Goal: Book appointment/travel/reservation

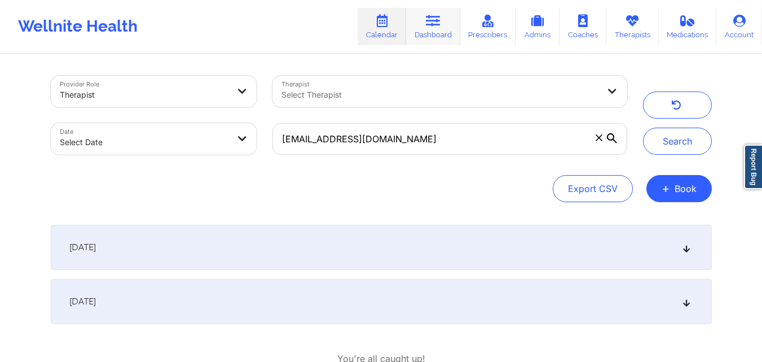
click at [431, 31] on link "Dashboard" at bounding box center [433, 26] width 54 height 37
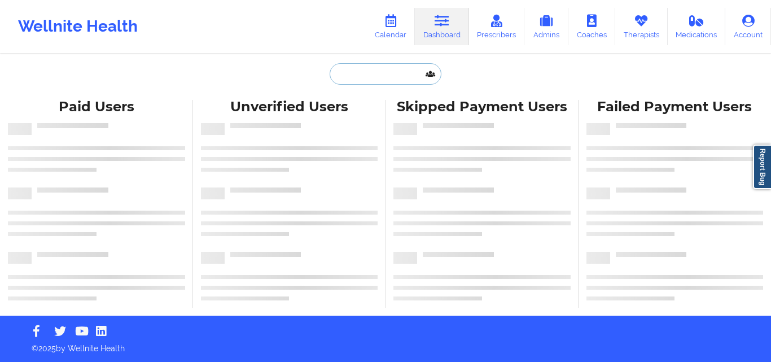
click at [411, 78] on input "text" at bounding box center [386, 73] width 112 height 21
paste input "[PERSON_NAME]"
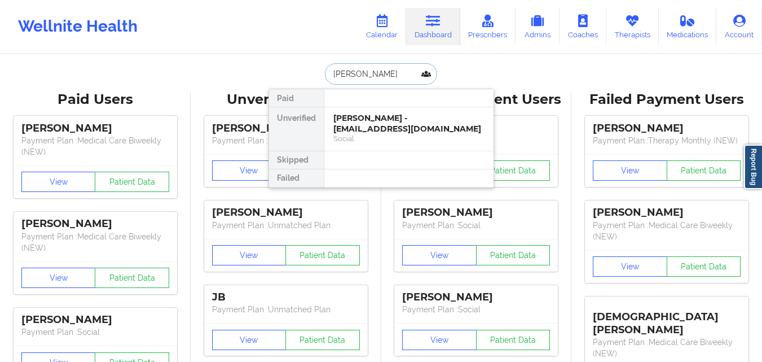
type input "[PERSON_NAME]"
click at [449, 164] on div at bounding box center [409, 160] width 170 height 18
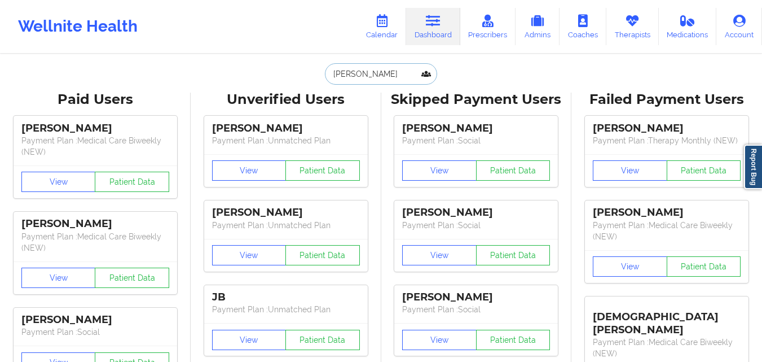
click at [390, 80] on input "SOMMER" at bounding box center [381, 73] width 112 height 21
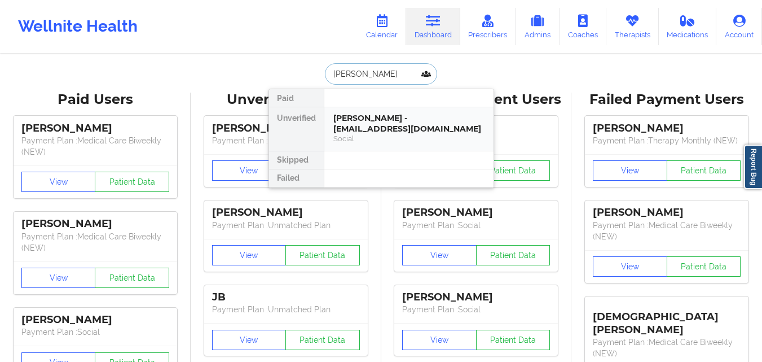
click at [401, 138] on div "Social" at bounding box center [408, 139] width 151 height 10
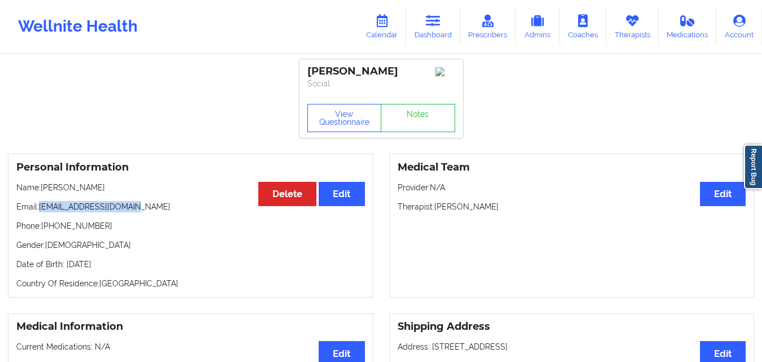
drag, startPoint x: 41, startPoint y: 210, endPoint x: 137, endPoint y: 214, distance: 96.0
click at [137, 212] on p "Email: marisealight@gmail.com" at bounding box center [190, 206] width 349 height 11
copy p "marisealight@gmail.com"
click at [385, 25] on icon at bounding box center [382, 21] width 15 height 12
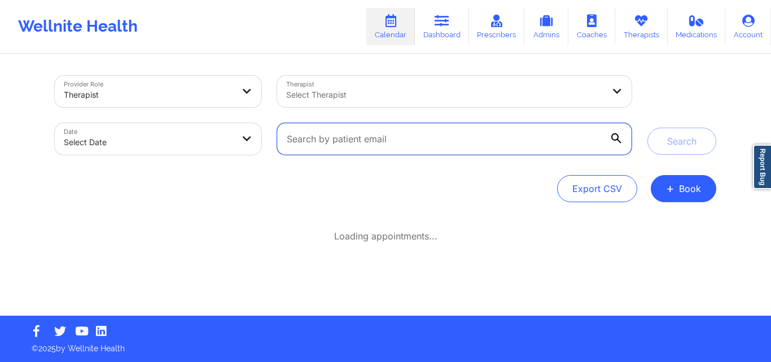
click at [489, 145] on input "text" at bounding box center [454, 139] width 354 height 32
paste input "marisealight@gmail.com"
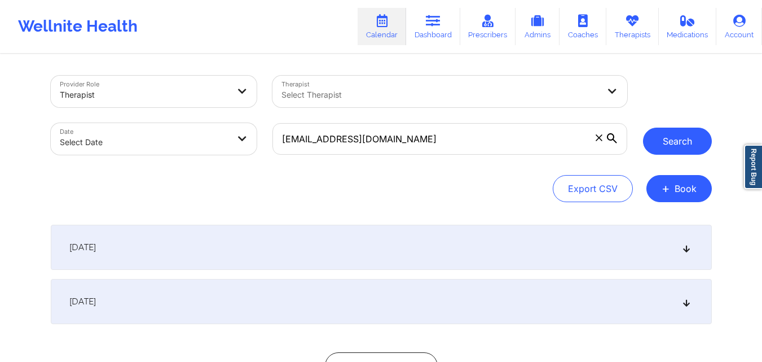
click at [651, 148] on button "Search" at bounding box center [677, 141] width 69 height 27
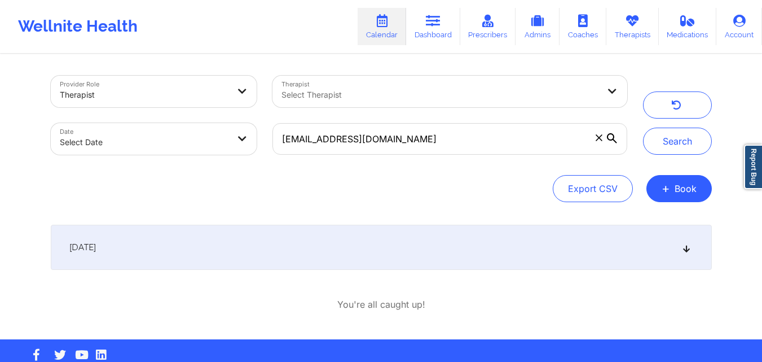
click at [381, 245] on div "September 25, 2025" at bounding box center [381, 247] width 661 height 45
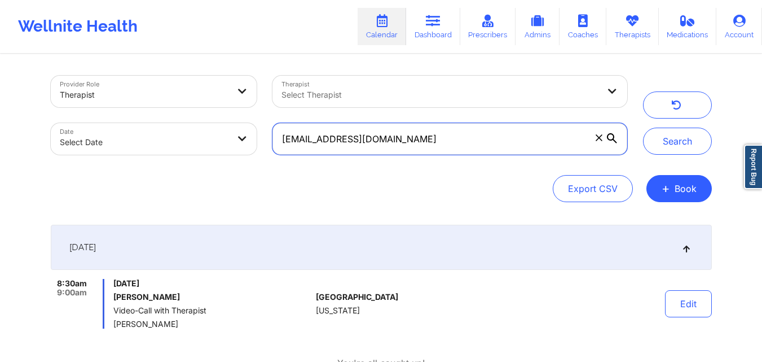
click at [451, 144] on input "marisealight@gmail.com" at bounding box center [450, 139] width 354 height 32
paste input "deandean13@ao"
type input "deandean13@aol.com"
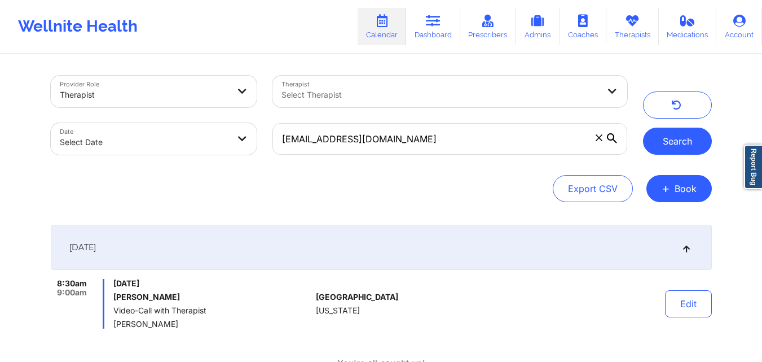
click at [694, 144] on button "Search" at bounding box center [677, 141] width 69 height 27
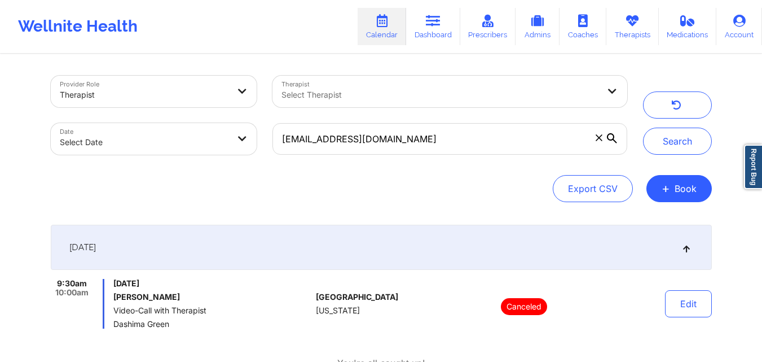
click at [403, 264] on div "September 25, 2025" at bounding box center [381, 247] width 661 height 45
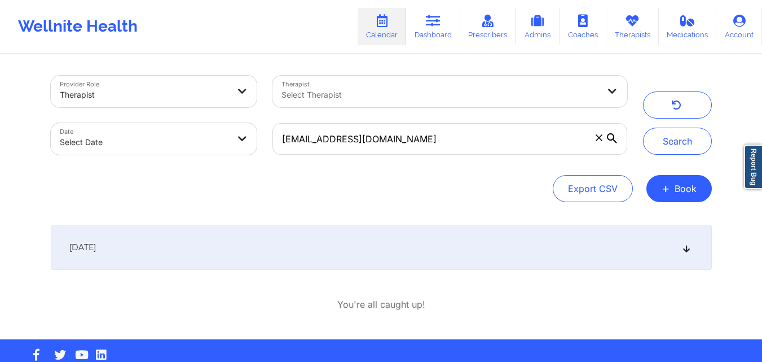
click at [406, 251] on div "September 25, 2025" at bounding box center [381, 247] width 661 height 45
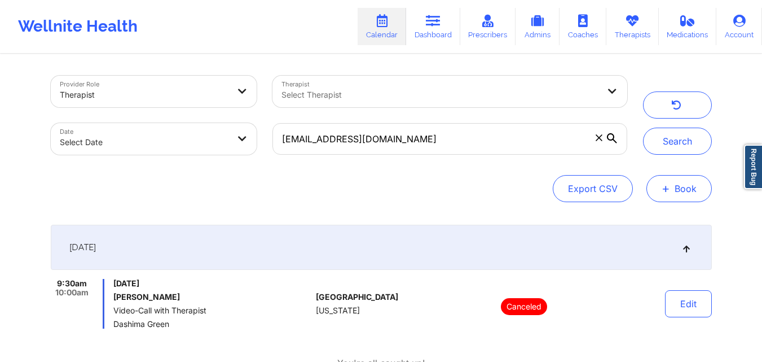
click at [678, 196] on button "+ Book" at bounding box center [679, 188] width 65 height 27
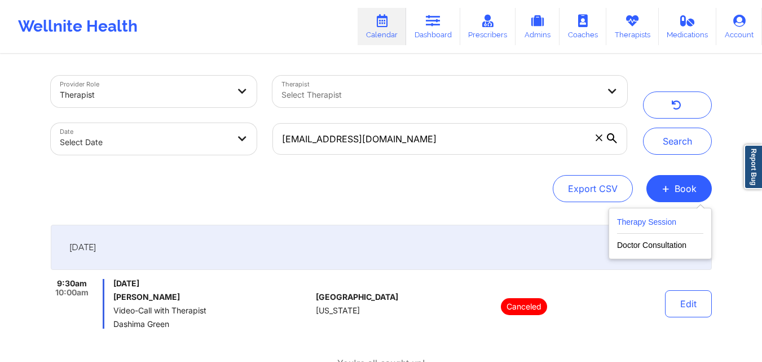
click at [661, 226] on button "Therapy Session" at bounding box center [660, 224] width 86 height 19
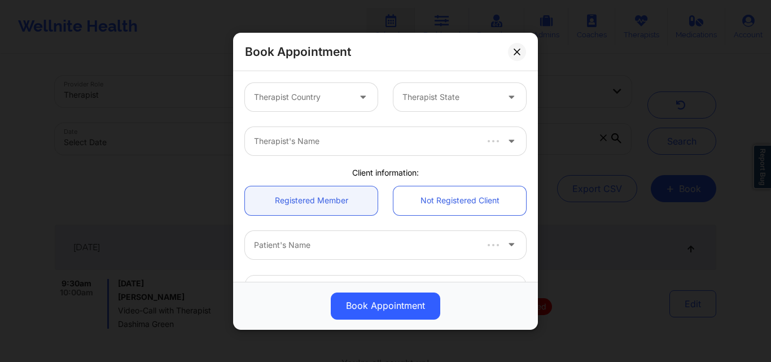
click at [316, 108] on div "Therapist Country" at bounding box center [298, 97] width 106 height 28
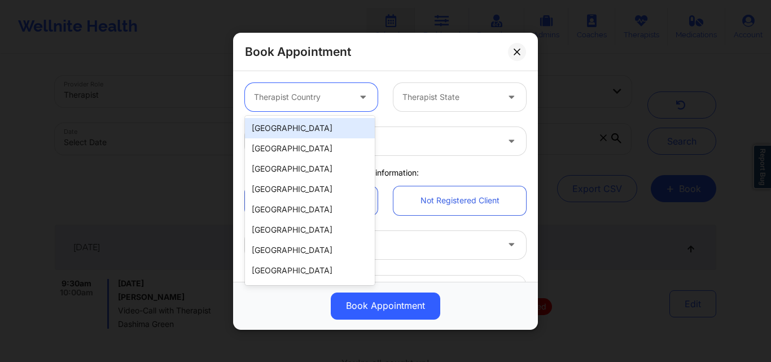
click at [313, 130] on div "[GEOGRAPHIC_DATA]" at bounding box center [310, 128] width 130 height 20
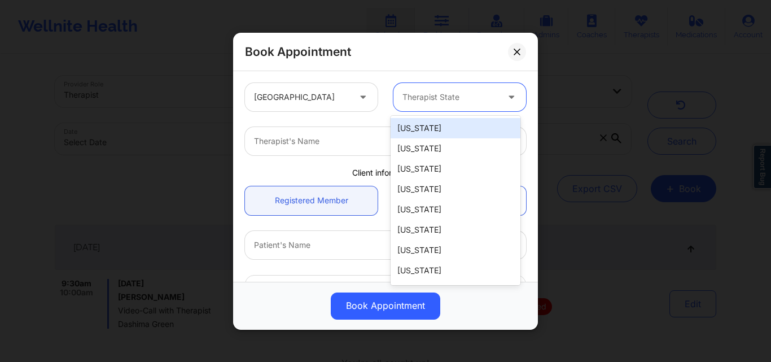
click at [481, 98] on div at bounding box center [449, 97] width 95 height 14
type input "New"
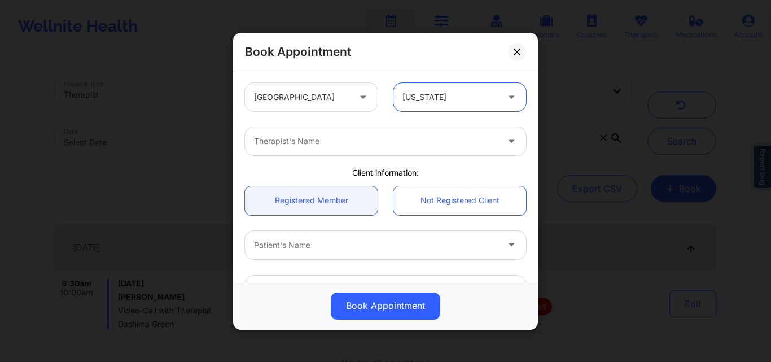
click at [383, 148] on div "Therapist's Name" at bounding box center [372, 141] width 254 height 28
type input "Dashima Green"
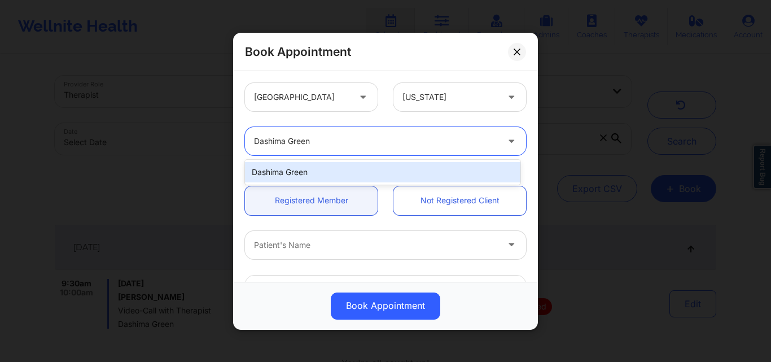
click at [361, 167] on div "Dashima Green" at bounding box center [382, 172] width 275 height 20
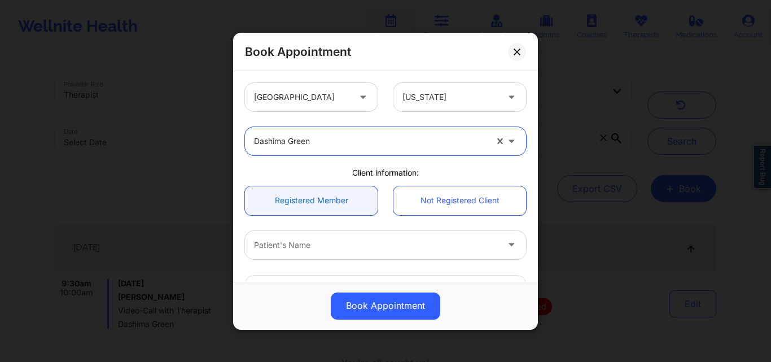
click at [327, 201] on link "Registered Member" at bounding box center [311, 200] width 133 height 29
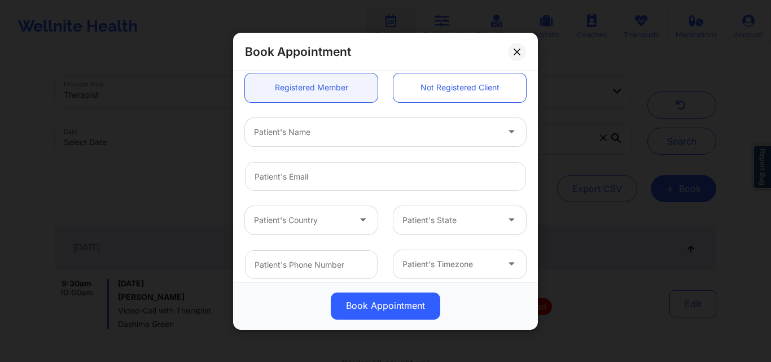
click at [308, 135] on div at bounding box center [376, 132] width 244 height 14
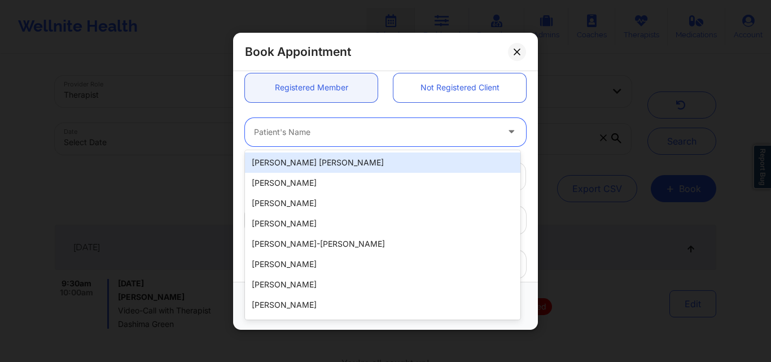
paste input "deandean13@aol.com"
type input "deandean13@aol.com"
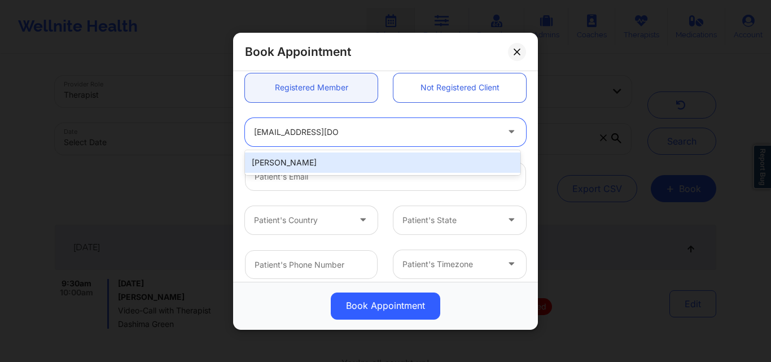
click at [331, 160] on div "Maudina Gumbs" at bounding box center [382, 162] width 275 height 20
type input "deandean13@aol.com"
type input "+1646-238-6456"
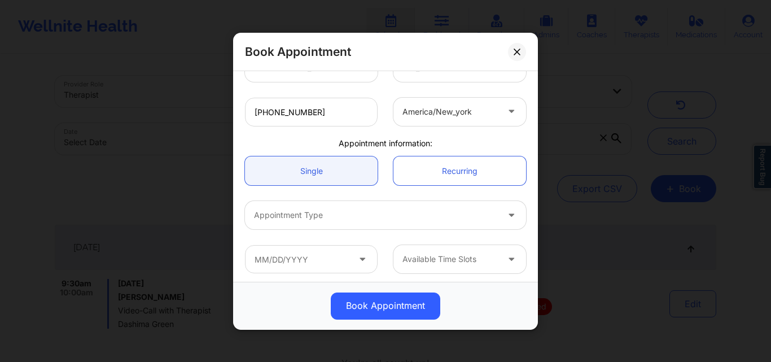
scroll to position [269, 0]
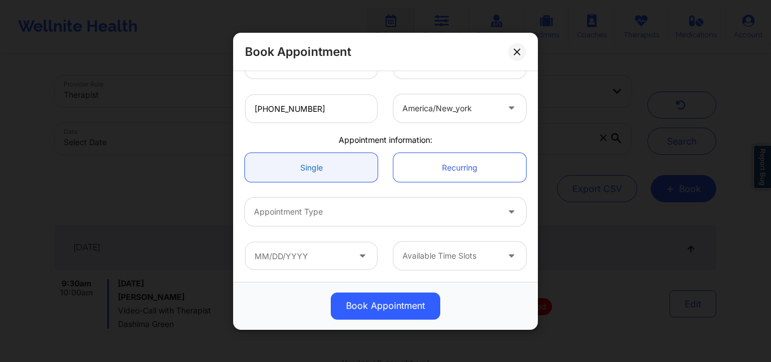
click at [300, 162] on link "Single" at bounding box center [311, 167] width 133 height 29
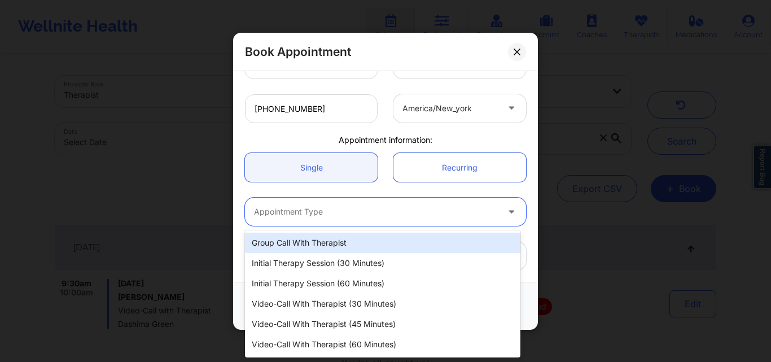
click at [301, 222] on div "Appointment Type" at bounding box center [372, 211] width 254 height 28
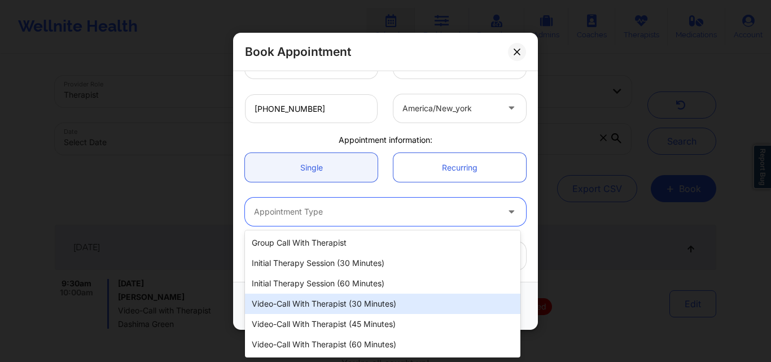
click at [346, 305] on div "Video-Call with Therapist (30 minutes)" at bounding box center [382, 303] width 275 height 20
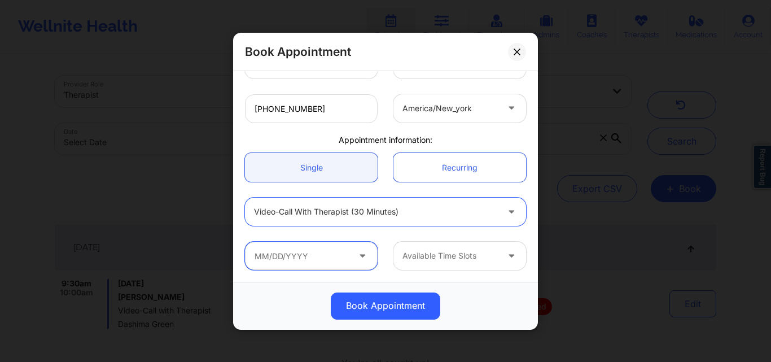
click at [317, 257] on input "text" at bounding box center [311, 256] width 133 height 28
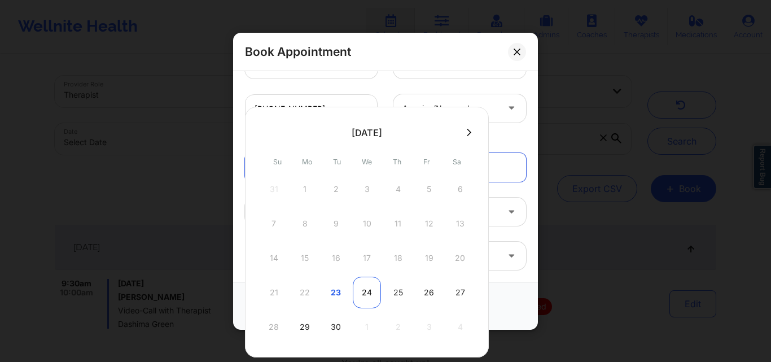
click at [363, 295] on div "24" at bounding box center [367, 292] width 28 height 32
type input "09/24/2025"
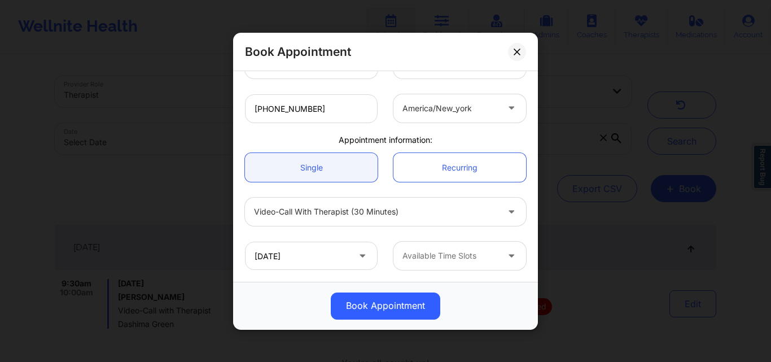
click at [467, 261] on div at bounding box center [449, 256] width 95 height 14
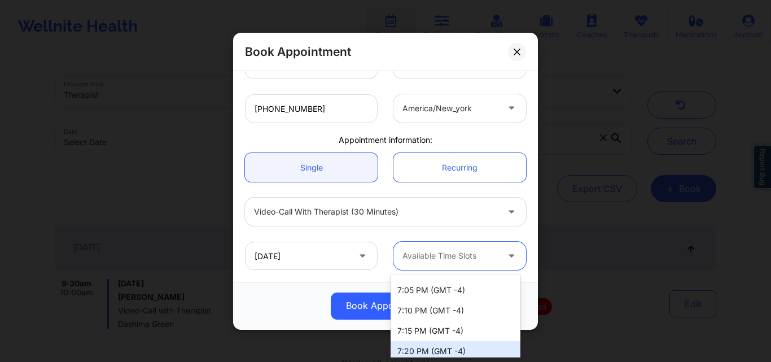
scroll to position [490, 0]
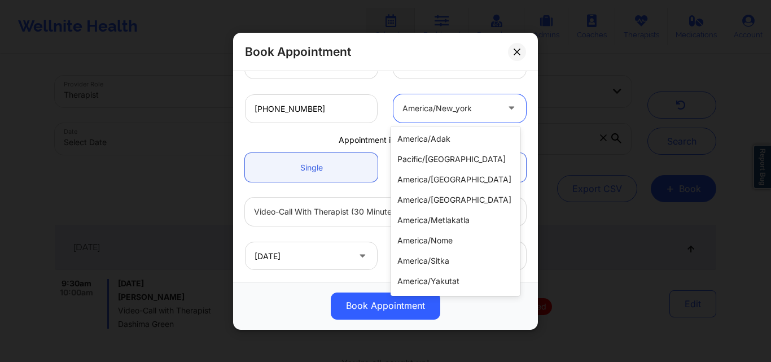
click at [506, 111] on div at bounding box center [513, 108] width 14 height 14
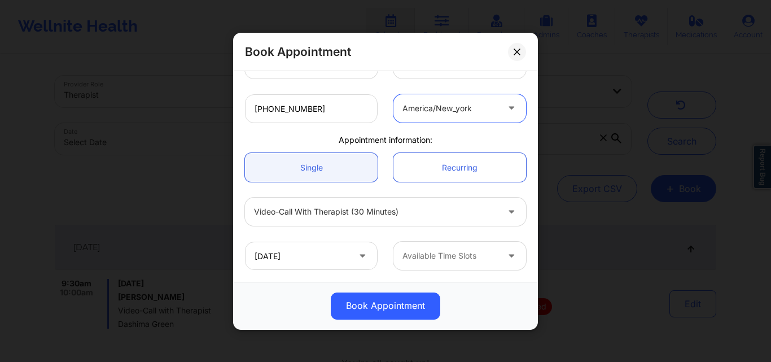
click at [469, 250] on div at bounding box center [449, 256] width 95 height 14
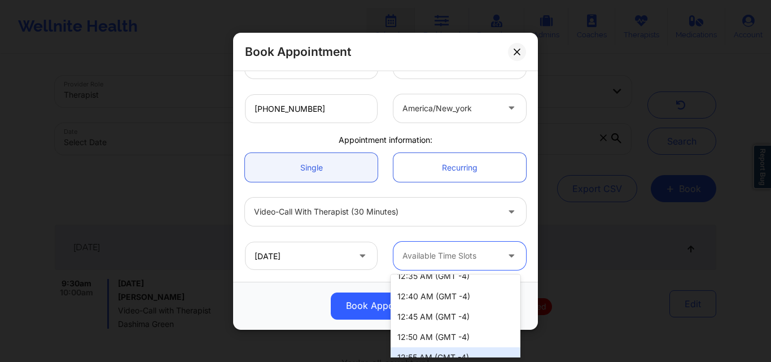
scroll to position [1845, 0]
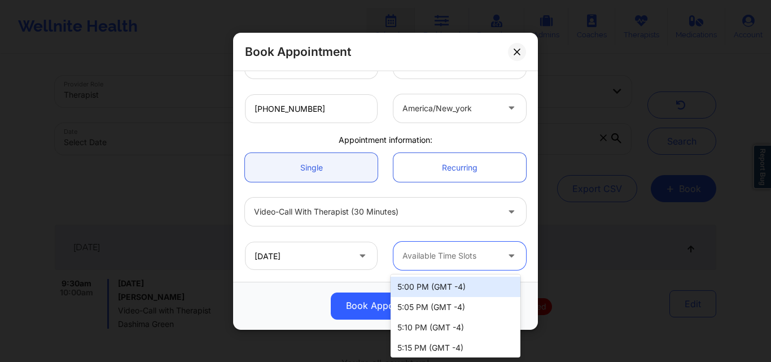
click at [471, 245] on div "Available Time Slots" at bounding box center [446, 256] width 106 height 28
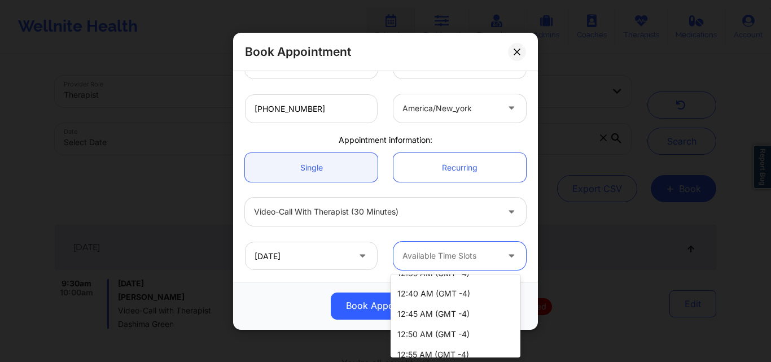
scroll to position [2014, 0]
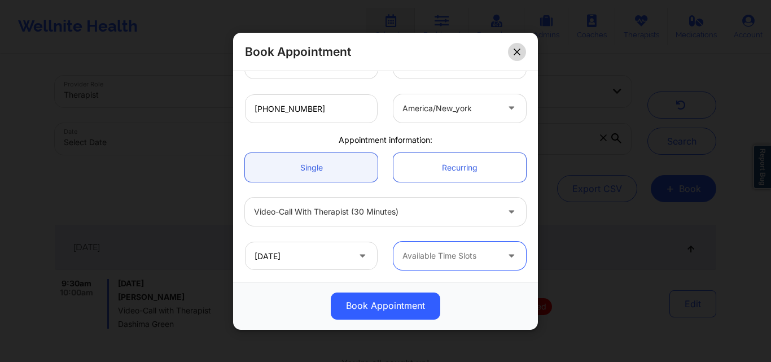
click at [519, 56] on button at bounding box center [517, 51] width 18 height 18
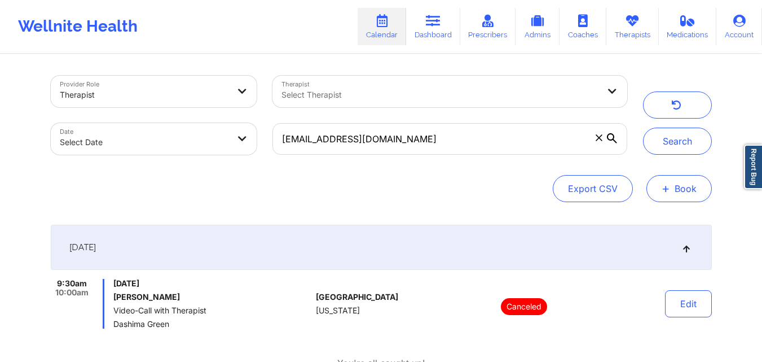
click at [694, 195] on button "+ Book" at bounding box center [679, 188] width 65 height 27
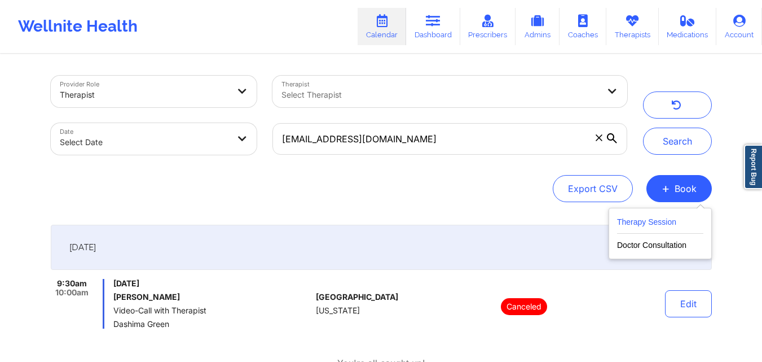
click at [670, 216] on button "Therapy Session" at bounding box center [660, 224] width 86 height 19
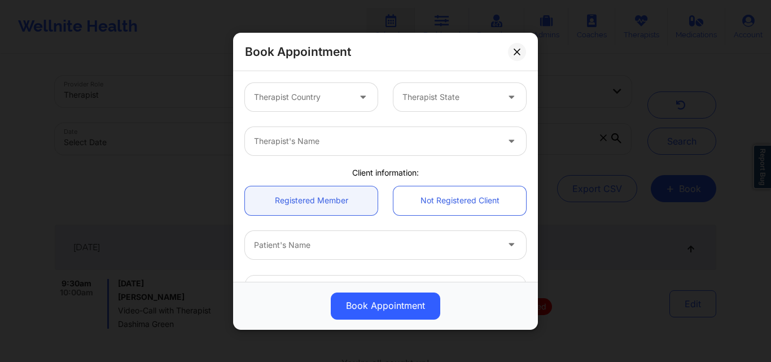
click at [343, 91] on div at bounding box center [301, 97] width 95 height 14
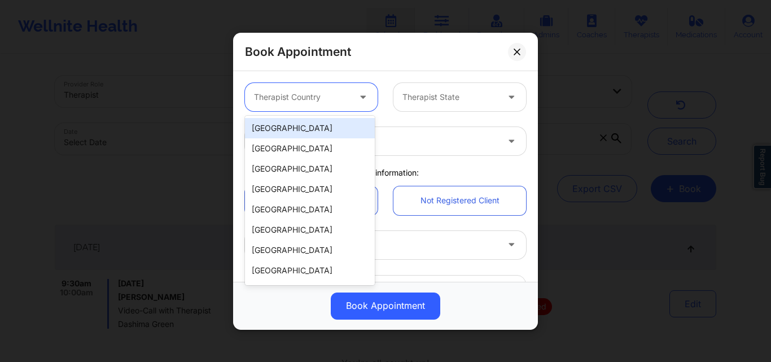
click at [312, 128] on div "[GEOGRAPHIC_DATA]" at bounding box center [310, 128] width 130 height 20
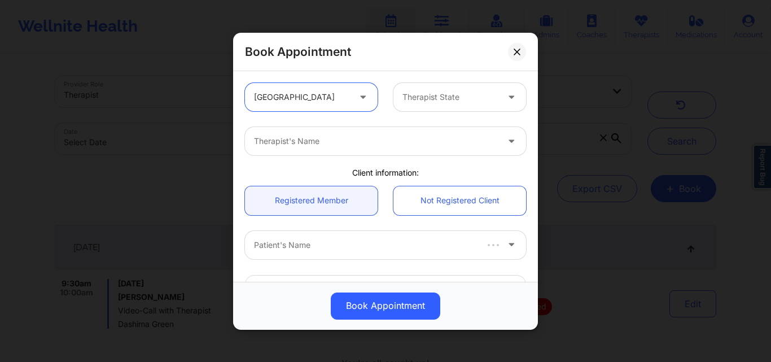
click at [425, 100] on div at bounding box center [449, 97] width 95 height 14
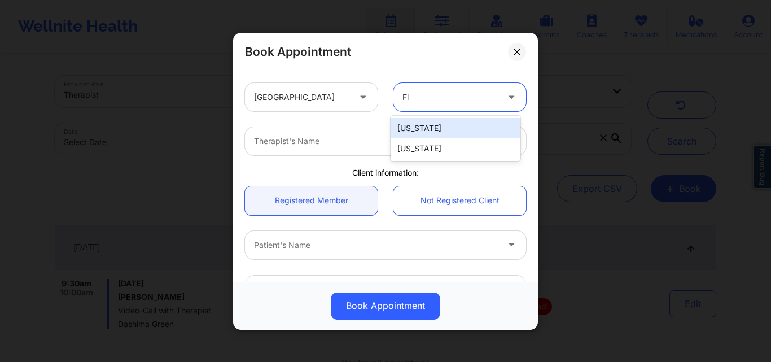
type input "Flo"
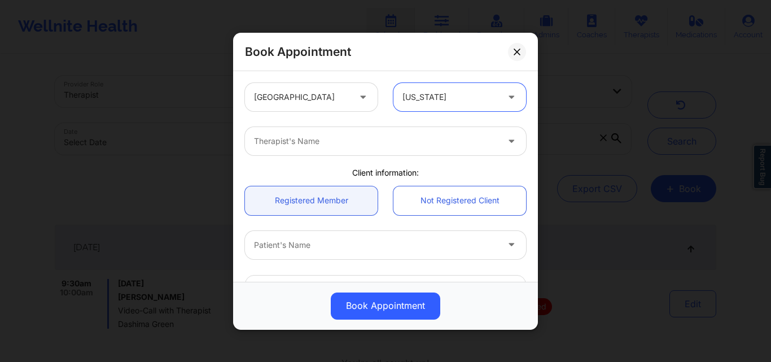
click at [424, 145] on div at bounding box center [376, 141] width 244 height 14
type input "Brianna Mc"
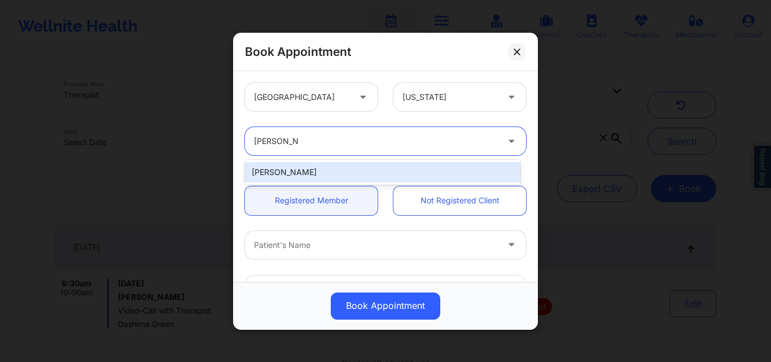
click at [389, 172] on div "[PERSON_NAME]" at bounding box center [382, 172] width 275 height 20
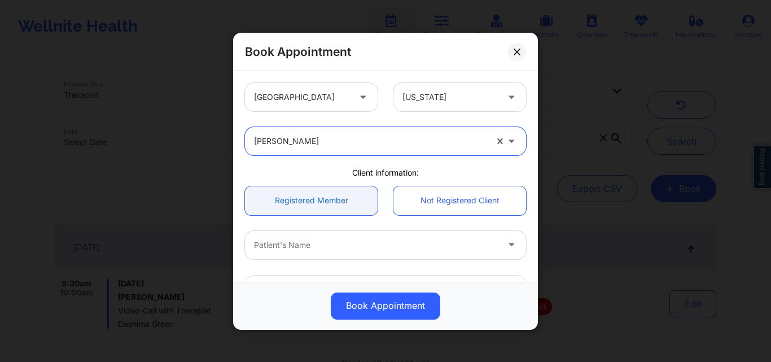
click at [330, 190] on link "Registered Member" at bounding box center [311, 200] width 133 height 29
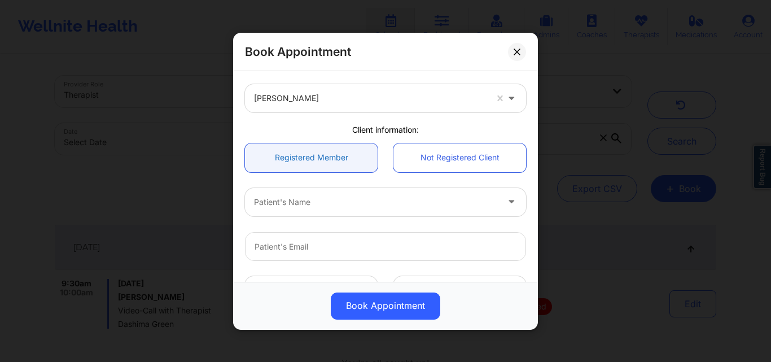
scroll to position [56, 0]
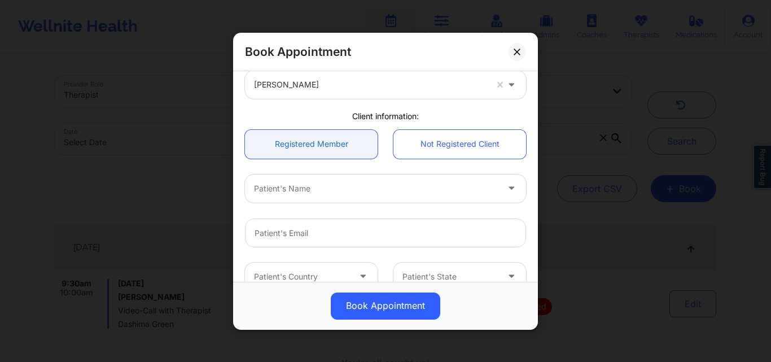
click at [330, 190] on div at bounding box center [376, 188] width 244 height 14
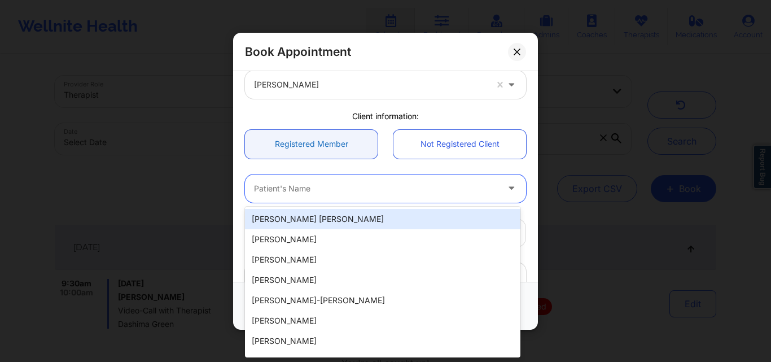
paste input "Charlotte hunte"
type input "Charlotte hunte"
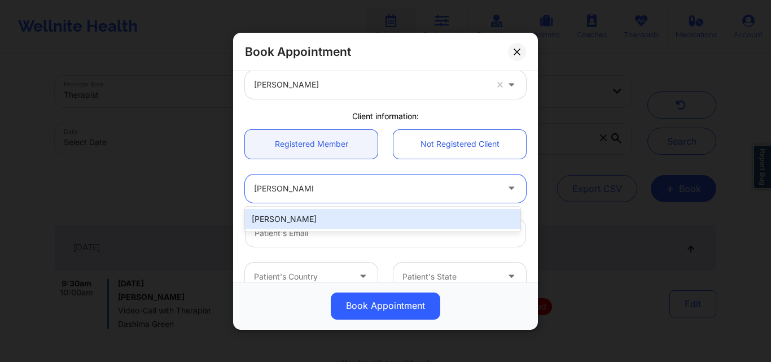
click at [330, 218] on div "Charlotte Hunte" at bounding box center [382, 219] width 275 height 20
type input "char.l.hunte@gmail.com"
type input "+1201-925-0542"
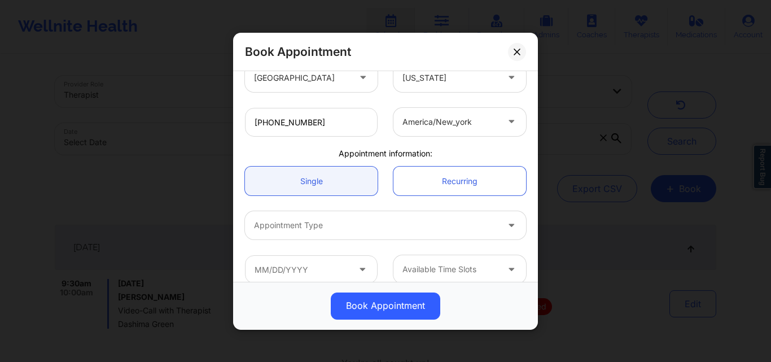
scroll to position [269, 0]
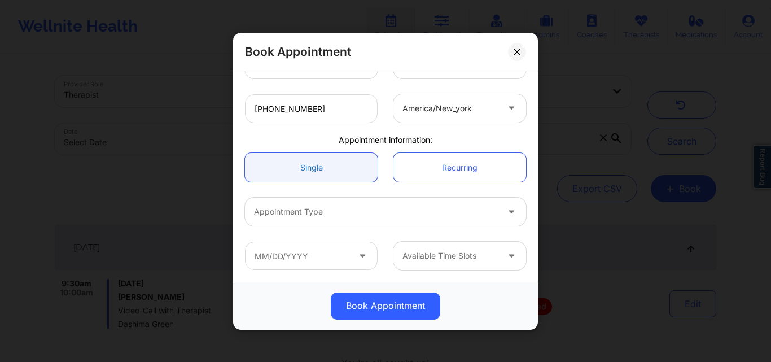
click at [311, 163] on link "Single" at bounding box center [311, 167] width 133 height 29
click at [311, 217] on div at bounding box center [376, 212] width 244 height 14
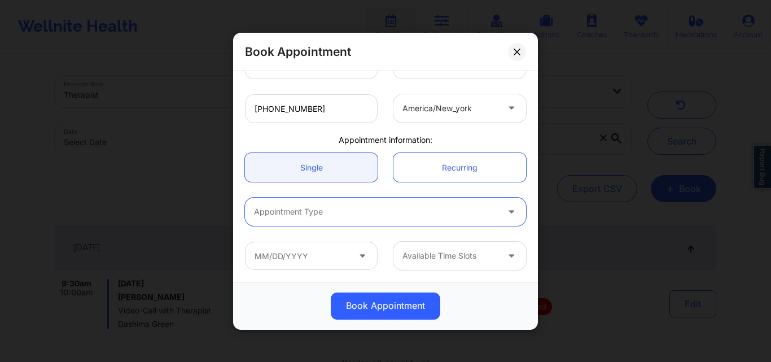
click at [344, 214] on div at bounding box center [376, 212] width 244 height 14
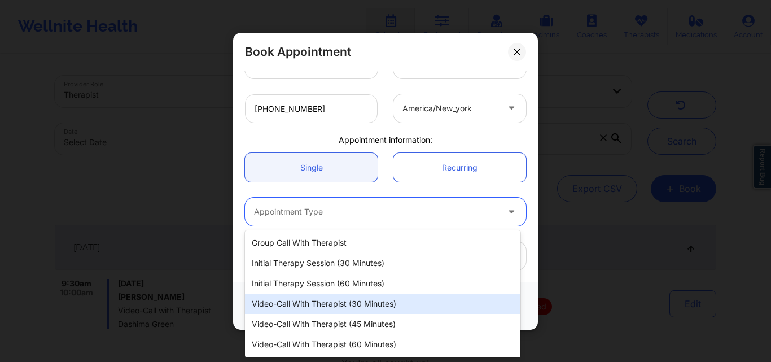
click at [348, 304] on div "Video-Call with Therapist (30 minutes)" at bounding box center [382, 303] width 275 height 20
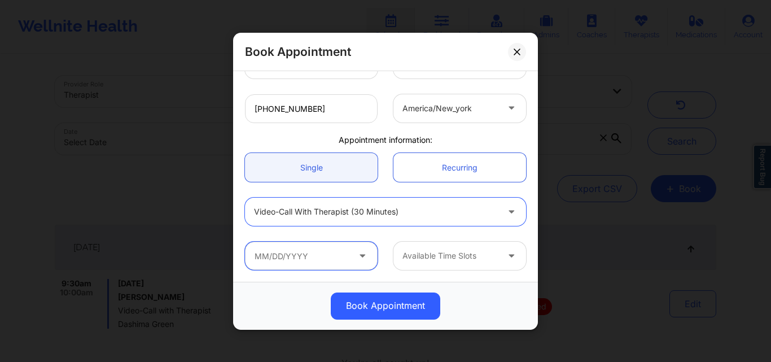
click at [313, 257] on input "text" at bounding box center [311, 256] width 133 height 28
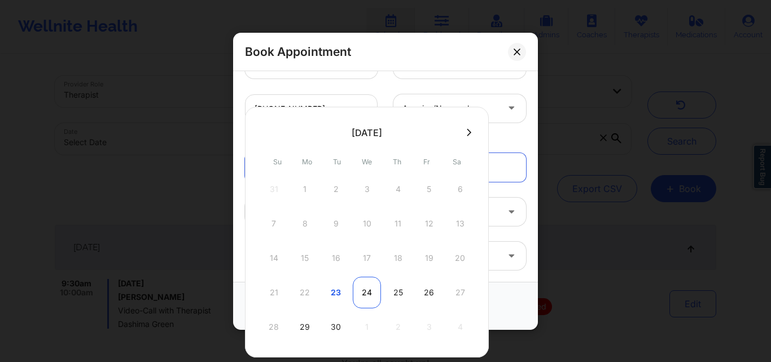
click at [367, 293] on div "24" at bounding box center [367, 292] width 28 height 32
type input "09/24/2025"
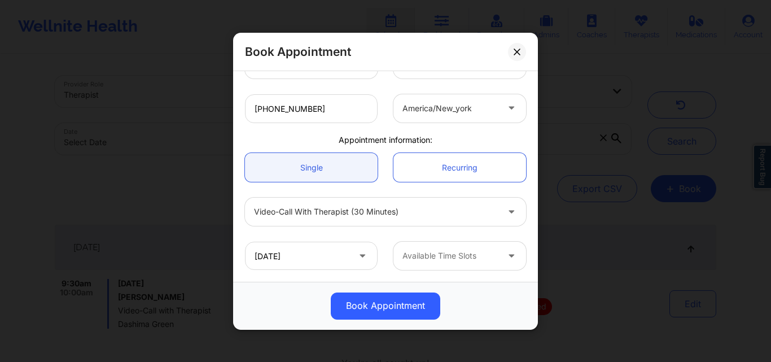
click at [485, 258] on div at bounding box center [449, 256] width 95 height 14
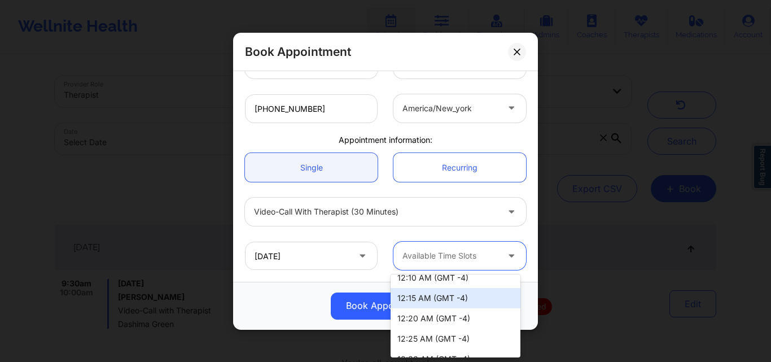
scroll to position [917, 0]
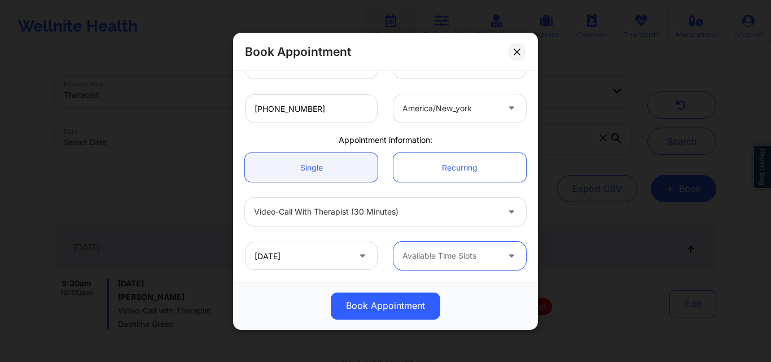
click at [491, 112] on div at bounding box center [449, 108] width 95 height 14
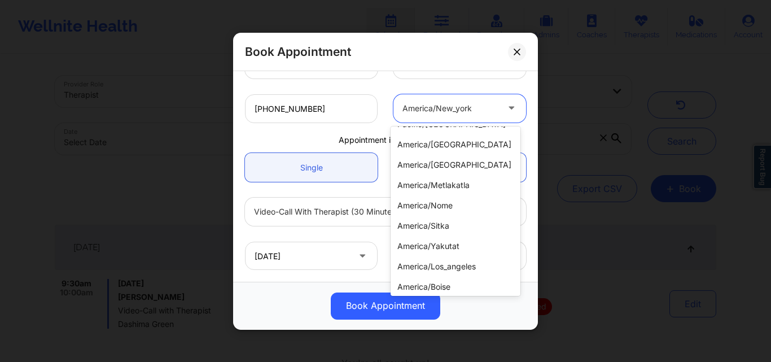
scroll to position [0, 0]
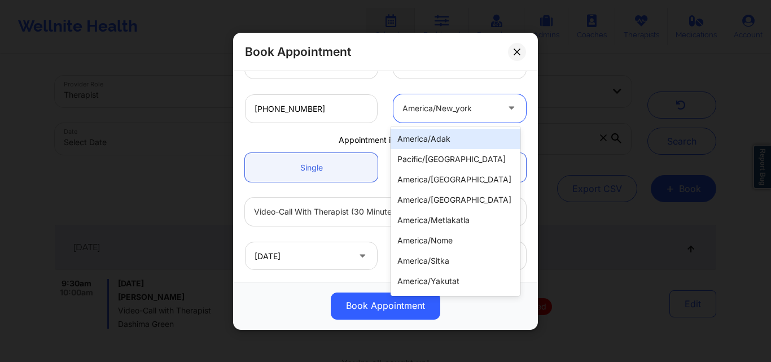
click at [480, 112] on div at bounding box center [449, 108] width 95 height 14
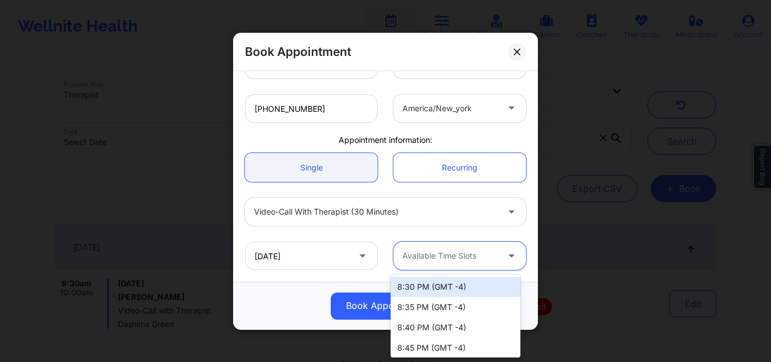
click at [468, 257] on div at bounding box center [449, 256] width 95 height 14
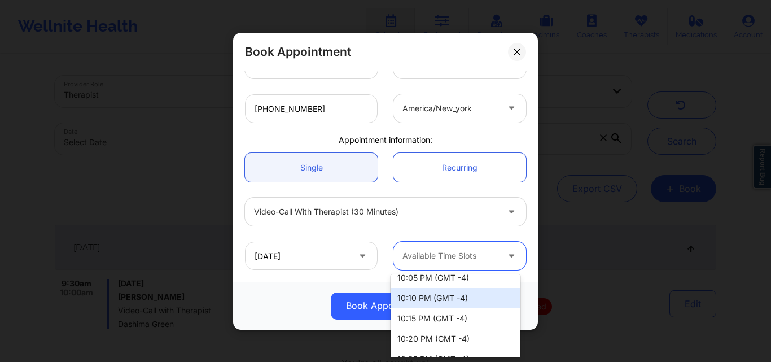
scroll to position [451, 0]
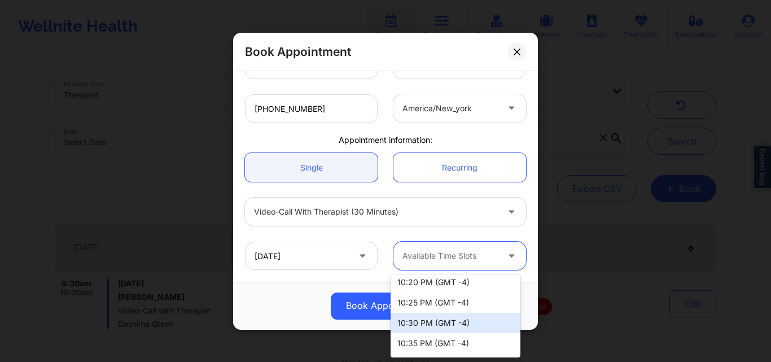
click at [418, 323] on div "10:30 PM (GMT -4)" at bounding box center [455, 323] width 130 height 20
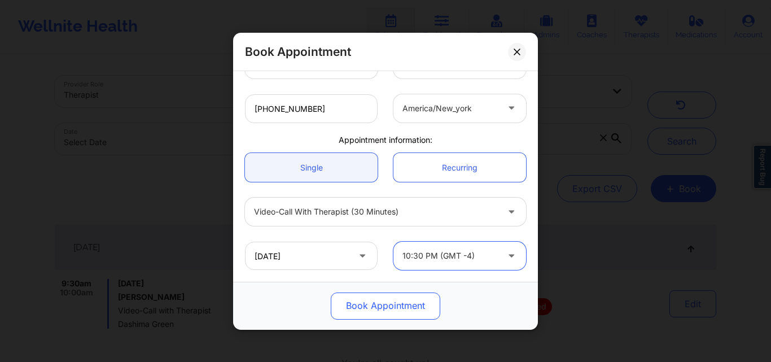
click at [398, 305] on button "Book Appointment" at bounding box center [385, 305] width 109 height 27
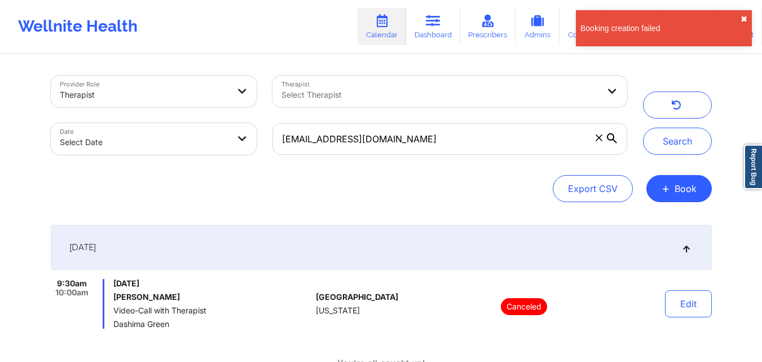
click at [743, 17] on button "✖︎" at bounding box center [744, 19] width 7 height 9
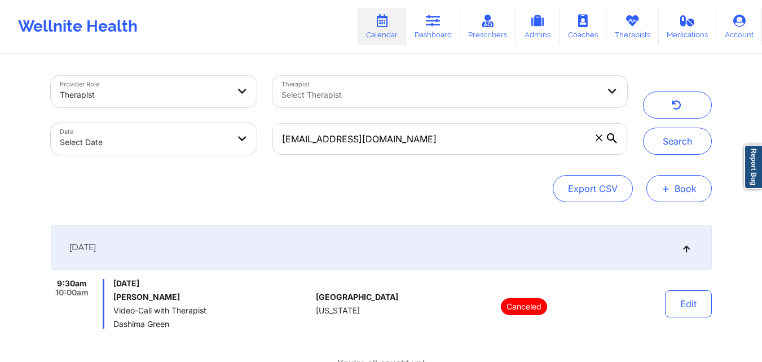
click at [684, 185] on button "+ Book" at bounding box center [679, 188] width 65 height 27
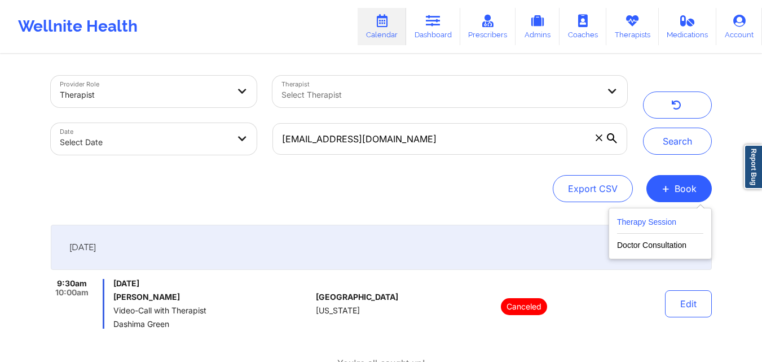
click at [647, 219] on button "Therapy Session" at bounding box center [660, 224] width 86 height 19
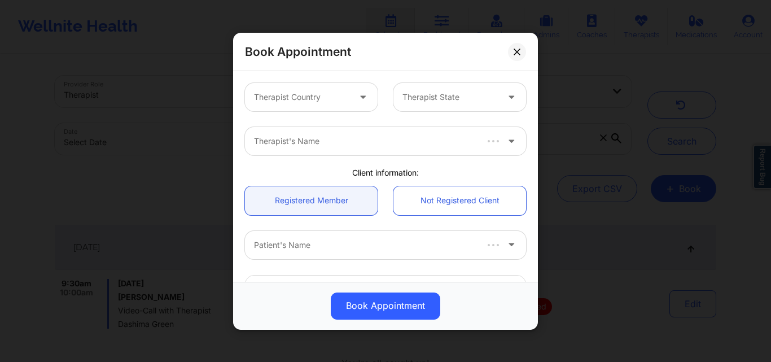
click at [327, 104] on div "Therapist Country" at bounding box center [298, 97] width 106 height 28
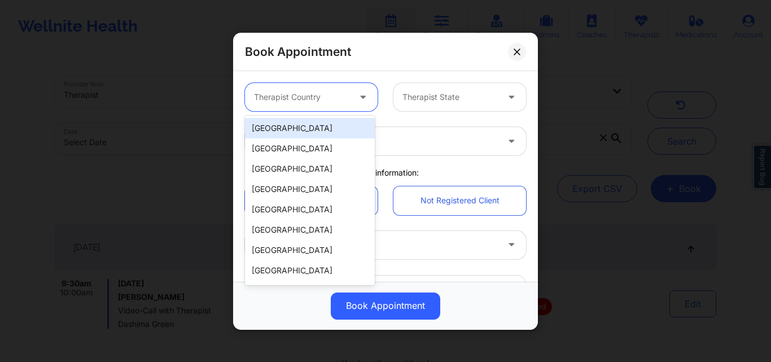
click at [310, 130] on div "[GEOGRAPHIC_DATA]" at bounding box center [310, 128] width 130 height 20
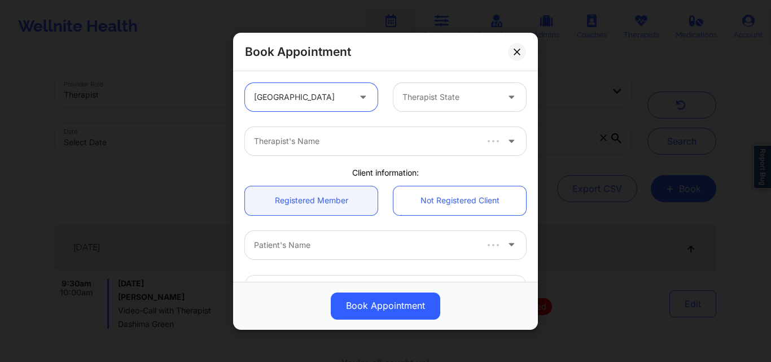
click at [443, 89] on div "Therapist State" at bounding box center [446, 97] width 106 height 28
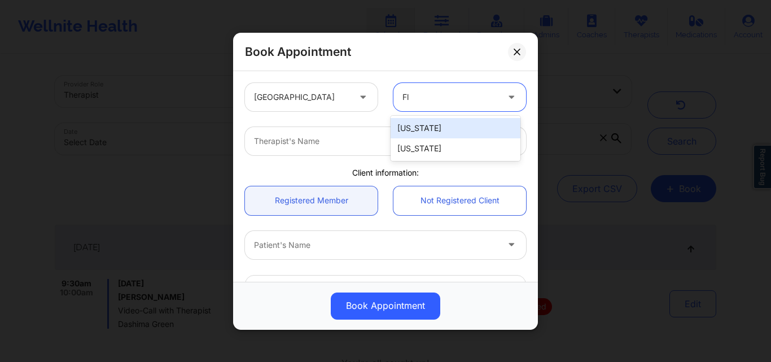
type input "Flo"
click at [437, 124] on div "[US_STATE]" at bounding box center [455, 128] width 130 height 20
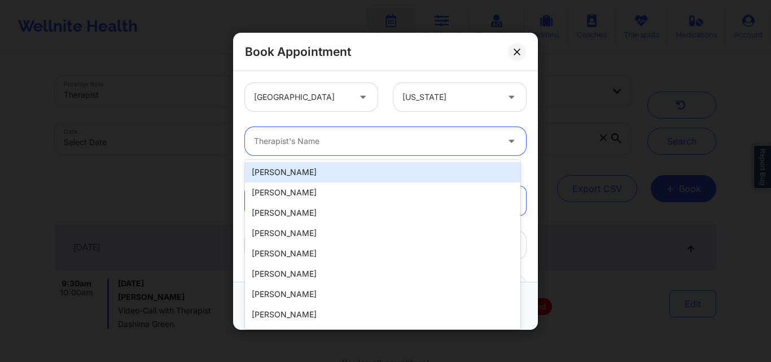
click at [367, 138] on div at bounding box center [376, 141] width 244 height 14
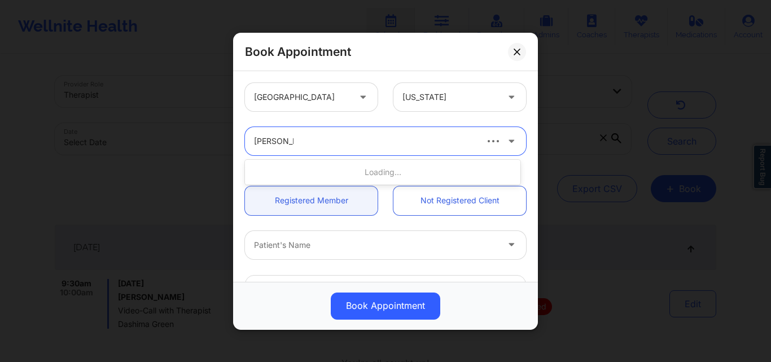
type input "Brianna Mc"
click at [302, 192] on link "Registered Member" at bounding box center [311, 200] width 133 height 29
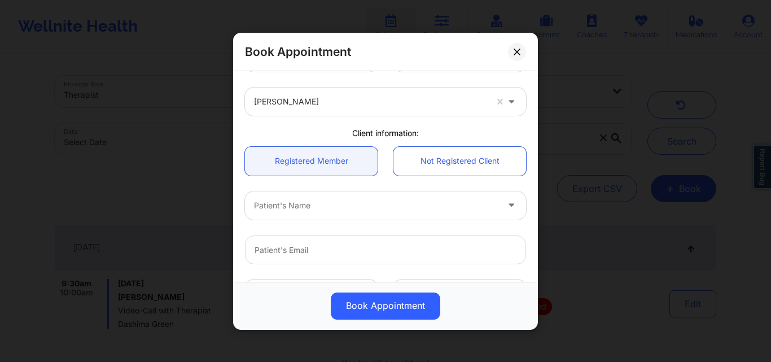
scroll to position [56, 0]
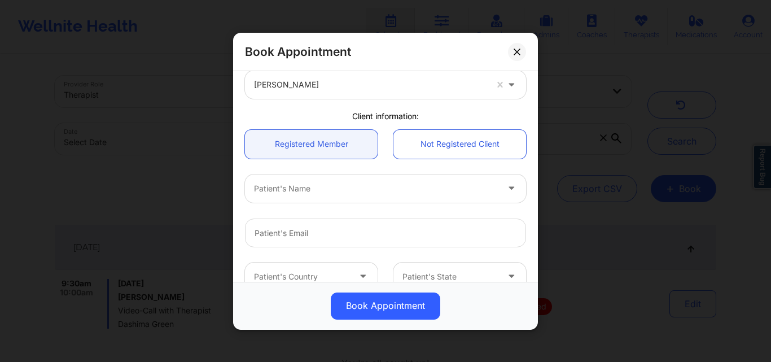
click at [327, 187] on div at bounding box center [376, 188] width 244 height 14
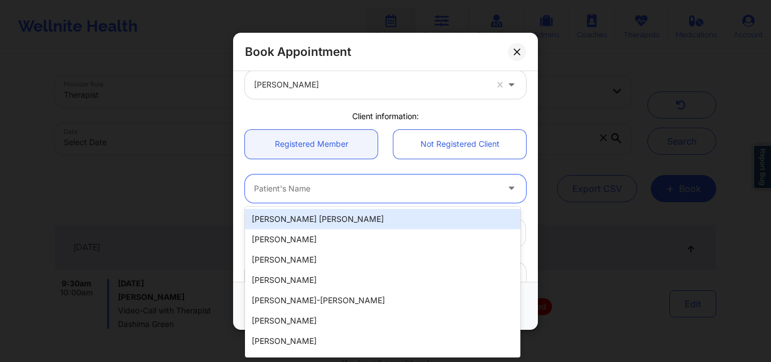
paste input "Charlotte hunte"
type input "Charlotte hunte"
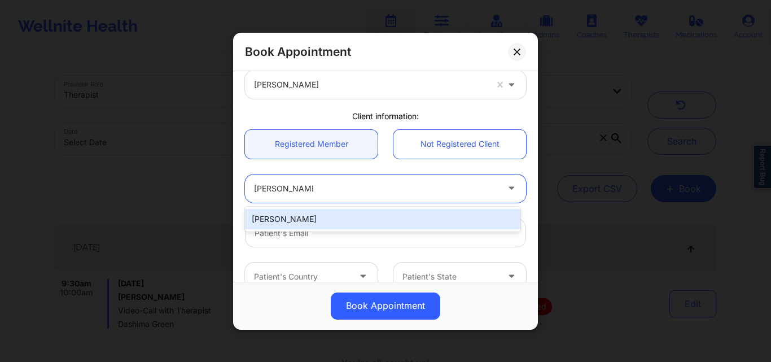
click at [332, 218] on div "Charlotte Hunte" at bounding box center [382, 219] width 275 height 20
type input "char.l.hunte@gmail.com"
type input "+1201-925-0542"
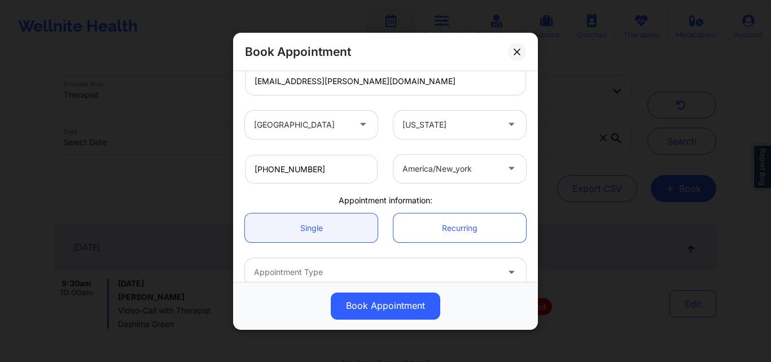
scroll to position [226, 0]
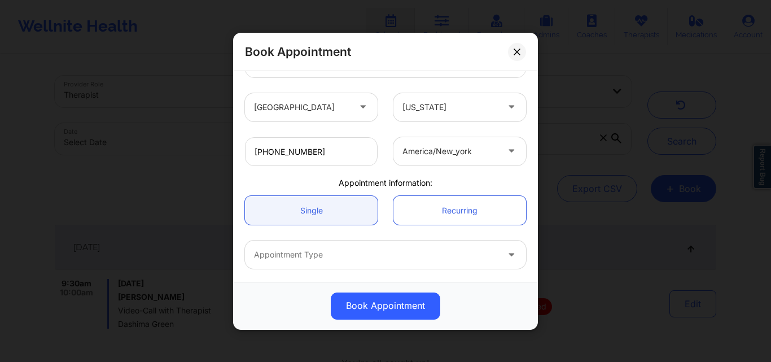
click at [506, 152] on icon at bounding box center [511, 149] width 11 height 10
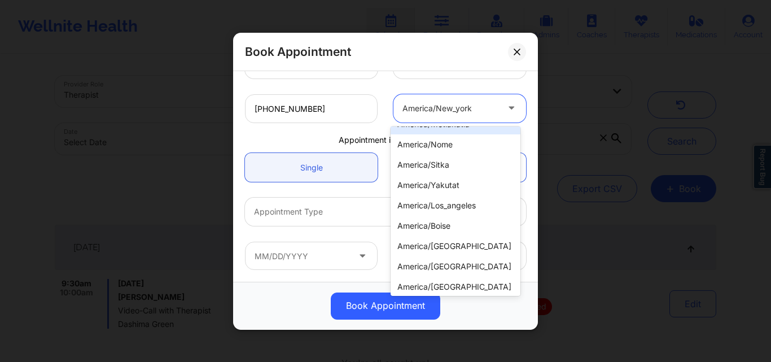
scroll to position [113, 0]
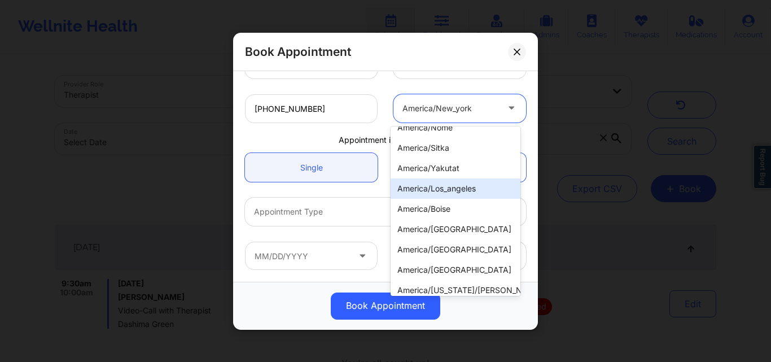
click at [476, 185] on div "america/los_angeles" at bounding box center [455, 188] width 130 height 20
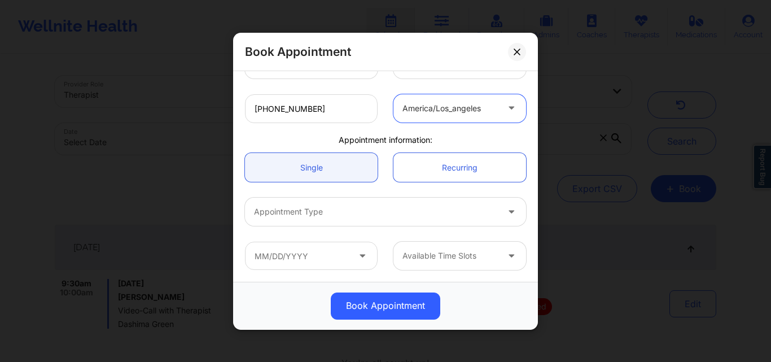
click at [480, 120] on div "america/los_angeles" at bounding box center [449, 108] width 95 height 28
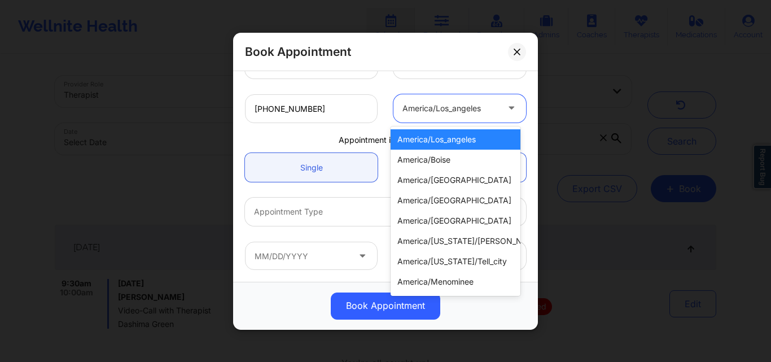
scroll to position [169, 0]
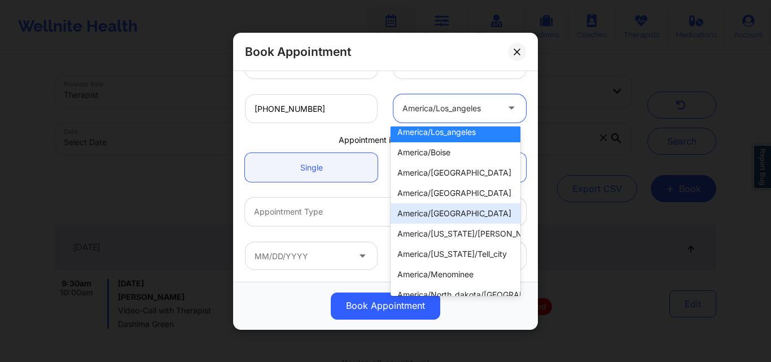
click at [453, 213] on div "america/chicago" at bounding box center [455, 213] width 130 height 20
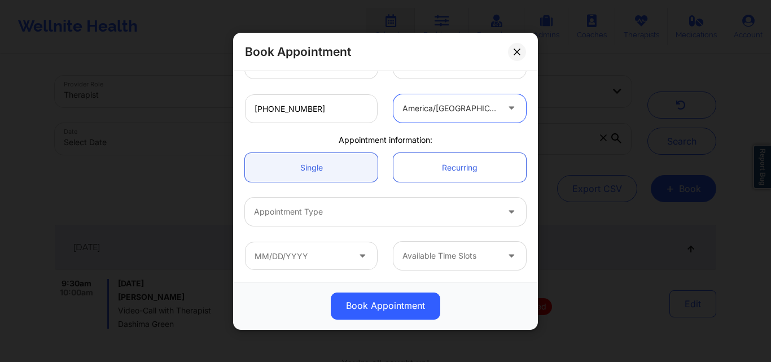
click at [484, 113] on div at bounding box center [449, 108] width 95 height 14
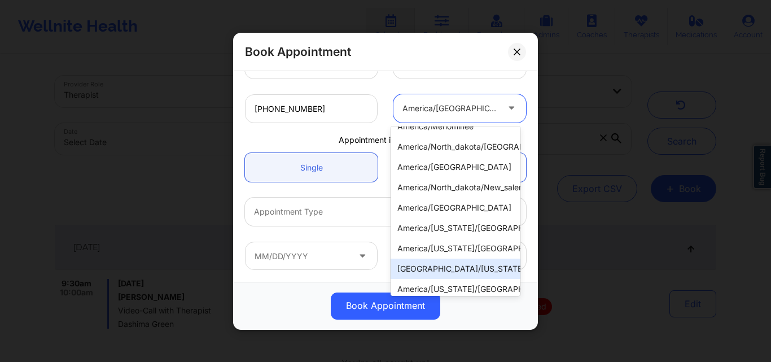
scroll to position [430, 0]
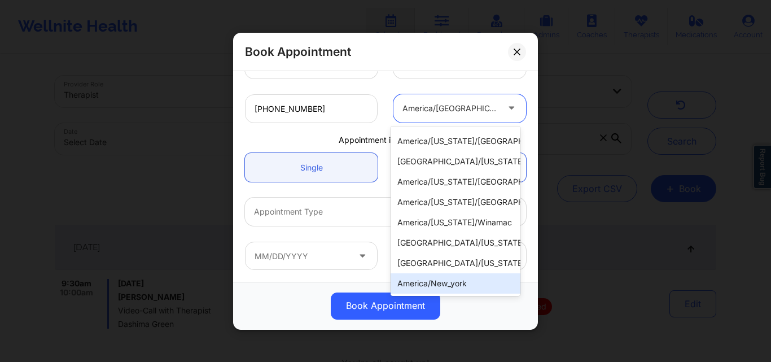
click at [458, 273] on div "america/new_york" at bounding box center [455, 283] width 130 height 20
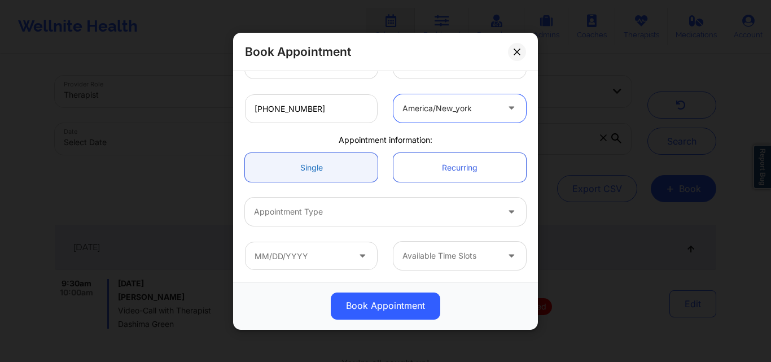
click at [324, 162] on link "Single" at bounding box center [311, 167] width 133 height 29
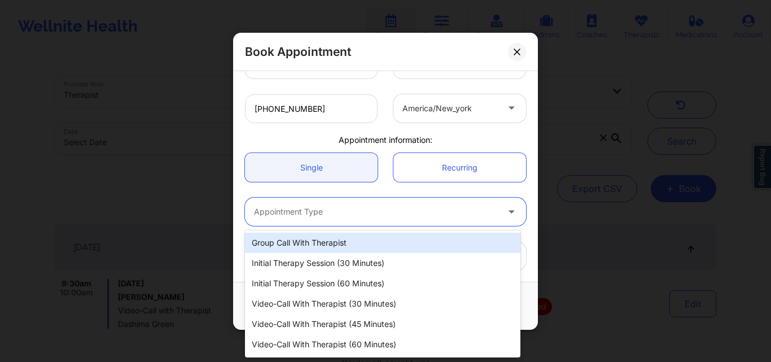
click at [320, 214] on div at bounding box center [376, 212] width 244 height 14
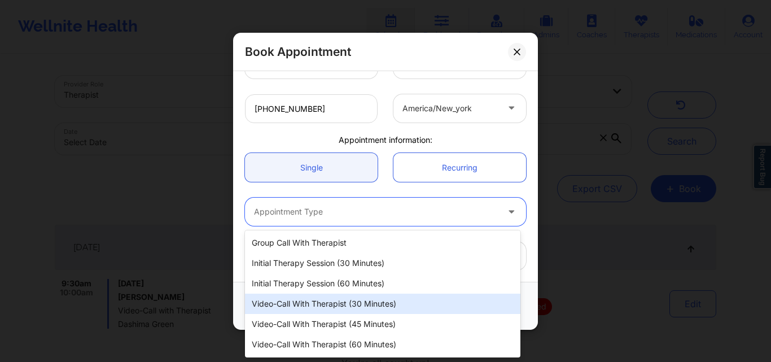
click at [323, 308] on div "Video-Call with Therapist (30 minutes)" at bounding box center [382, 303] width 275 height 20
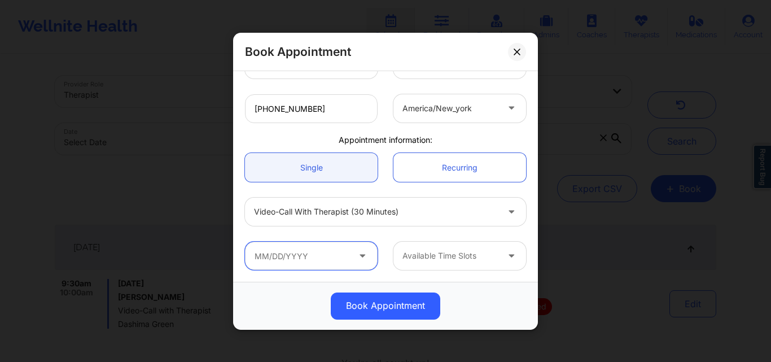
click at [308, 249] on input "text" at bounding box center [311, 256] width 133 height 28
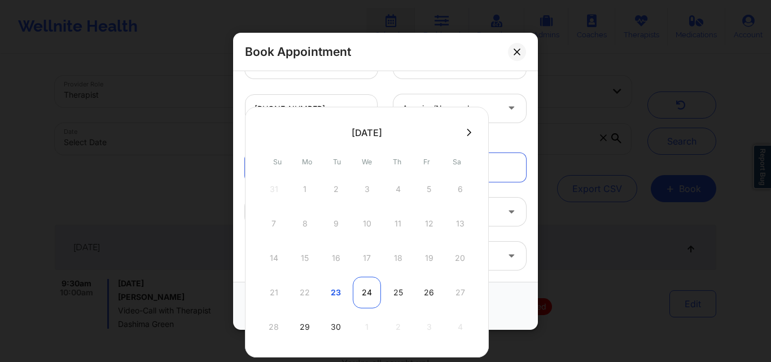
click at [372, 294] on div "24" at bounding box center [367, 292] width 28 height 32
type input "09/24/2025"
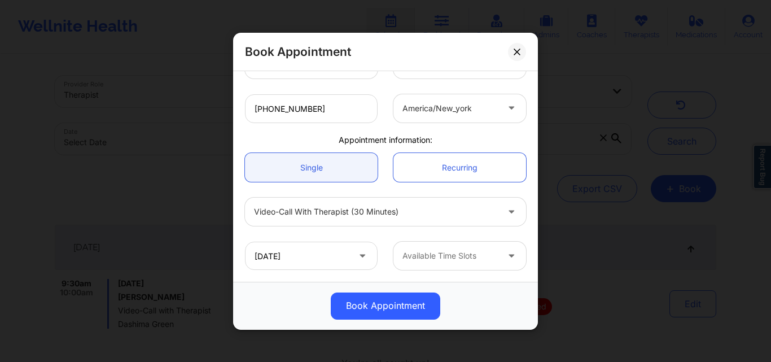
click at [478, 263] on div "Available Time Slots" at bounding box center [446, 256] width 106 height 28
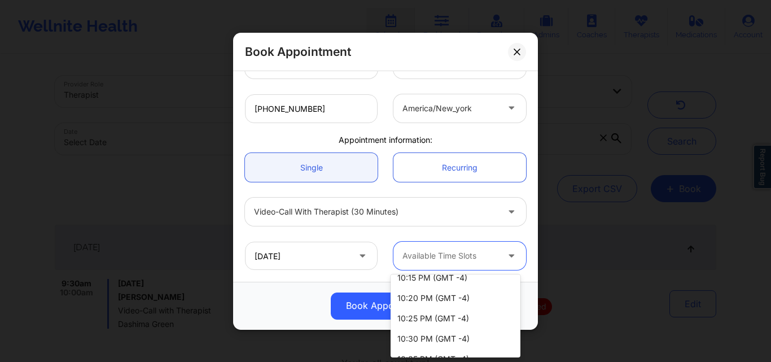
scroll to position [451, 0]
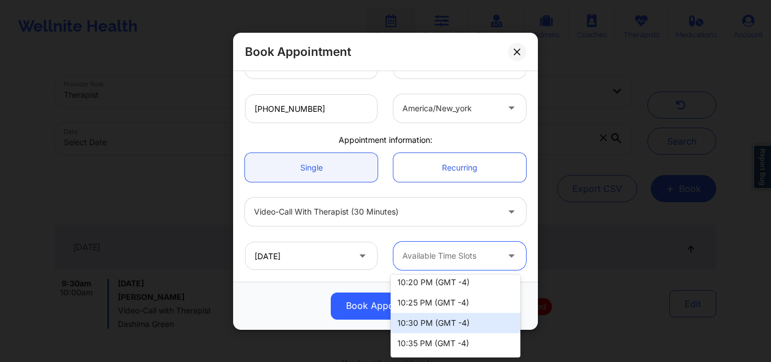
click at [412, 322] on div "10:30 PM (GMT -4)" at bounding box center [455, 323] width 130 height 20
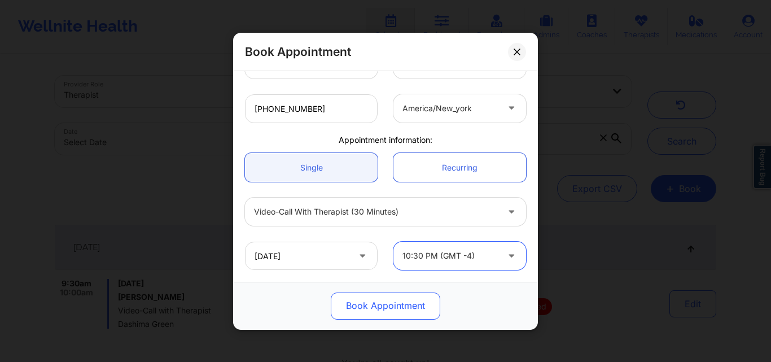
click at [383, 310] on button "Book Appointment" at bounding box center [385, 305] width 109 height 27
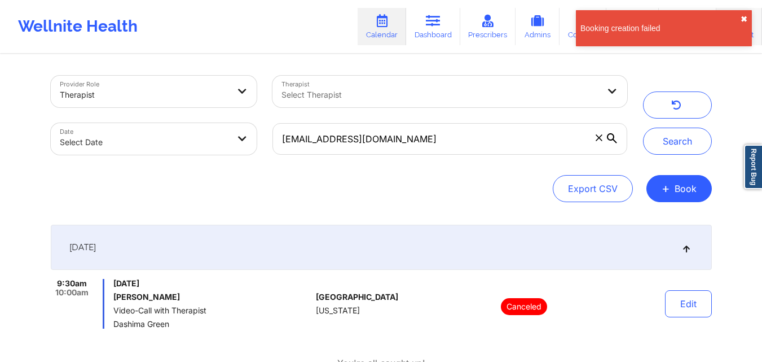
click at [748, 19] on button "✖︎" at bounding box center [744, 19] width 7 height 9
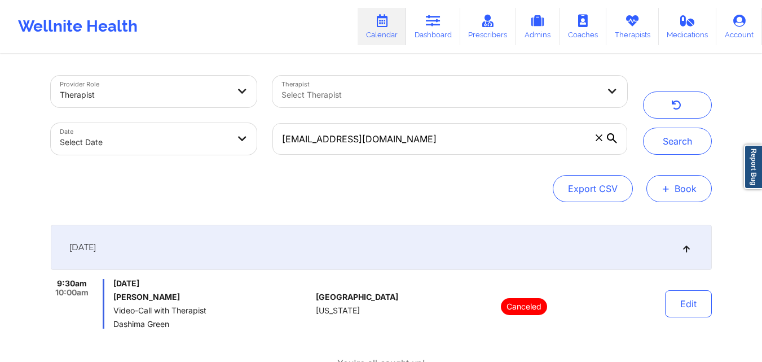
click at [695, 191] on button "+ Book" at bounding box center [679, 188] width 65 height 27
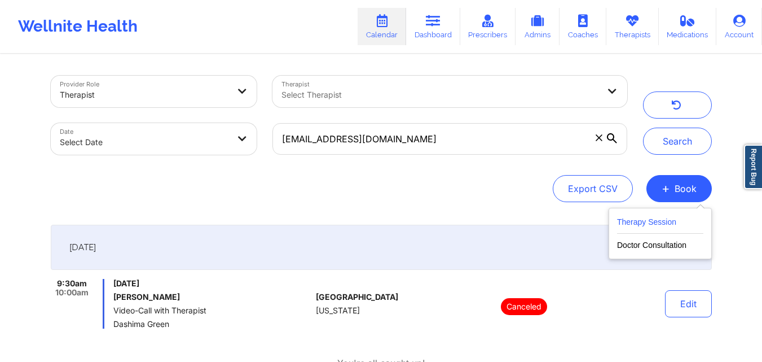
click at [657, 223] on button "Therapy Session" at bounding box center [660, 224] width 86 height 19
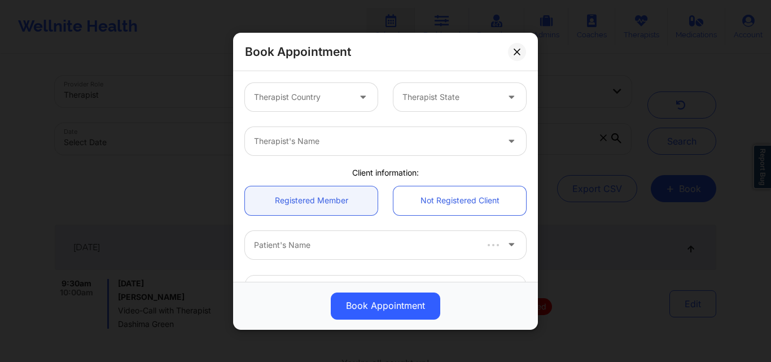
click at [320, 95] on div at bounding box center [301, 97] width 95 height 14
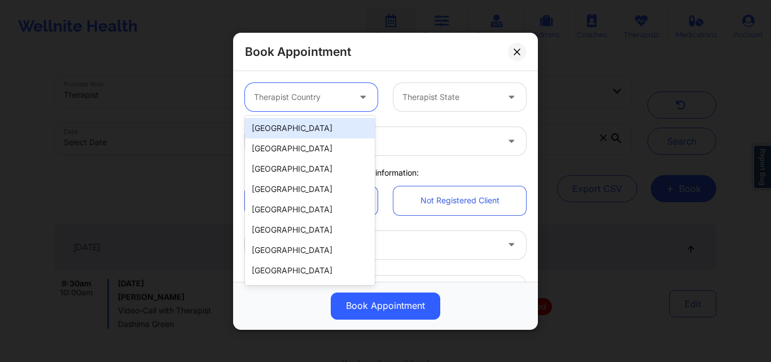
click at [319, 128] on div "[GEOGRAPHIC_DATA]" at bounding box center [310, 128] width 130 height 20
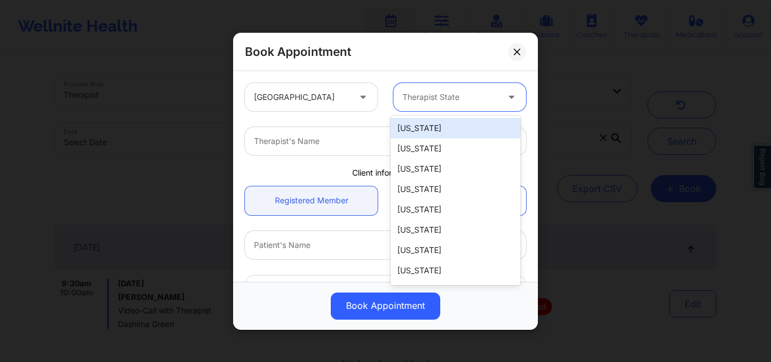
click at [451, 102] on div at bounding box center [449, 97] width 95 height 14
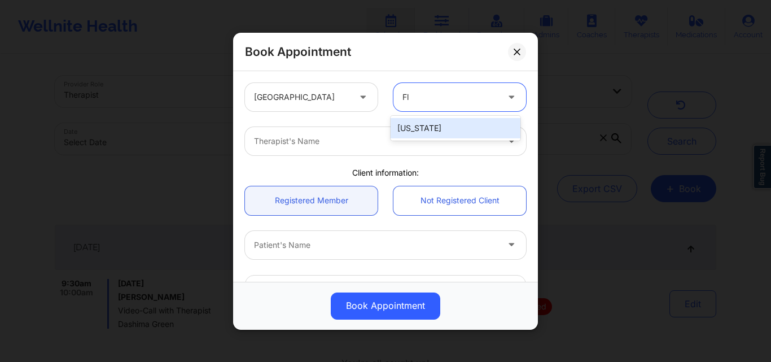
type input "Flo"
click at [447, 125] on div "[US_STATE]" at bounding box center [455, 128] width 130 height 20
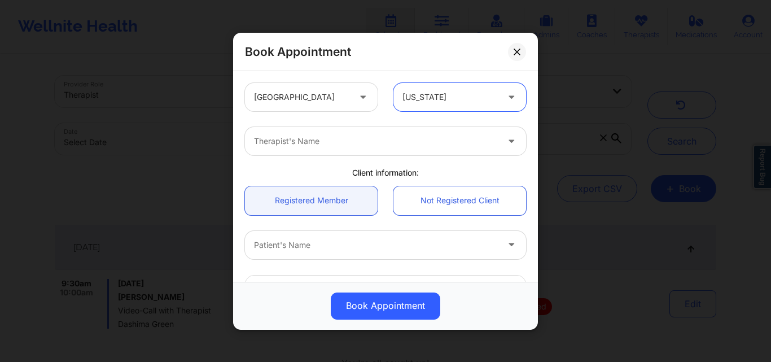
click at [350, 150] on div "Therapist's Name" at bounding box center [372, 141] width 254 height 28
type input "Brianna Mc"
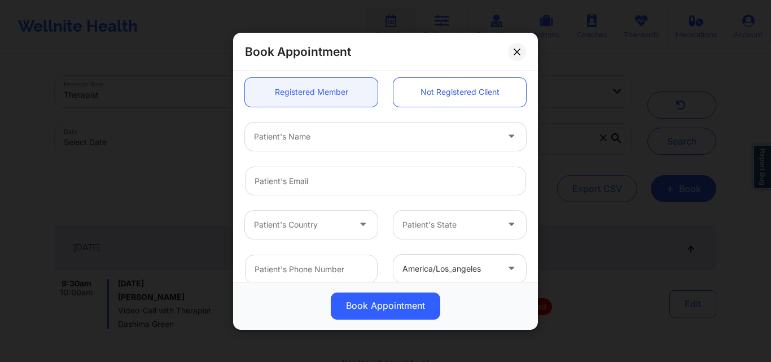
scroll to position [113, 0]
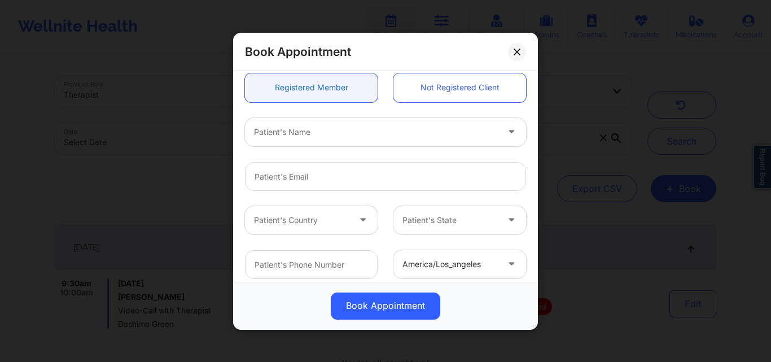
click at [311, 76] on link "Registered Member" at bounding box center [311, 87] width 133 height 29
click at [326, 88] on link "Registered Member" at bounding box center [311, 87] width 133 height 29
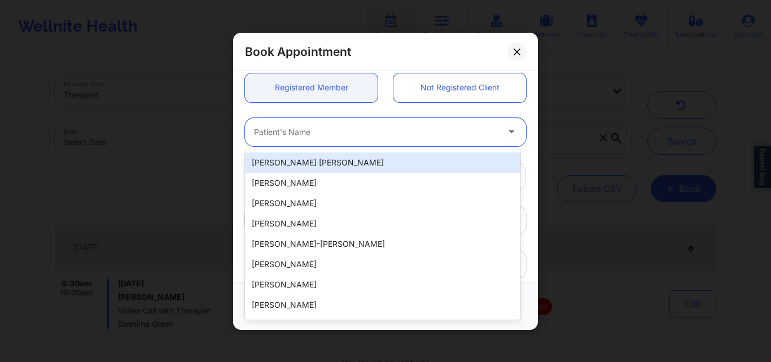
click at [319, 136] on div at bounding box center [376, 132] width 244 height 14
paste input "Hailey Lyn"
type input "Hailey Lyn"
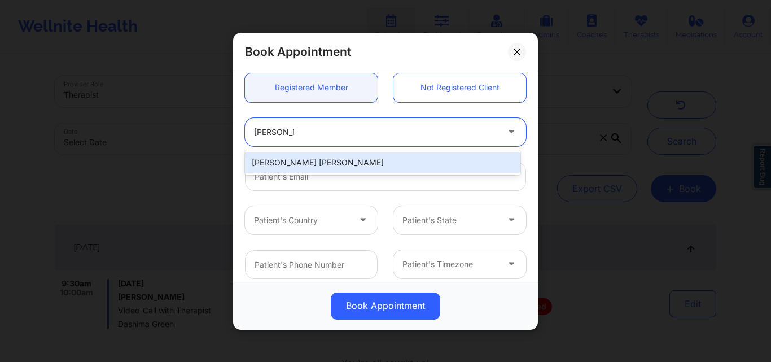
click at [323, 171] on div "Hailey Lynn Johnson" at bounding box center [382, 162] width 275 height 20
type input "hailey.johnson0228@gmail.com"
type input "+13526308091"
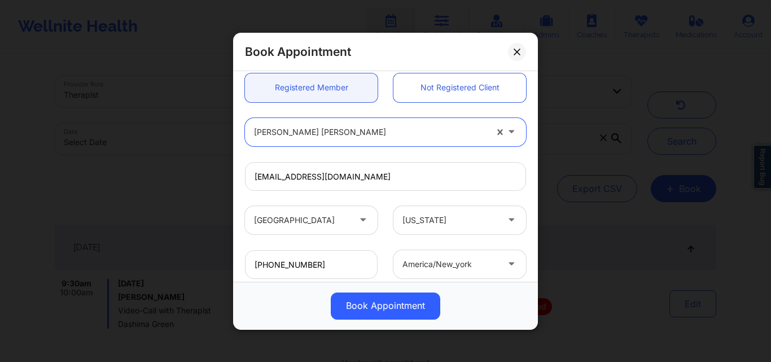
scroll to position [269, 0]
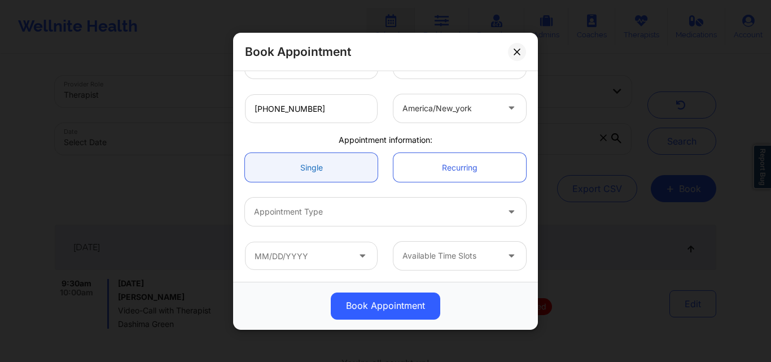
click at [310, 179] on link "Single" at bounding box center [311, 167] width 133 height 29
click at [310, 213] on div at bounding box center [376, 212] width 244 height 14
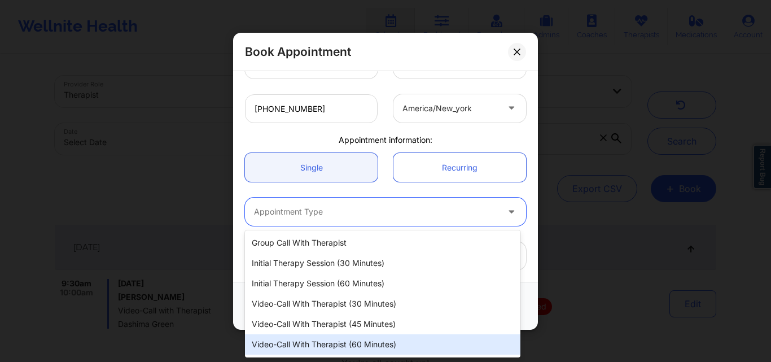
click at [344, 342] on div "Video-Call with Therapist (60 minutes)" at bounding box center [382, 344] width 275 height 20
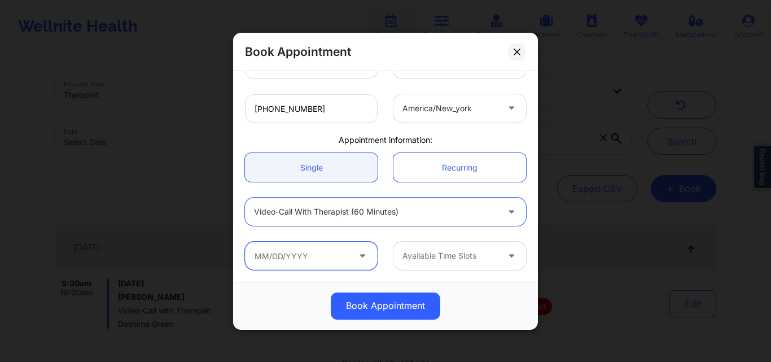
click at [311, 256] on input "text" at bounding box center [311, 256] width 133 height 28
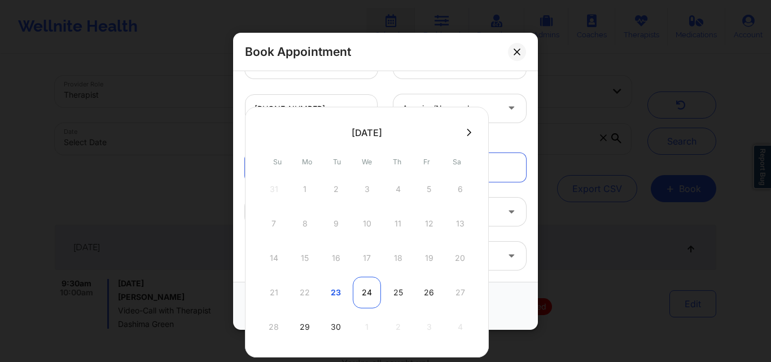
click at [367, 293] on div "24" at bounding box center [367, 292] width 28 height 32
type input "09/24/2025"
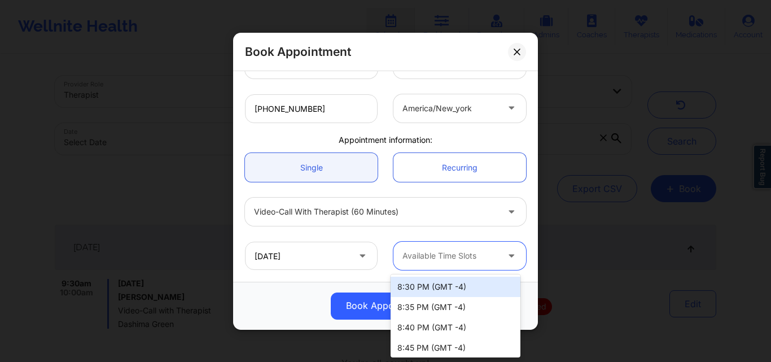
click at [461, 261] on div at bounding box center [449, 256] width 95 height 14
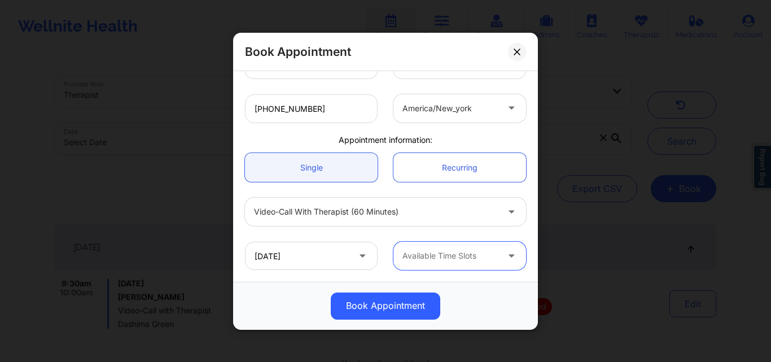
click at [449, 262] on div at bounding box center [449, 256] width 95 height 14
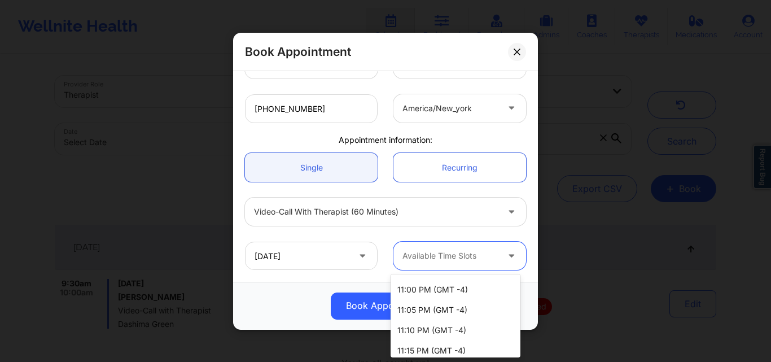
scroll to position [621, 0]
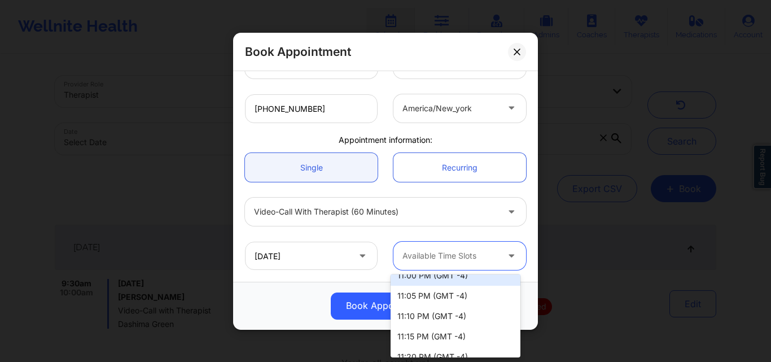
click at [439, 275] on div "11:00 PM (GMT -4)" at bounding box center [455, 275] width 130 height 20
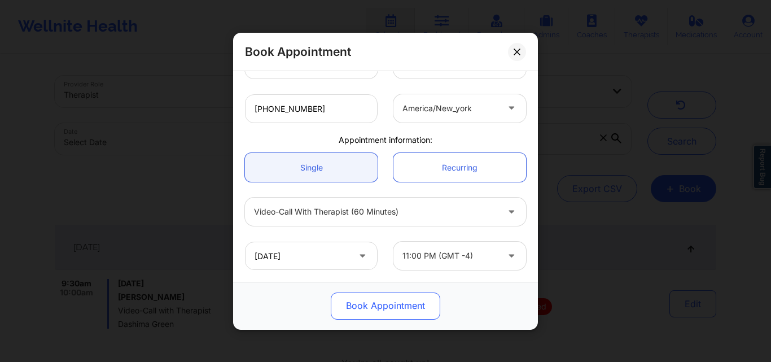
click at [379, 302] on button "Book Appointment" at bounding box center [385, 305] width 109 height 27
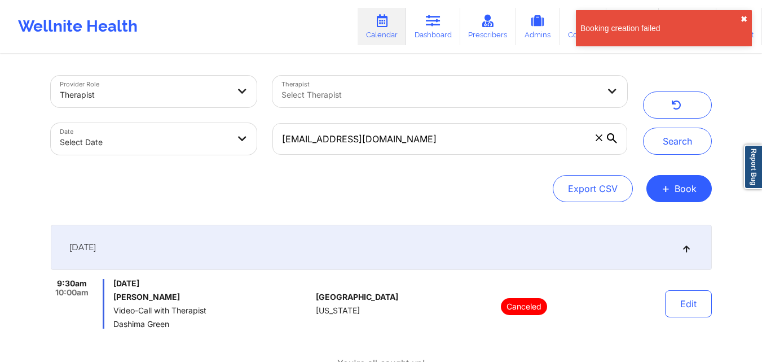
click at [745, 19] on button "✖︎" at bounding box center [744, 19] width 7 height 9
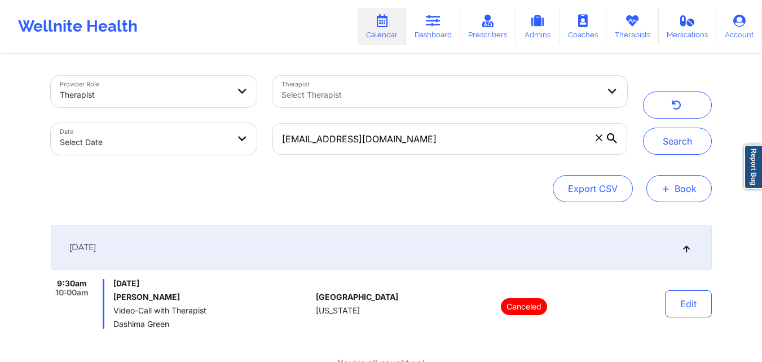
click at [666, 196] on button "+ Book" at bounding box center [679, 188] width 65 height 27
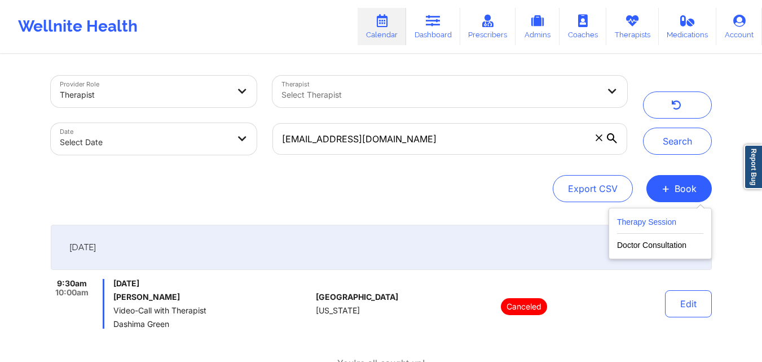
click at [648, 218] on button "Therapy Session" at bounding box center [660, 224] width 86 height 19
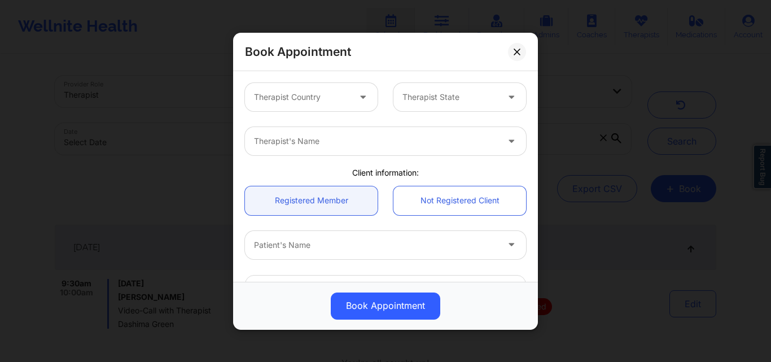
click at [317, 98] on div at bounding box center [301, 97] width 95 height 14
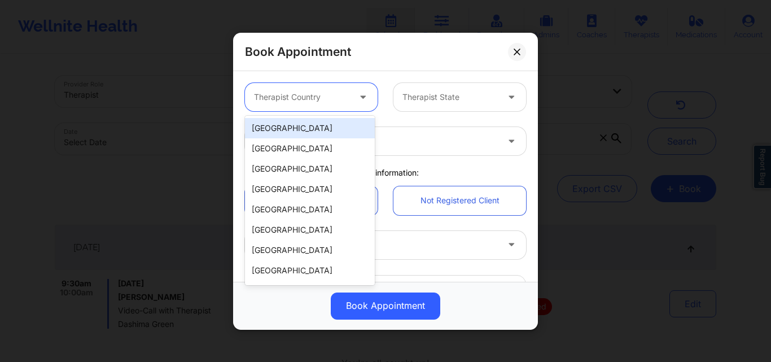
click at [308, 128] on div "[GEOGRAPHIC_DATA]" at bounding box center [310, 128] width 130 height 20
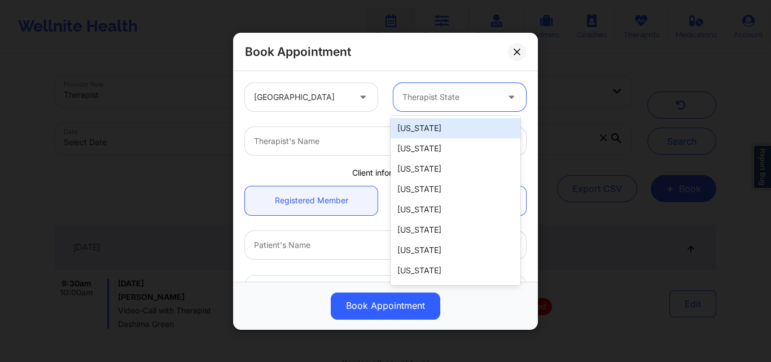
click at [411, 94] on div at bounding box center [449, 97] width 95 height 14
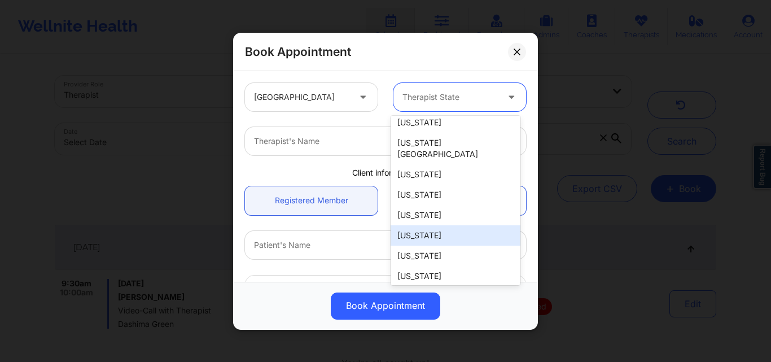
scroll to position [113, 0]
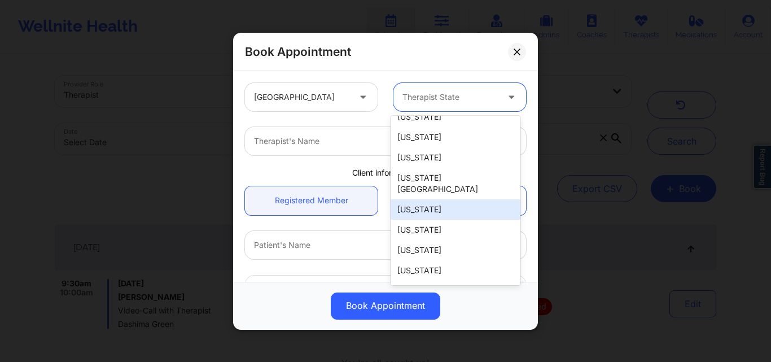
click at [427, 199] on div "[US_STATE]" at bounding box center [455, 209] width 130 height 20
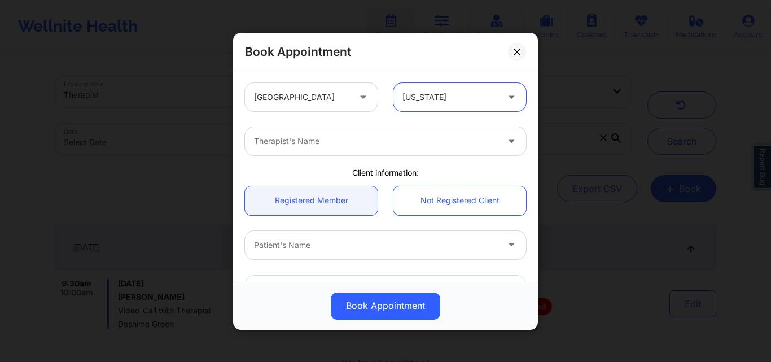
click at [331, 143] on div at bounding box center [376, 141] width 244 height 14
type input "Brianna Ma"
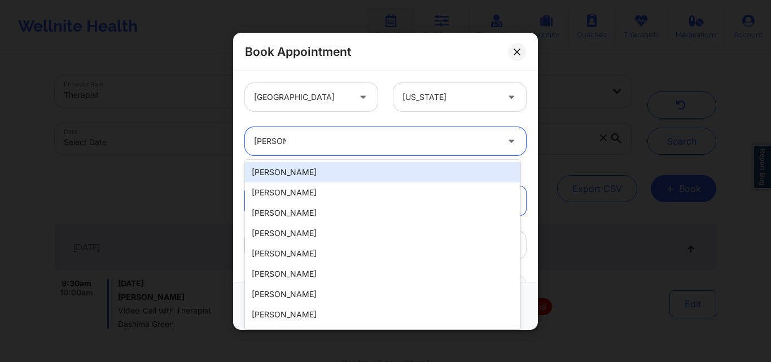
type input "Brianna Mc"
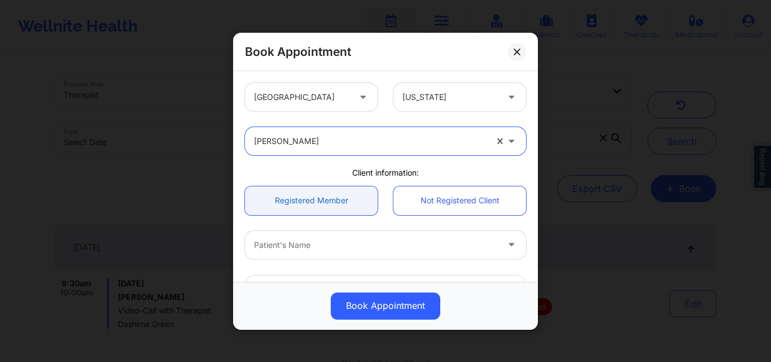
click at [315, 198] on link "Registered Member" at bounding box center [311, 200] width 133 height 29
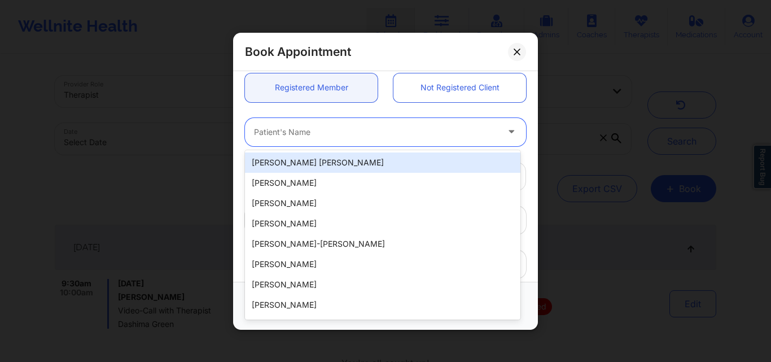
click at [324, 137] on div at bounding box center [376, 132] width 244 height 14
paste input "Megan tunks"
type input "Megan tunks"
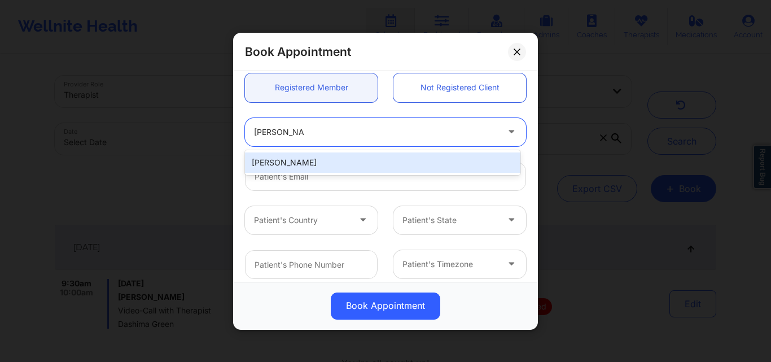
click at [312, 159] on div "Megan Tunks" at bounding box center [382, 162] width 275 height 20
type input "megantunks@gmail.com"
type input "+12076806674"
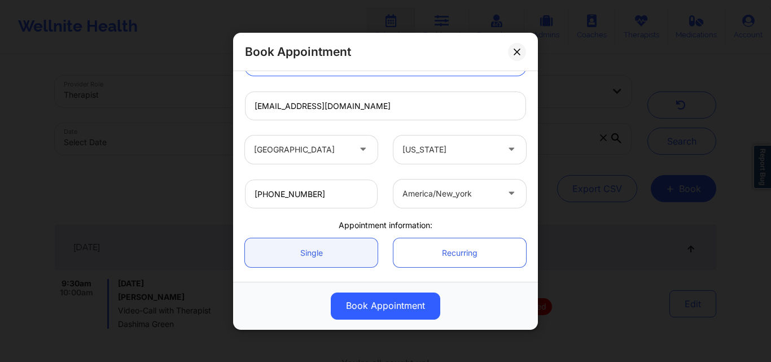
scroll to position [269, 0]
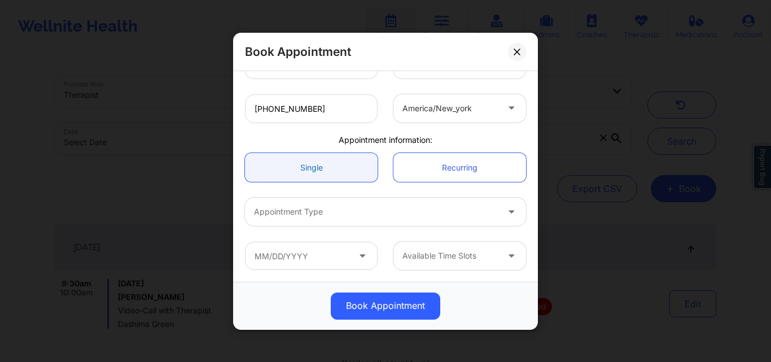
click at [304, 161] on link "Single" at bounding box center [311, 167] width 133 height 29
click at [302, 209] on div at bounding box center [376, 212] width 244 height 14
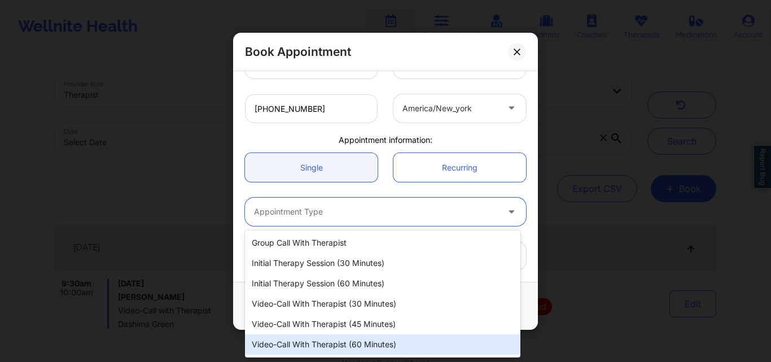
click at [336, 345] on div "Video-Call with Therapist (60 minutes)" at bounding box center [382, 344] width 275 height 20
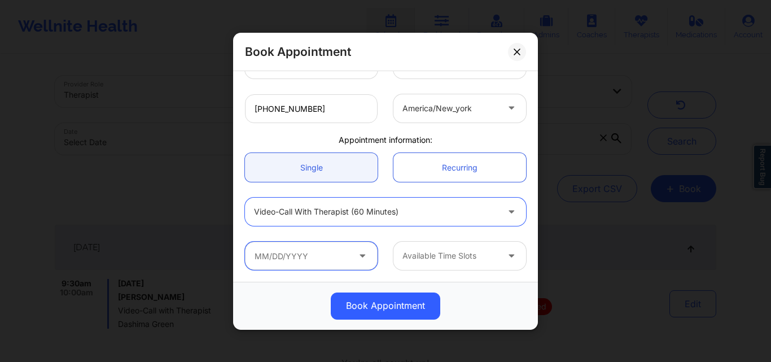
click at [297, 257] on input "text" at bounding box center [311, 256] width 133 height 28
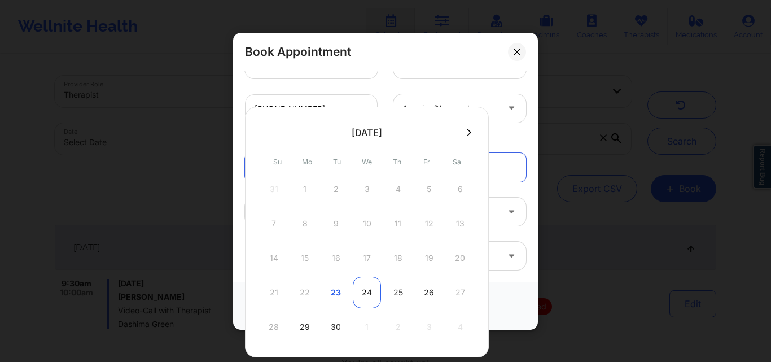
click at [367, 288] on div "24" at bounding box center [367, 292] width 28 height 32
type input "09/24/2025"
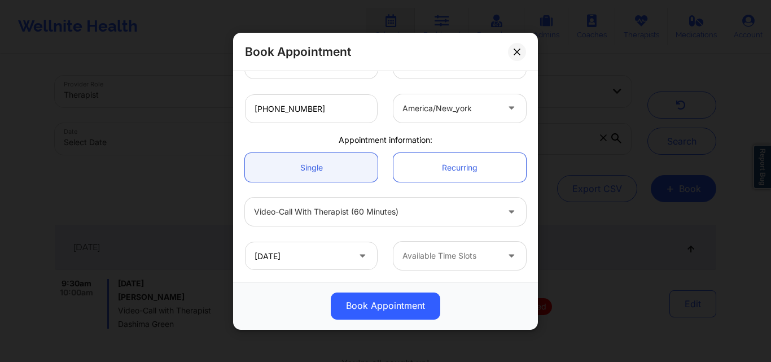
click at [469, 264] on div "Available Time Slots" at bounding box center [446, 256] width 106 height 28
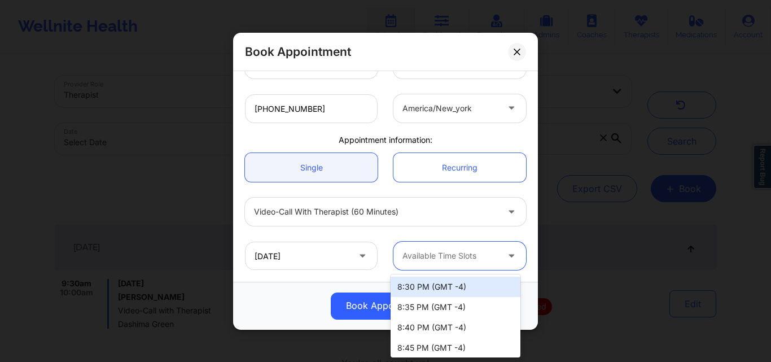
scroll to position [7, 0]
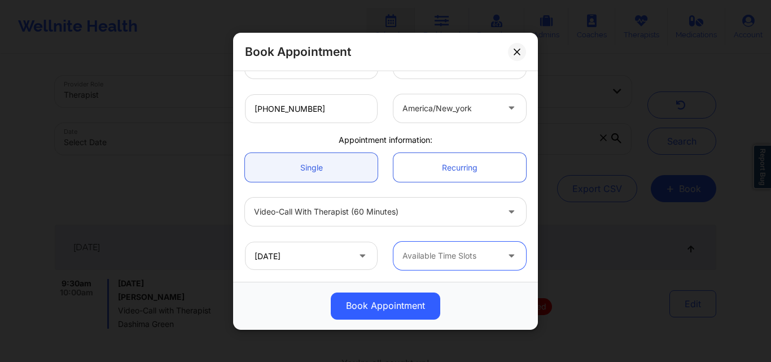
click at [456, 253] on div at bounding box center [449, 256] width 95 height 14
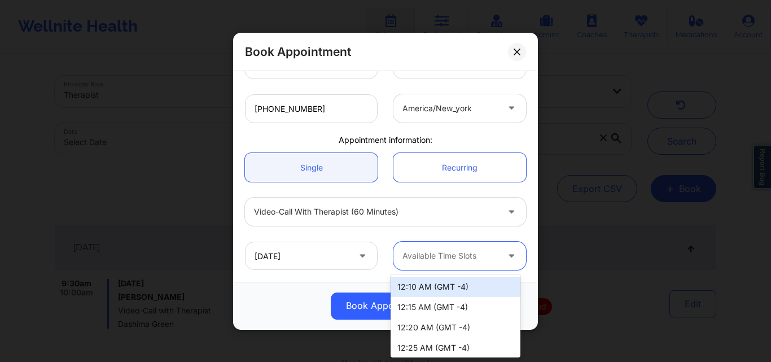
scroll to position [837, 0]
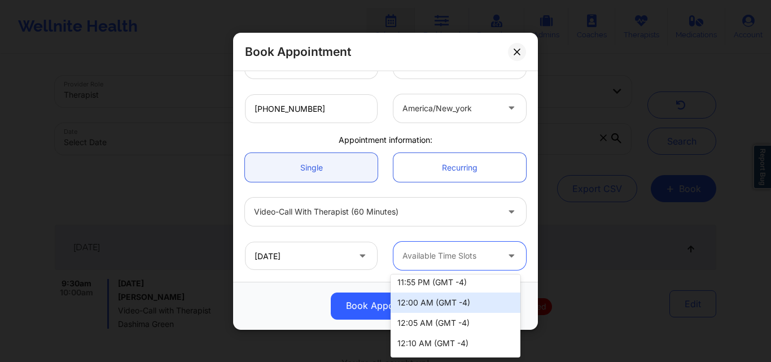
click at [441, 306] on div "12:00 AM (GMT -4)" at bounding box center [455, 302] width 130 height 20
drag, startPoint x: 441, startPoint y: 306, endPoint x: 422, endPoint y: 306, distance: 18.6
click at [441, 306] on div "Book Appointment" at bounding box center [385, 305] width 289 height 27
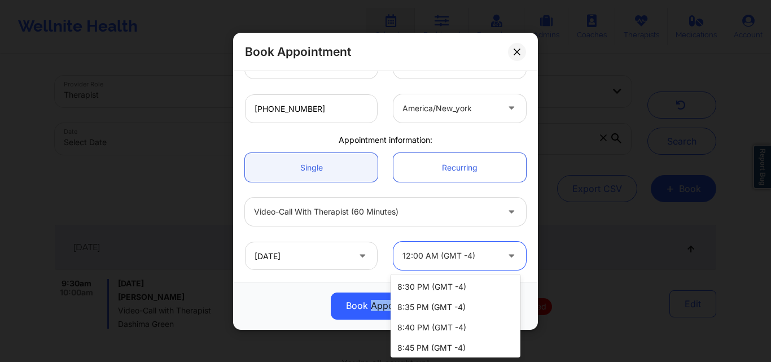
click at [478, 261] on div at bounding box center [449, 256] width 95 height 14
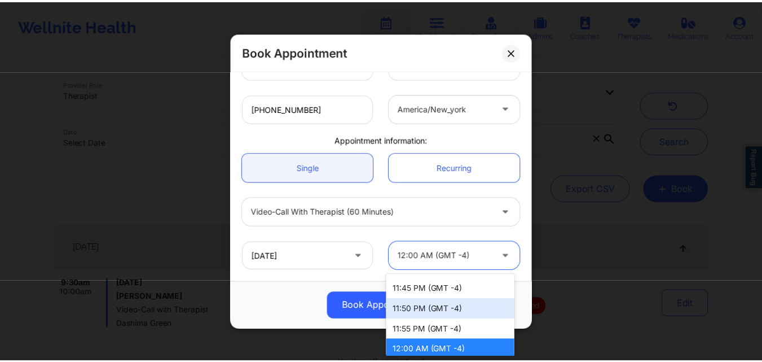
scroll to position [903, 0]
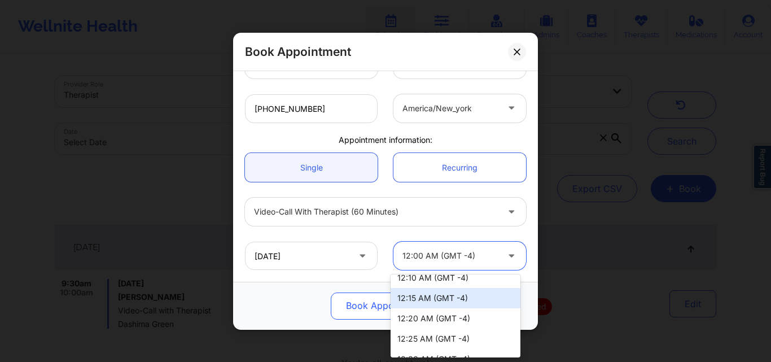
click at [343, 310] on button "Book Appointment" at bounding box center [385, 305] width 109 height 27
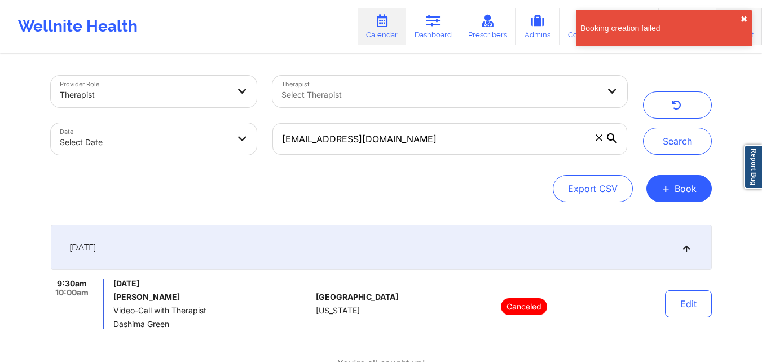
click at [745, 20] on button "✖︎" at bounding box center [744, 19] width 7 height 9
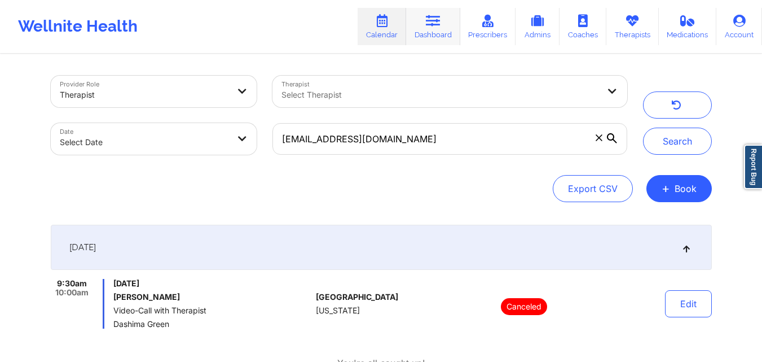
click at [442, 34] on link "Dashboard" at bounding box center [433, 26] width 54 height 37
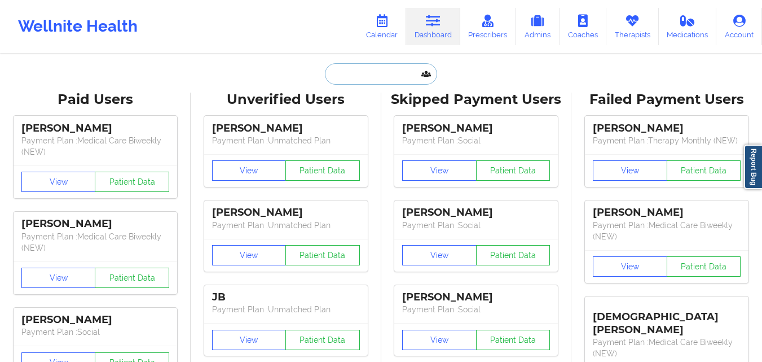
click at [367, 81] on input "text" at bounding box center [381, 73] width 112 height 21
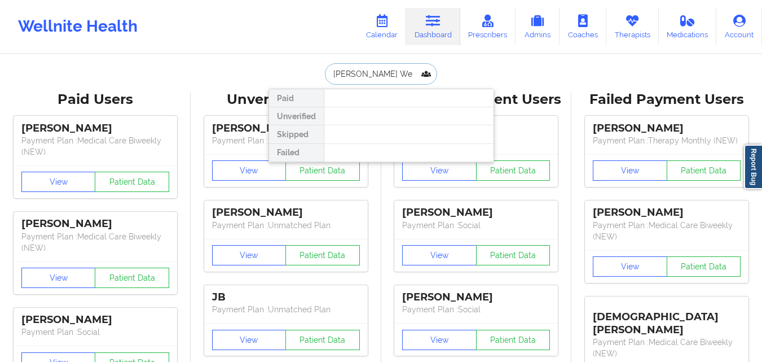
type input "Frank H W"
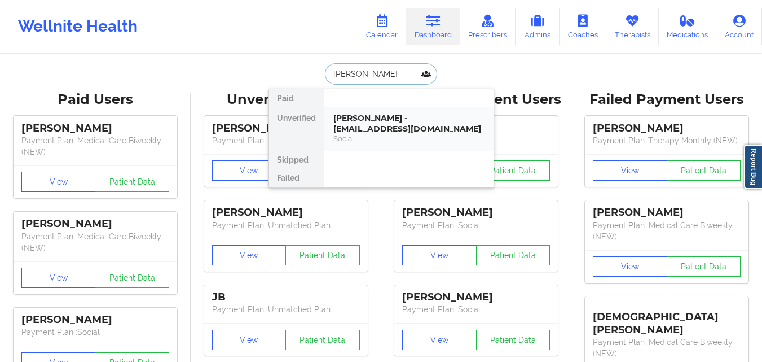
click at [417, 116] on div "Frank H Welz - elizabethwelz30485@gmail.com" at bounding box center [408, 123] width 151 height 21
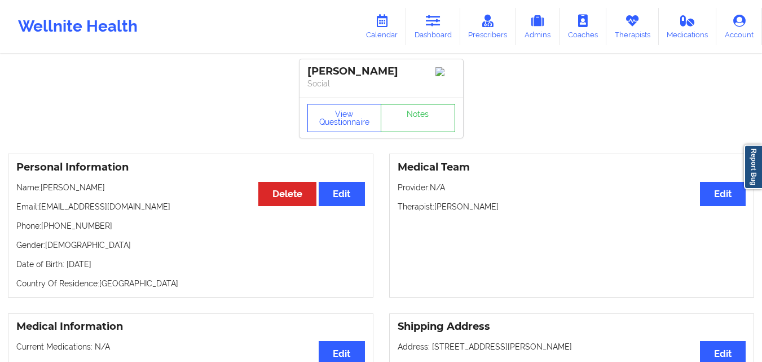
click at [165, 209] on p "Email: elizabethwelz30485@gmail.com" at bounding box center [190, 206] width 349 height 11
click at [133, 212] on p "Email: elizabethwelz30485@gmail.com" at bounding box center [190, 206] width 349 height 11
click at [172, 246] on p "Gender: male" at bounding box center [190, 244] width 349 height 11
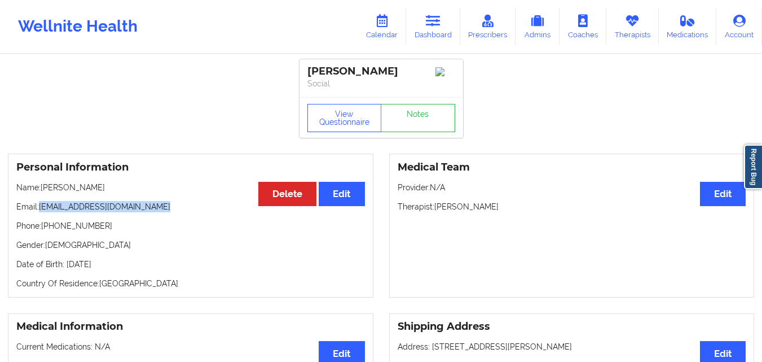
drag, startPoint x: 42, startPoint y: 208, endPoint x: 156, endPoint y: 209, distance: 113.4
click at [156, 209] on p "Email: elizabethwelz30485@gmail.com" at bounding box center [190, 206] width 349 height 11
copy p "elizabethwelz30485@gmail.com"
click at [188, 201] on div "Personal Information Edit Delete Name: Frank H Welz Email: elizabethwelz30485@g…" at bounding box center [191, 225] width 366 height 144
click at [437, 29] on link "Dashboard" at bounding box center [433, 26] width 54 height 37
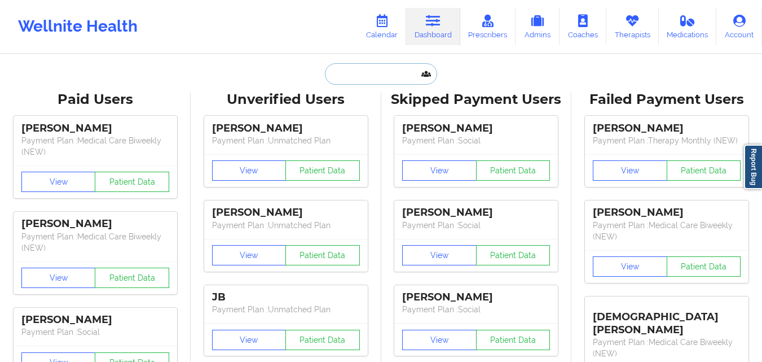
click at [408, 66] on input "text" at bounding box center [381, 73] width 112 height 21
paste input "gramofsunshine@gmail.com"
type input "gramofsunshine@gmail.com"
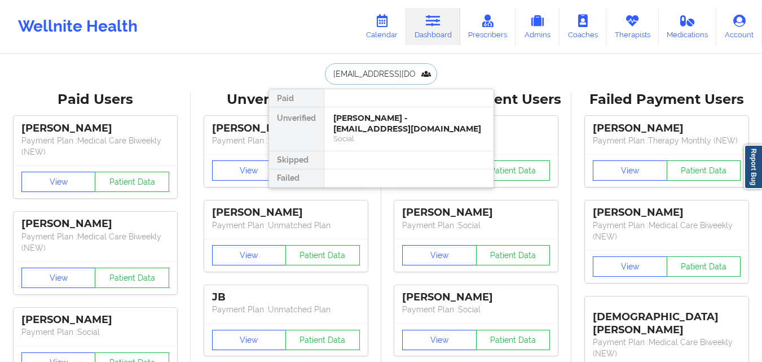
scroll to position [0, 15]
click at [410, 139] on div "Social" at bounding box center [408, 139] width 151 height 10
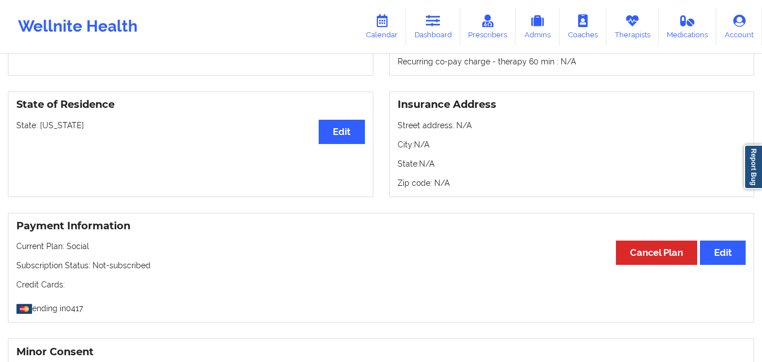
scroll to position [226, 0]
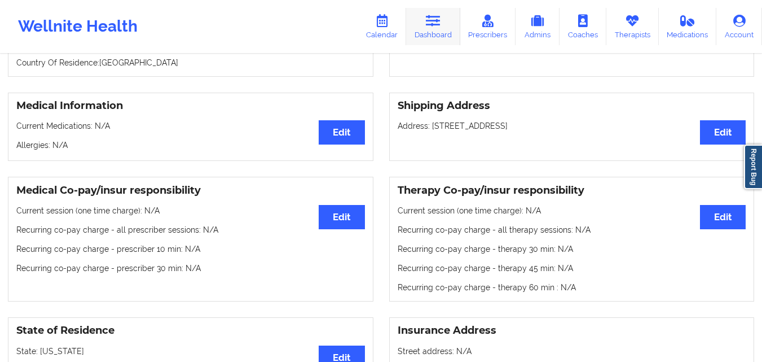
click at [438, 29] on link "Dashboard" at bounding box center [433, 26] width 54 height 37
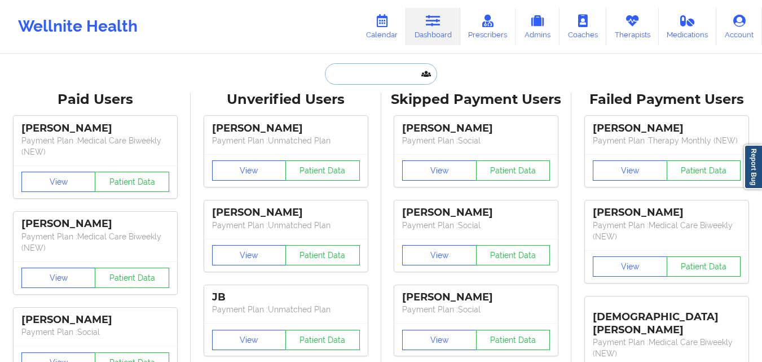
click at [385, 72] on input "text" at bounding box center [381, 73] width 112 height 21
paste input "Mary A roche"
type input "Mary A roche"
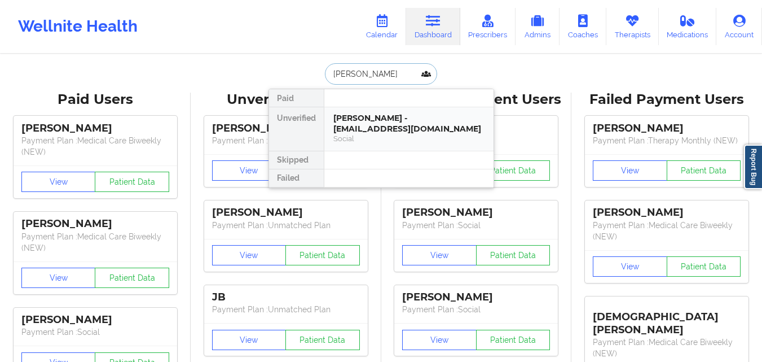
click at [381, 120] on div "Mary A Roche - goldleafframing@hotmail.com" at bounding box center [408, 123] width 151 height 21
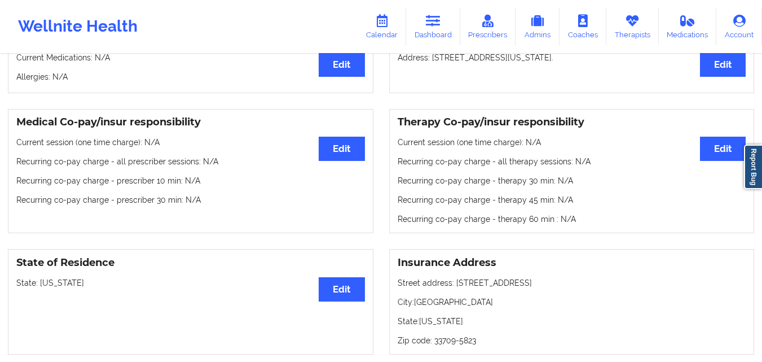
scroll to position [282, 0]
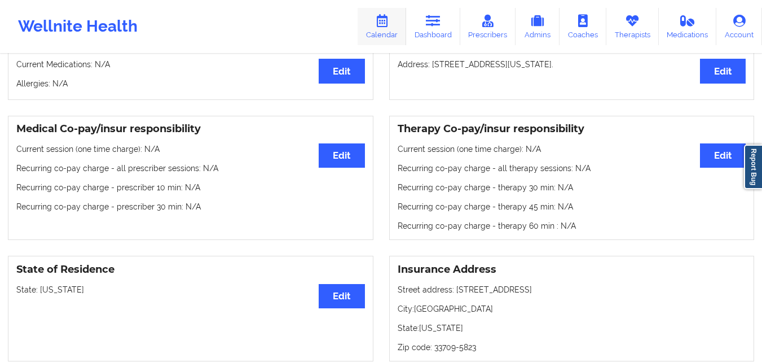
click at [393, 26] on link "Calendar" at bounding box center [382, 26] width 49 height 37
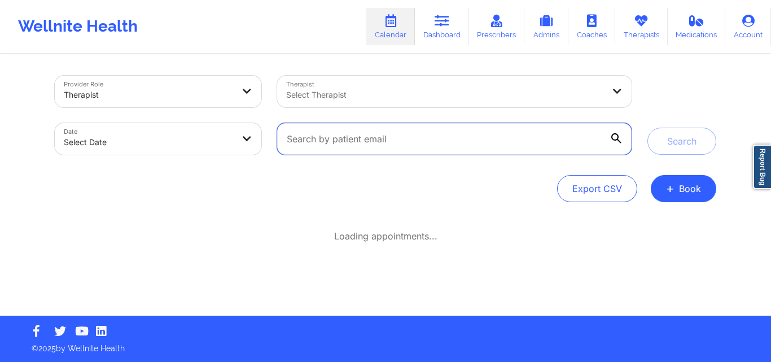
click at [387, 145] on input "text" at bounding box center [454, 139] width 354 height 32
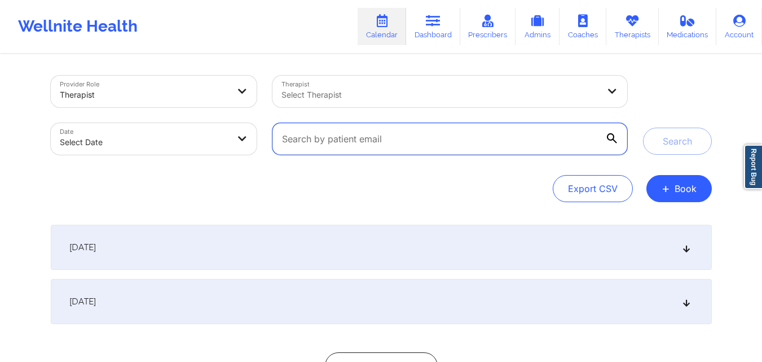
paste input "melomran@students.kennesaw.edu"
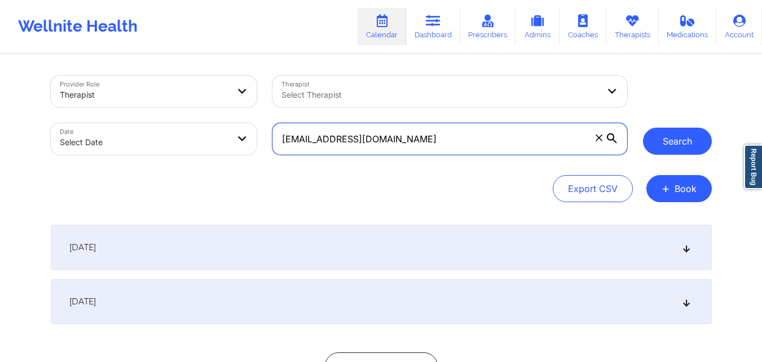
type input "melomran@students.kennesaw.edu"
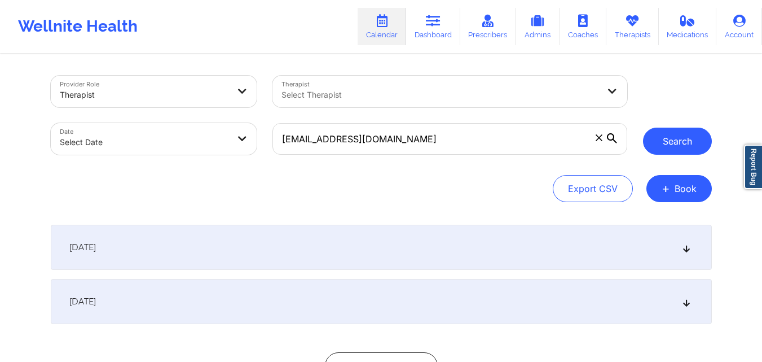
click at [673, 149] on button "Search" at bounding box center [677, 141] width 69 height 27
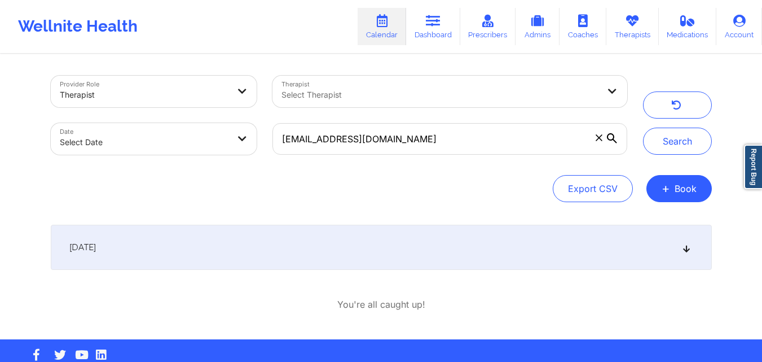
click at [337, 227] on div "September 23, 2025" at bounding box center [381, 247] width 661 height 45
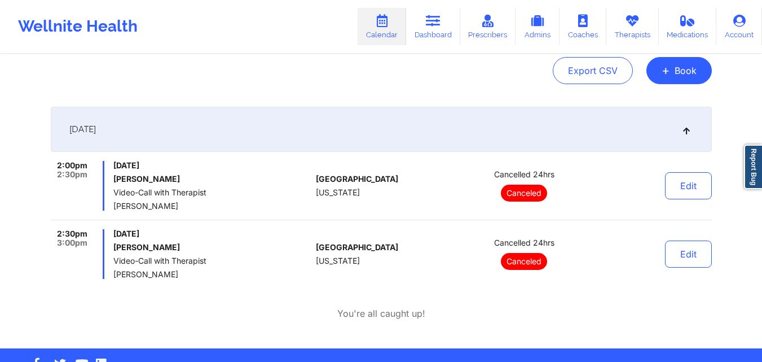
scroll to position [94, 0]
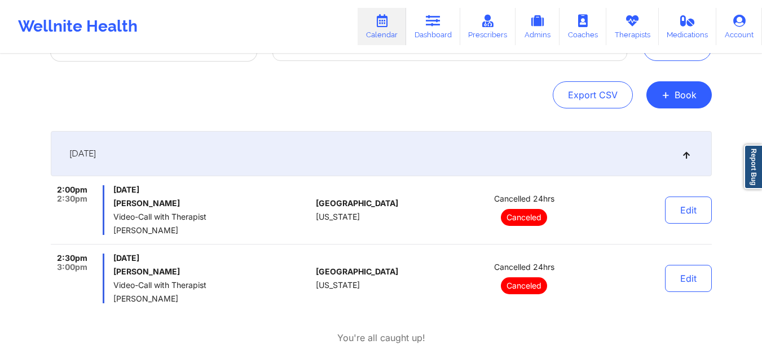
click at [418, 165] on div "September 23, 2025" at bounding box center [381, 153] width 661 height 45
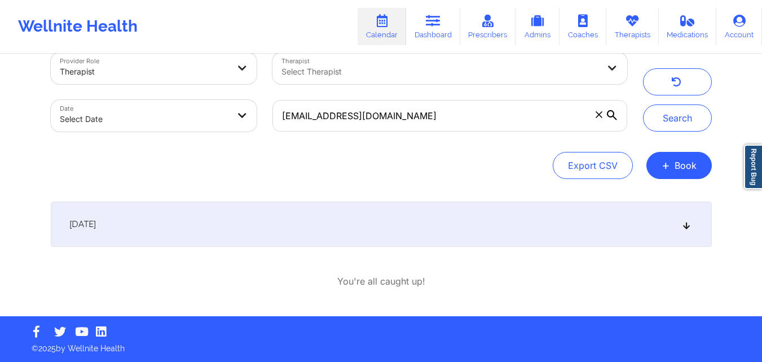
scroll to position [23, 0]
click at [416, 210] on div "September 23, 2025" at bounding box center [381, 223] width 661 height 45
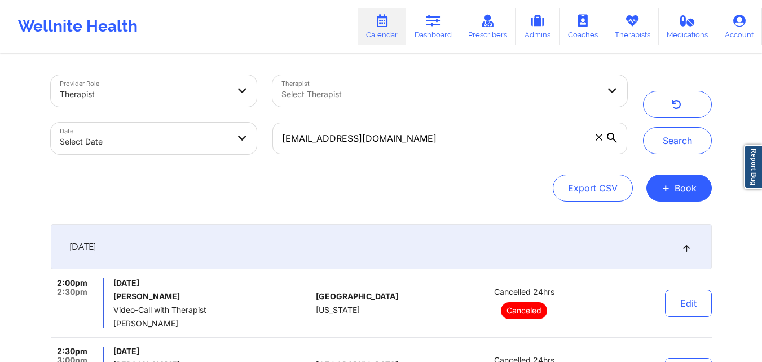
scroll to position [0, 0]
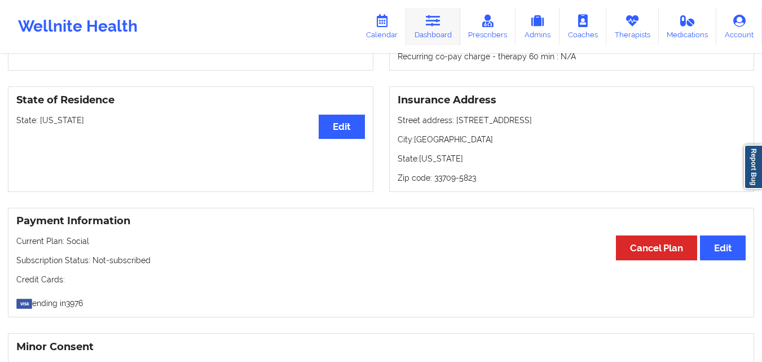
click at [429, 28] on link "Dashboard" at bounding box center [433, 26] width 54 height 37
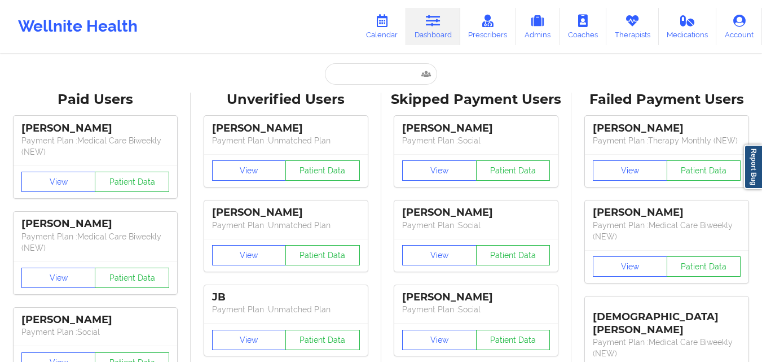
drag, startPoint x: 369, startPoint y: 85, endPoint x: 369, endPoint y: 67, distance: 18.1
click at [366, 72] on input "text" at bounding box center [381, 73] width 112 height 21
paste input "[PERSON_NAME]"
type input "[PERSON_NAME]"
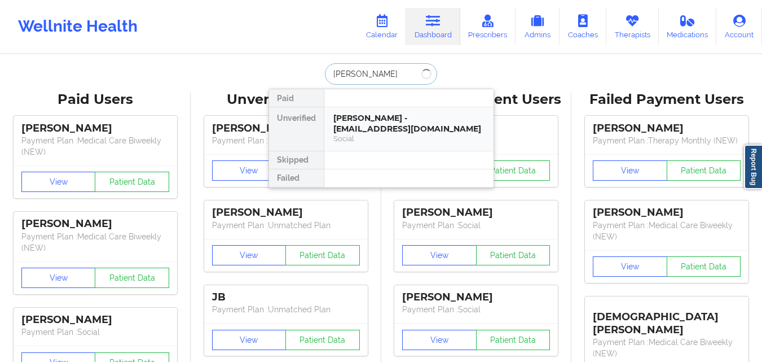
click at [374, 117] on div "[PERSON_NAME] - [EMAIL_ADDRESS][DOMAIN_NAME]" at bounding box center [408, 123] width 151 height 21
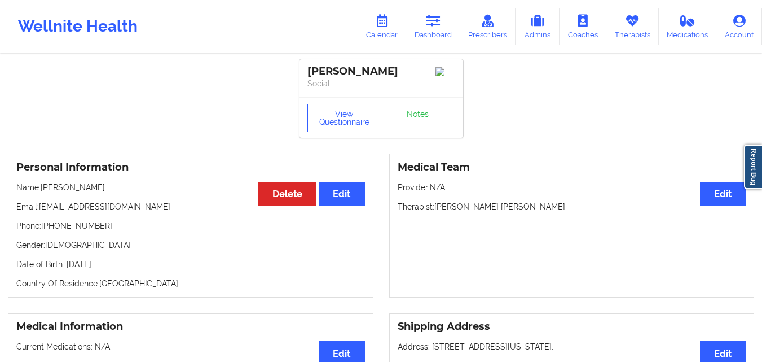
drag, startPoint x: 429, startPoint y: 23, endPoint x: 421, endPoint y: 49, distance: 27.0
click at [431, 23] on icon at bounding box center [433, 21] width 15 height 12
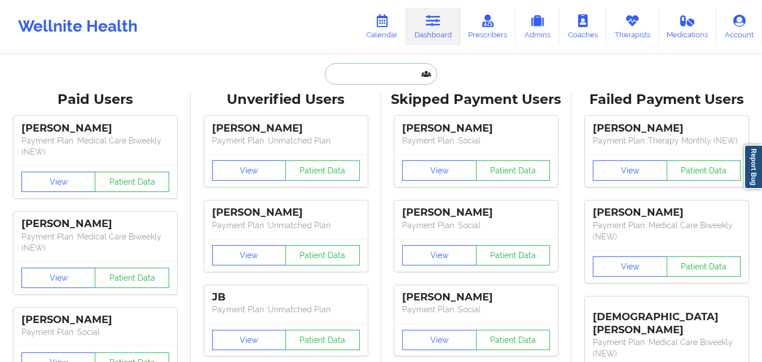
click at [369, 74] on input "text" at bounding box center [381, 73] width 112 height 21
paste input "[PERSON_NAME]"
type input "[PERSON_NAME]"
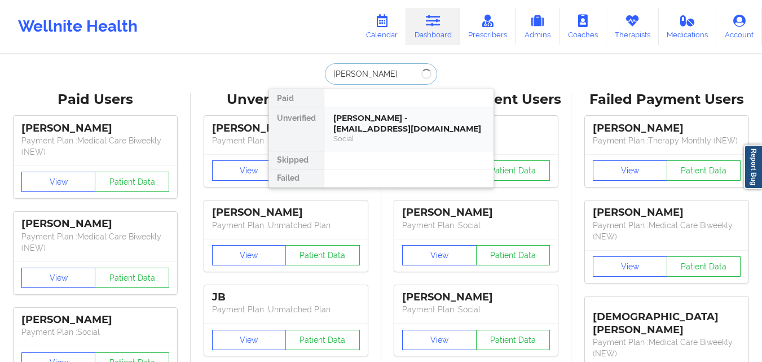
click at [370, 137] on div "Social" at bounding box center [408, 139] width 151 height 10
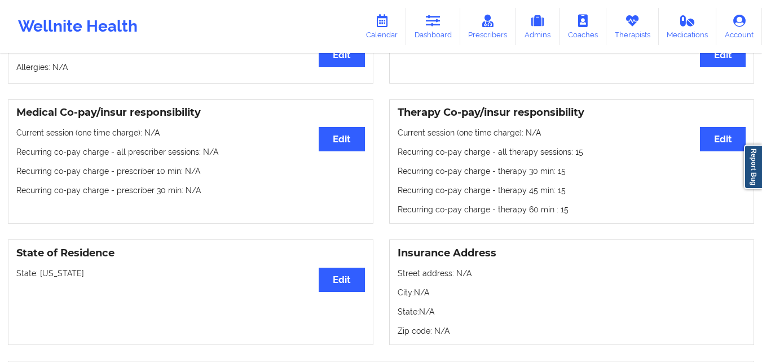
scroll to position [282, 0]
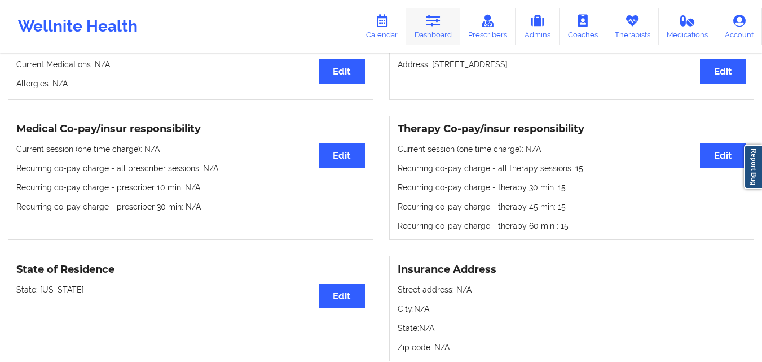
click at [431, 36] on link "Dashboard" at bounding box center [433, 26] width 54 height 37
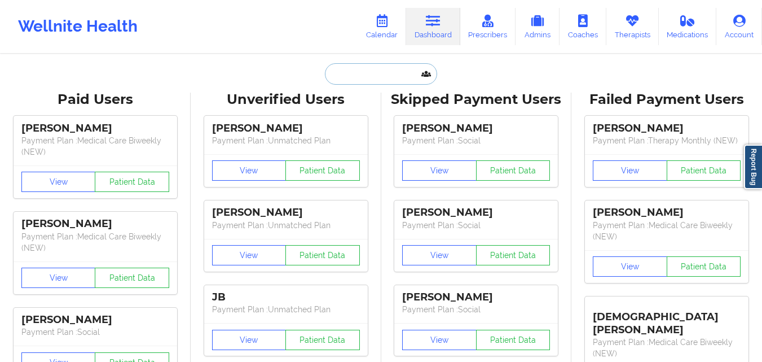
click at [366, 72] on input "text" at bounding box center [381, 73] width 112 height 21
paste input "Charlotte hunte"
type input "Charlotte hunte"
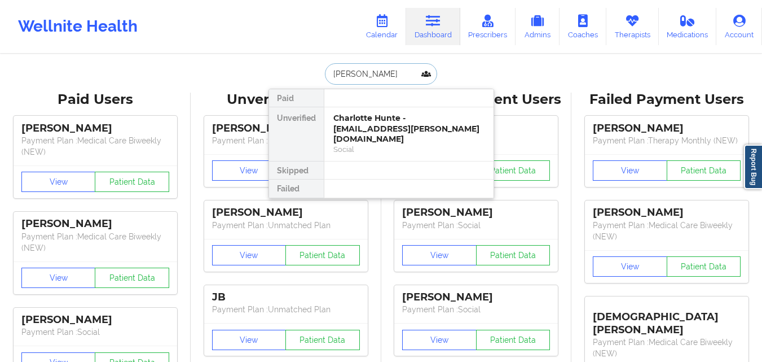
click at [373, 121] on div "Charlotte Hunte - char.l.hunte@gmail.com" at bounding box center [408, 129] width 151 height 32
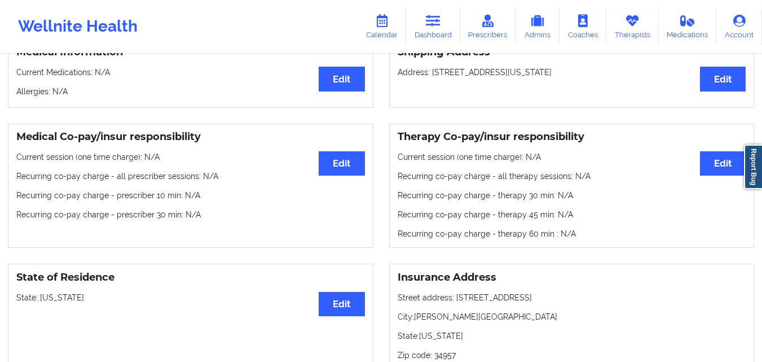
scroll to position [339, 0]
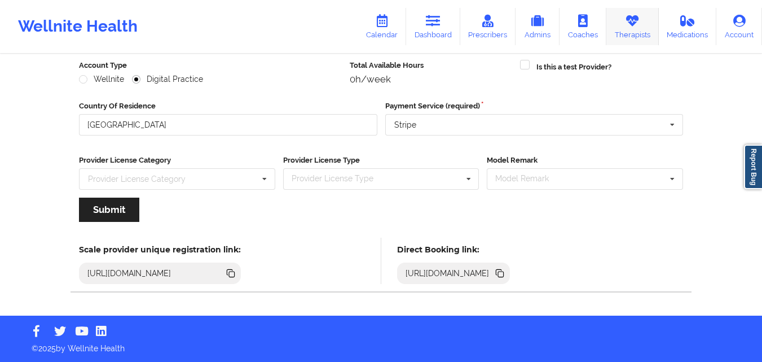
click at [621, 28] on link "Therapists" at bounding box center [633, 26] width 52 height 37
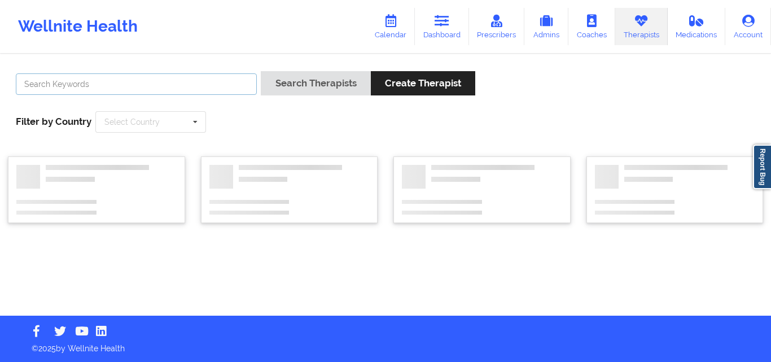
click at [137, 82] on input "text" at bounding box center [136, 83] width 241 height 21
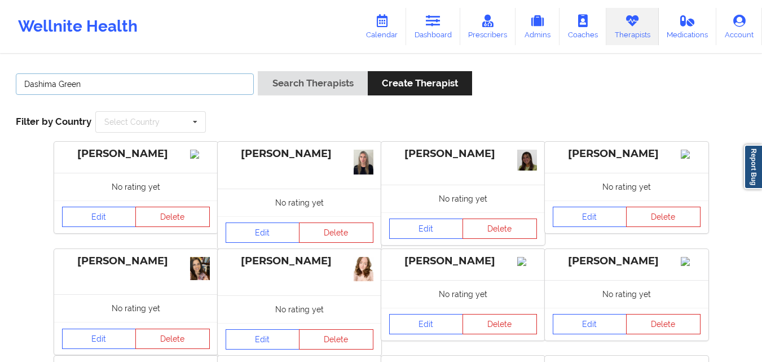
type input "Dashima Green"
click at [258, 71] on button "Search Therapists" at bounding box center [312, 83] width 109 height 24
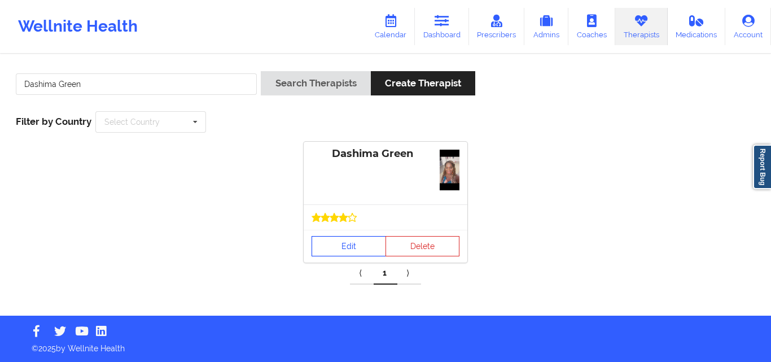
click at [349, 244] on link "Edit" at bounding box center [348, 246] width 74 height 20
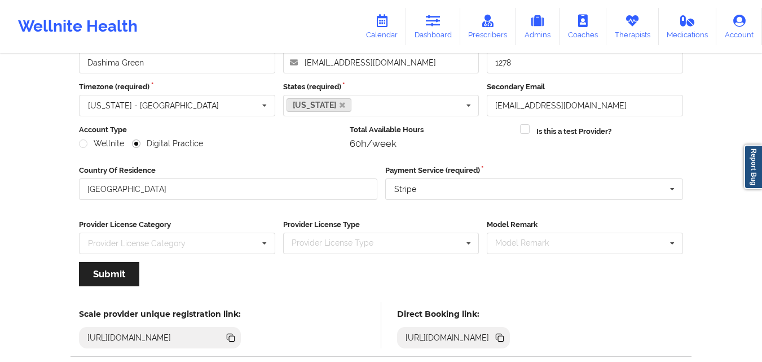
scroll to position [32, 0]
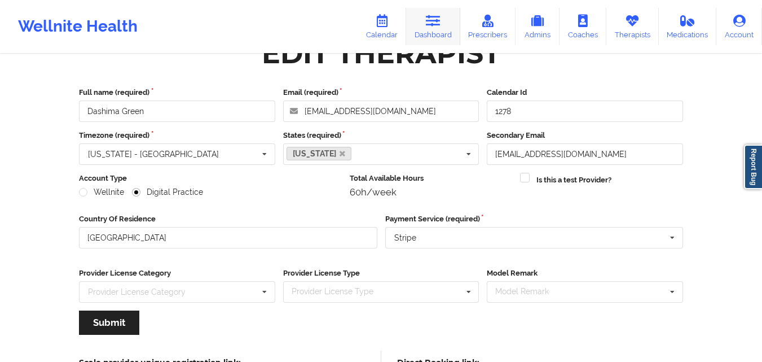
click at [438, 33] on link "Dashboard" at bounding box center [433, 26] width 54 height 37
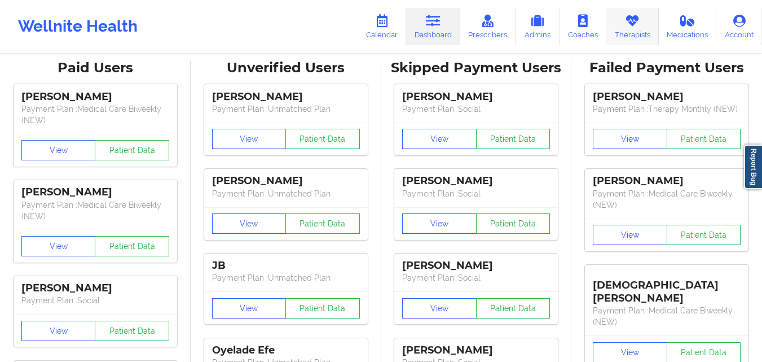
click at [642, 27] on link "Therapists" at bounding box center [633, 26] width 52 height 37
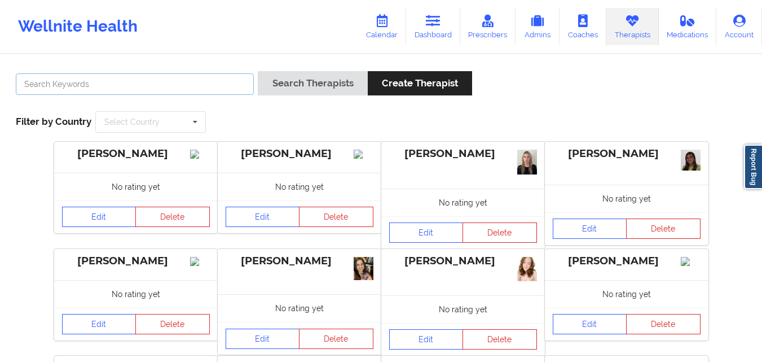
click at [174, 90] on input "text" at bounding box center [135, 83] width 238 height 21
type input "Brianna M"
click at [258, 71] on button "Search Therapists" at bounding box center [312, 83] width 109 height 24
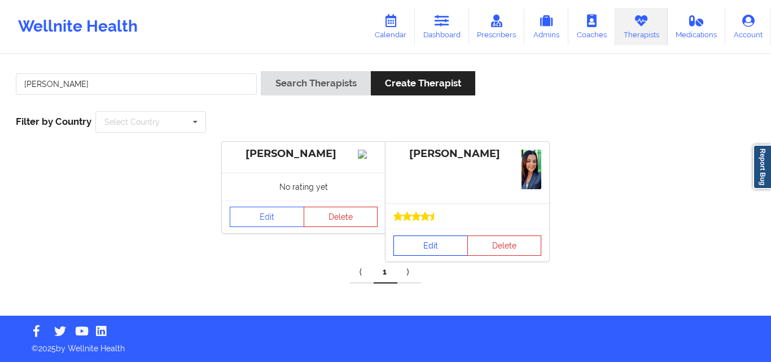
click at [440, 246] on link "Edit" at bounding box center [430, 245] width 74 height 20
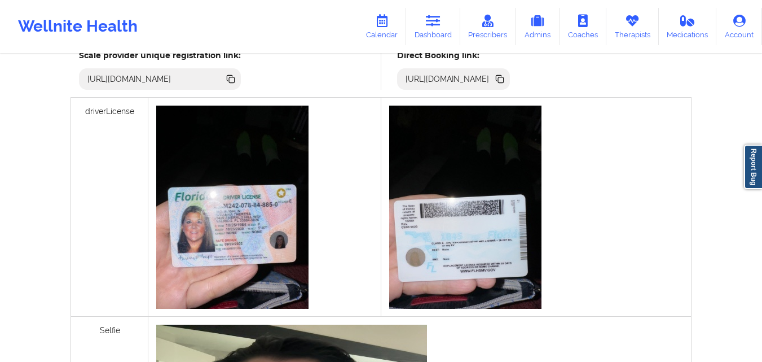
scroll to position [395, 0]
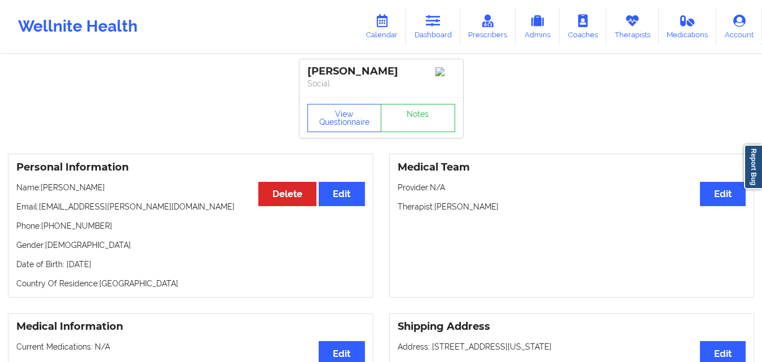
click at [439, 30] on link "Dashboard" at bounding box center [433, 26] width 54 height 37
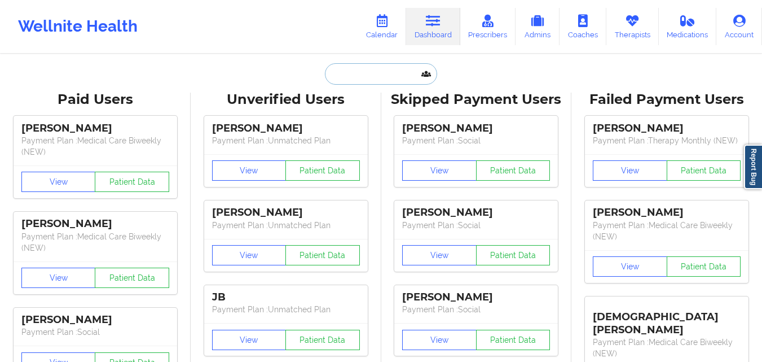
click at [363, 68] on input "text" at bounding box center [381, 73] width 112 height 21
paste input "ERIN HANIS"
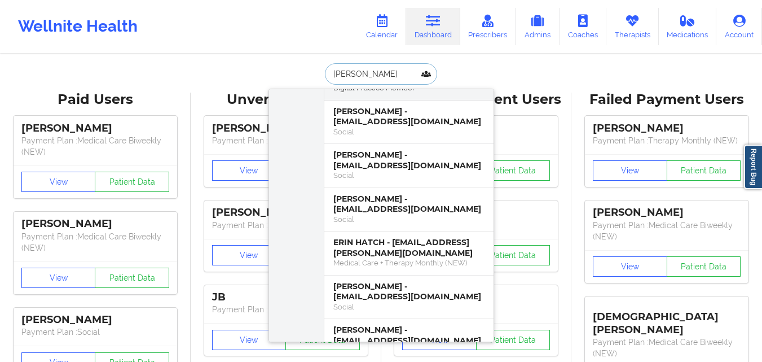
scroll to position [18, 0]
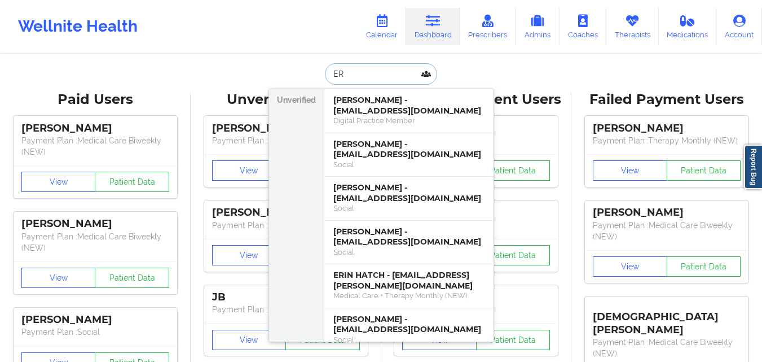
type input "E"
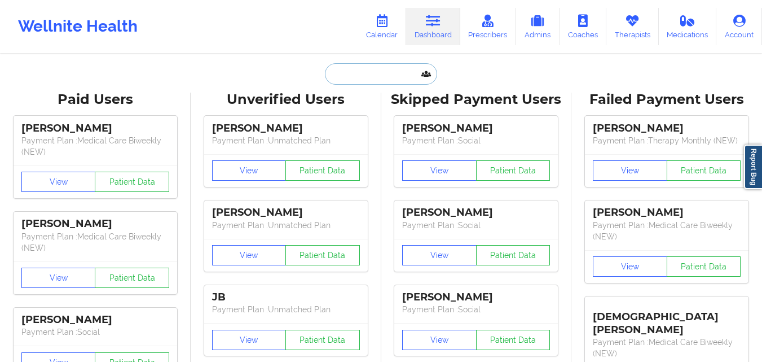
paste input "ERIN HANIS"
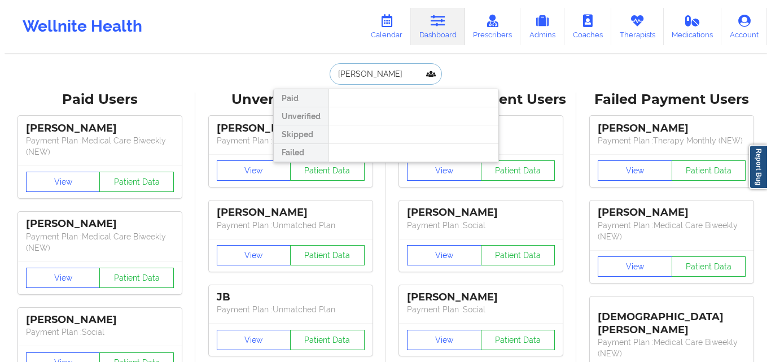
scroll to position [0, 0]
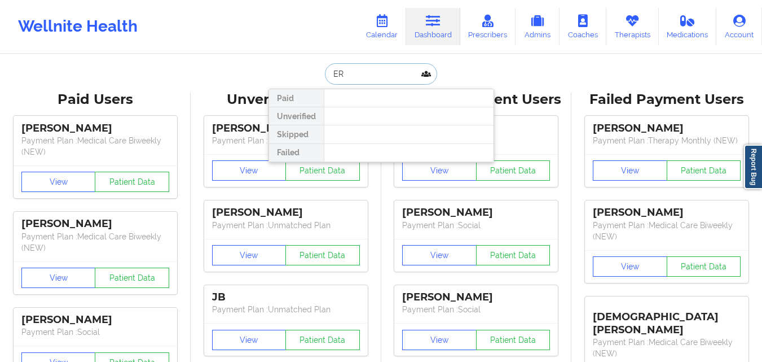
type input "E"
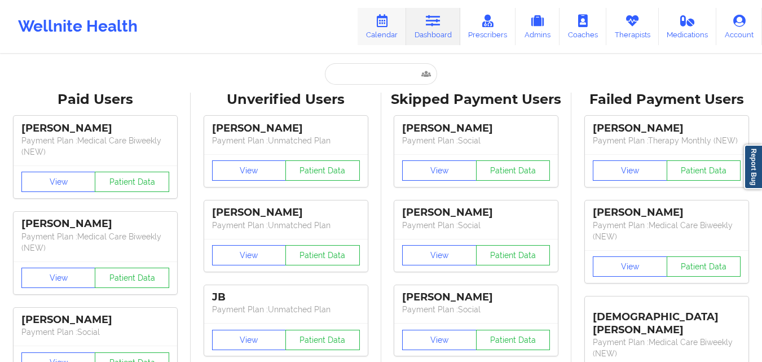
click at [384, 19] on icon at bounding box center [382, 21] width 15 height 12
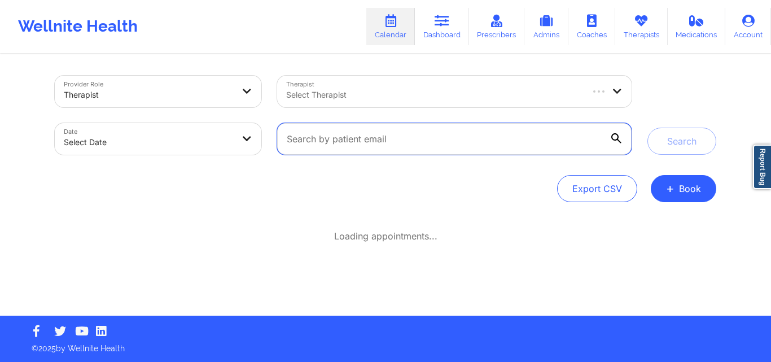
click at [444, 146] on input "text" at bounding box center [454, 139] width 354 height 32
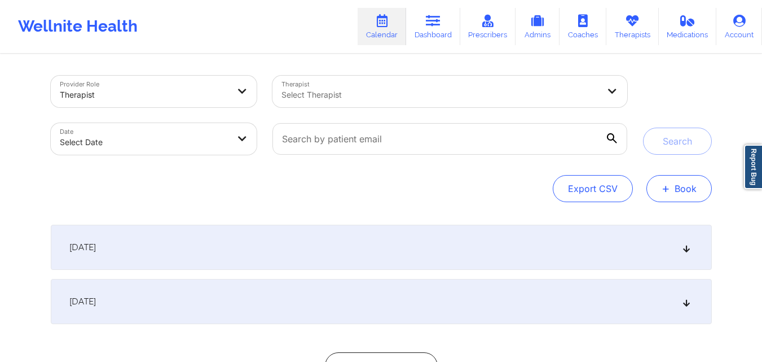
click at [672, 188] on button "+ Book" at bounding box center [679, 188] width 65 height 27
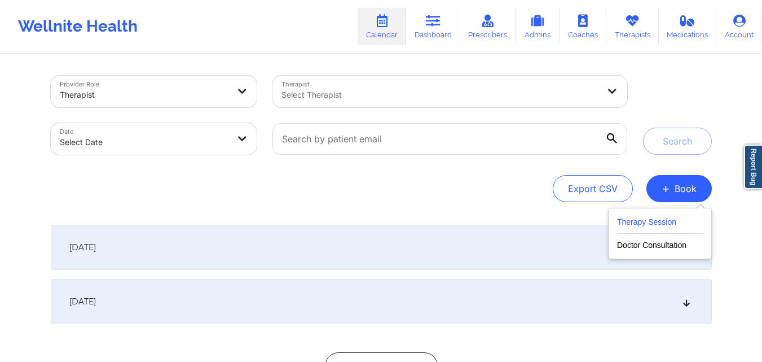
click at [651, 219] on button "Therapy Session" at bounding box center [660, 224] width 86 height 19
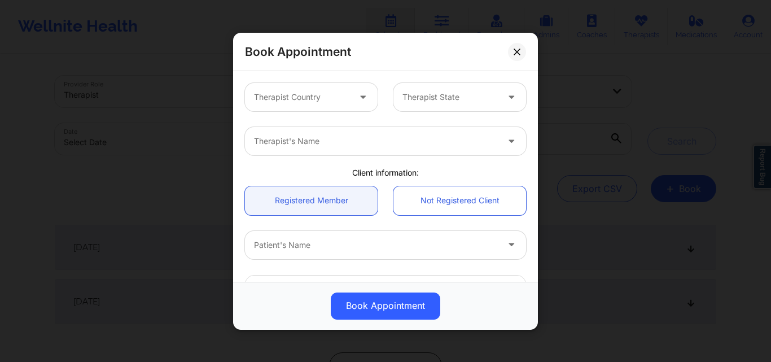
click at [309, 107] on div "Therapist Country" at bounding box center [298, 97] width 106 height 28
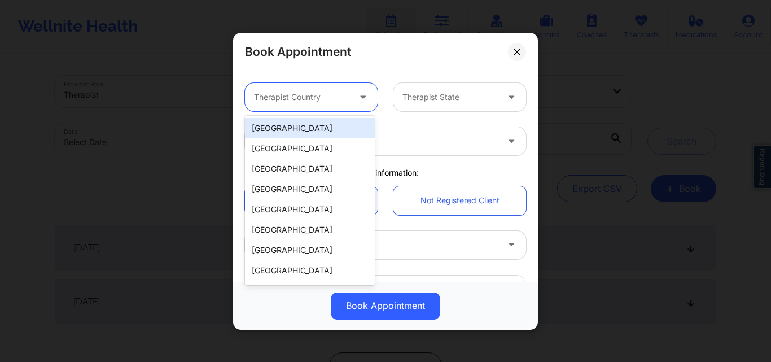
drag, startPoint x: 315, startPoint y: 126, endPoint x: 363, endPoint y: 120, distance: 48.4
click at [315, 126] on div "[GEOGRAPHIC_DATA]" at bounding box center [310, 128] width 130 height 20
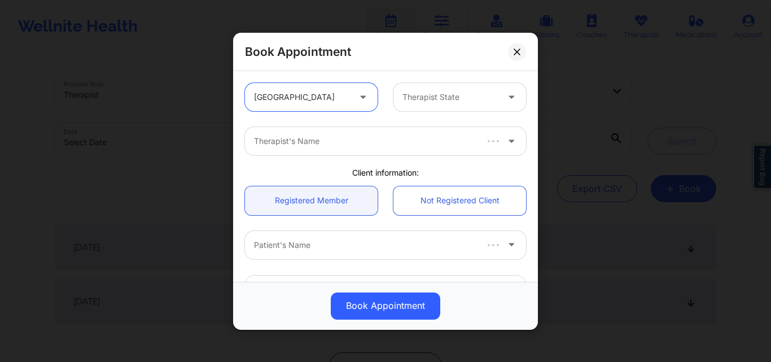
click at [430, 106] on div "Therapist State" at bounding box center [446, 97] width 106 height 28
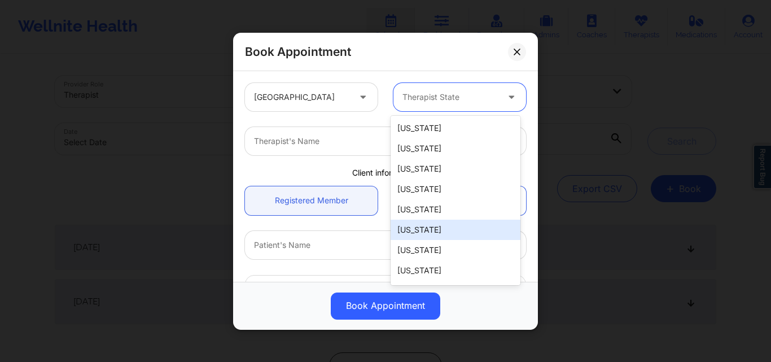
scroll to position [169, 0]
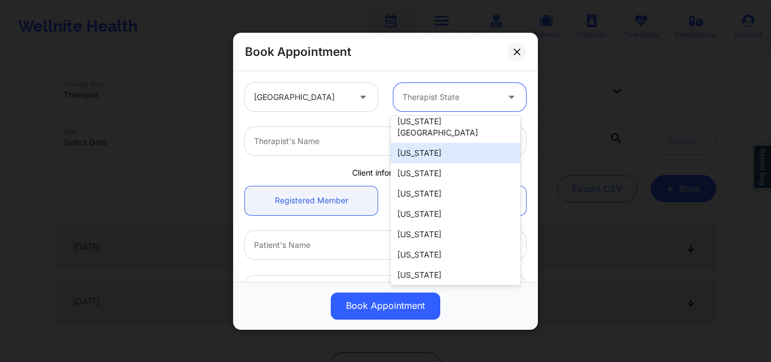
click at [428, 143] on div "[US_STATE]" at bounding box center [455, 153] width 130 height 20
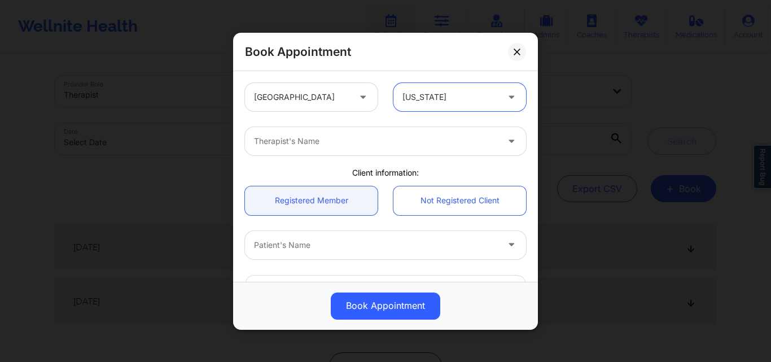
click at [352, 137] on div at bounding box center [376, 141] width 244 height 14
type input "Brianna Mc"
click at [324, 190] on link "Registered Member" at bounding box center [311, 200] width 133 height 29
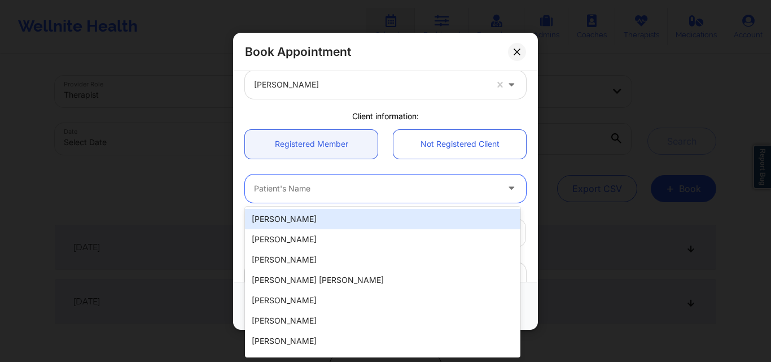
click at [327, 194] on div at bounding box center [376, 188] width 244 height 14
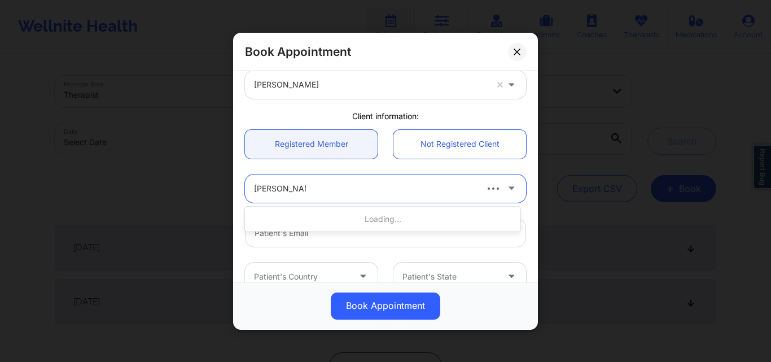
type input "Erin Elizabeth"
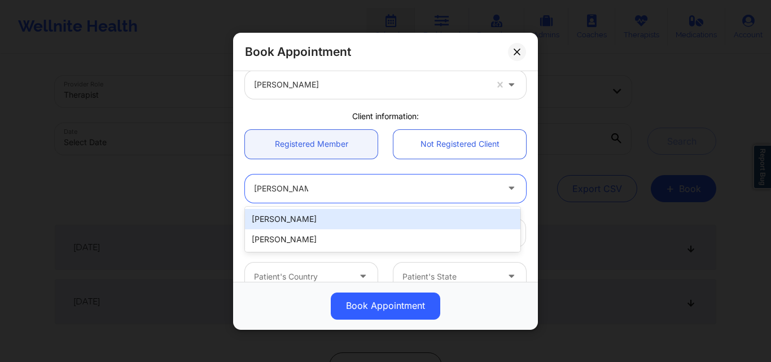
type input "gramofsunshine@gmail.com"
type input "+1206-900-6155"
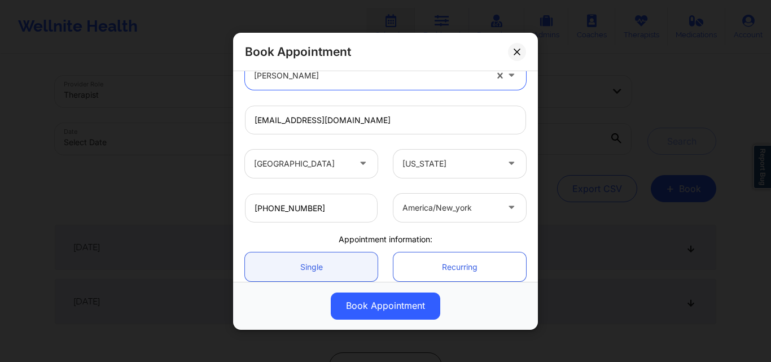
scroll to position [269, 0]
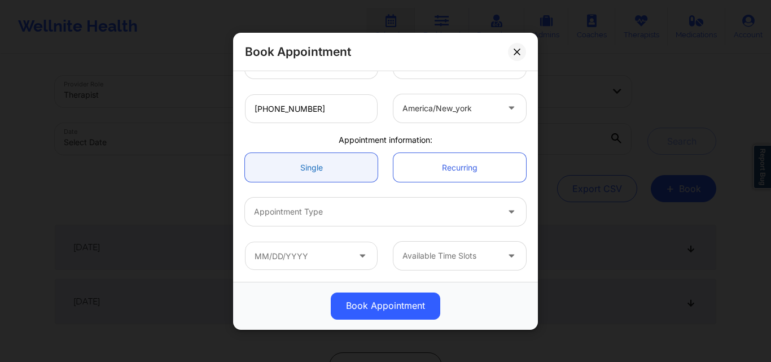
click at [331, 164] on link "Single" at bounding box center [311, 167] width 133 height 29
drag, startPoint x: 322, startPoint y: 210, endPoint x: 317, endPoint y: 216, distance: 7.2
click at [317, 216] on div at bounding box center [376, 212] width 244 height 14
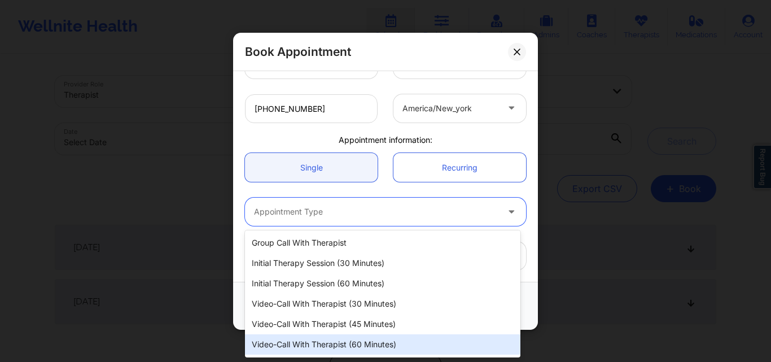
click at [344, 342] on div "Video-Call with Therapist (60 minutes)" at bounding box center [382, 344] width 275 height 20
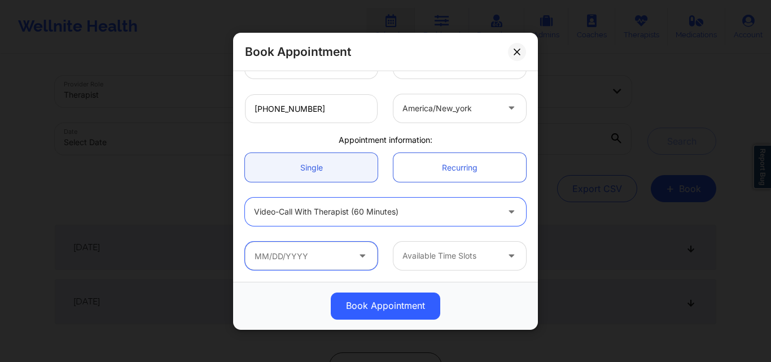
click at [319, 257] on input "text" at bounding box center [311, 256] width 133 height 28
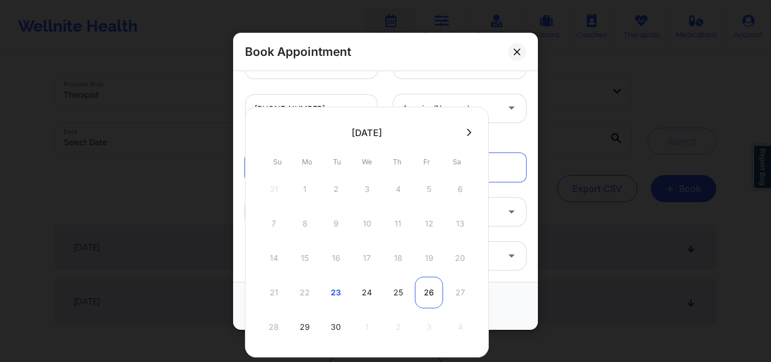
click at [425, 283] on div "26" at bounding box center [429, 292] width 28 height 32
type input "09/26/2025"
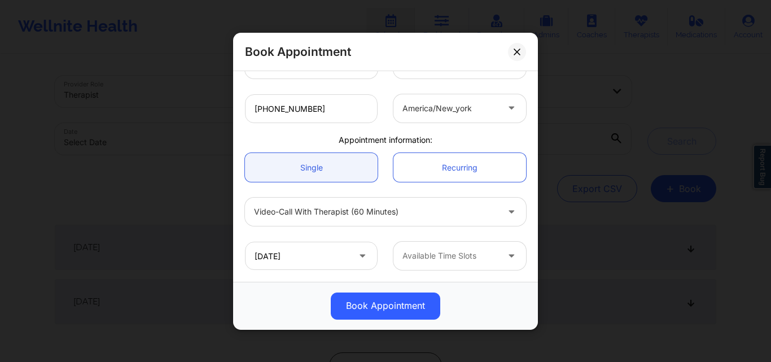
click at [467, 252] on div at bounding box center [449, 256] width 95 height 14
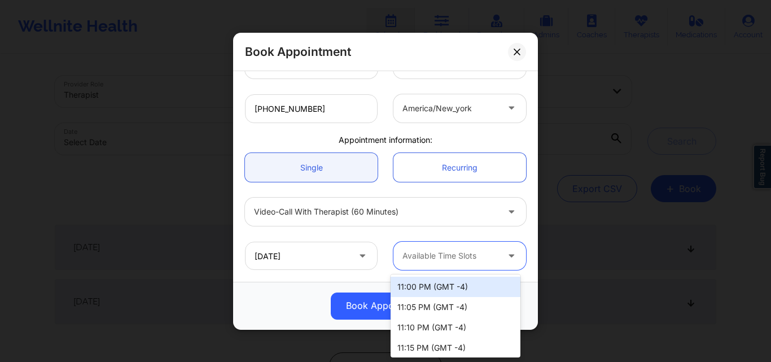
click at [454, 259] on div at bounding box center [449, 256] width 95 height 14
click at [450, 291] on div "11:00 PM (GMT -4)" at bounding box center [455, 286] width 130 height 20
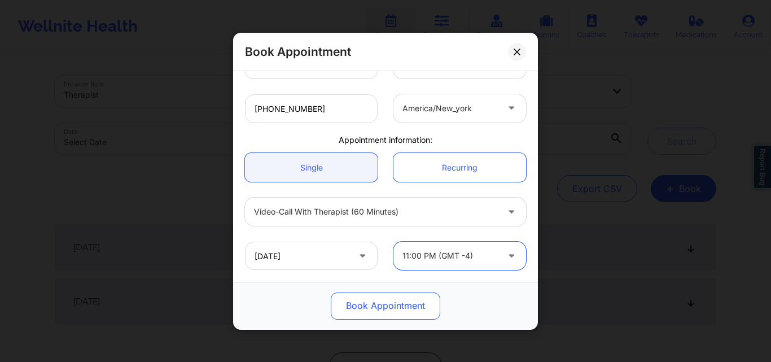
click at [350, 315] on button "Book Appointment" at bounding box center [385, 305] width 109 height 27
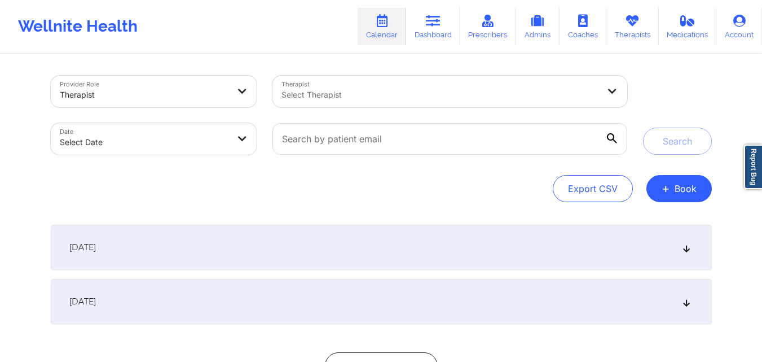
click at [0, 82] on div "Provider Role Therapist Therapist Select Therapist Date Select Date Search Expo…" at bounding box center [381, 203] width 762 height 407
click at [682, 201] on button "+ Book" at bounding box center [679, 188] width 65 height 27
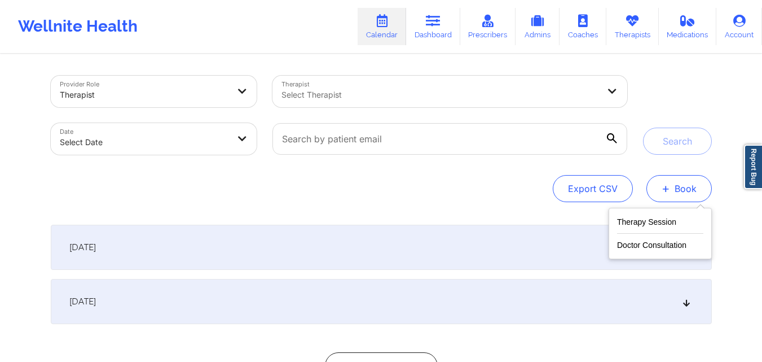
click at [683, 194] on button "+ Book" at bounding box center [679, 188] width 65 height 27
click at [677, 223] on button "Therapy Session" at bounding box center [660, 224] width 86 height 19
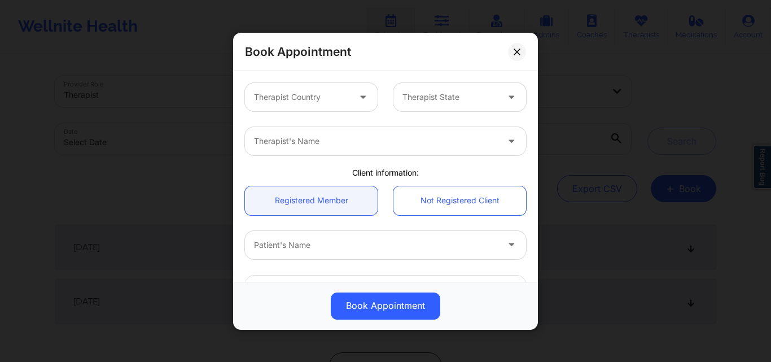
click at [328, 93] on div at bounding box center [301, 97] width 95 height 14
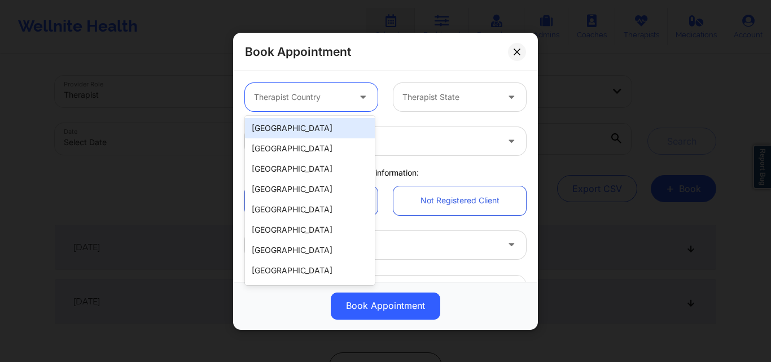
click at [322, 128] on div "[GEOGRAPHIC_DATA]" at bounding box center [310, 128] width 130 height 20
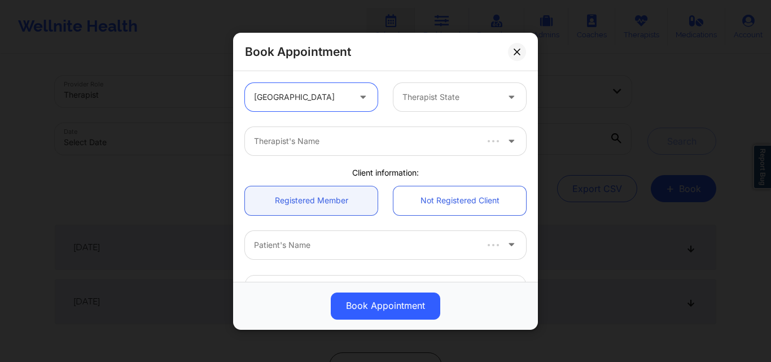
click at [429, 89] on div "Therapist State" at bounding box center [446, 97] width 106 height 28
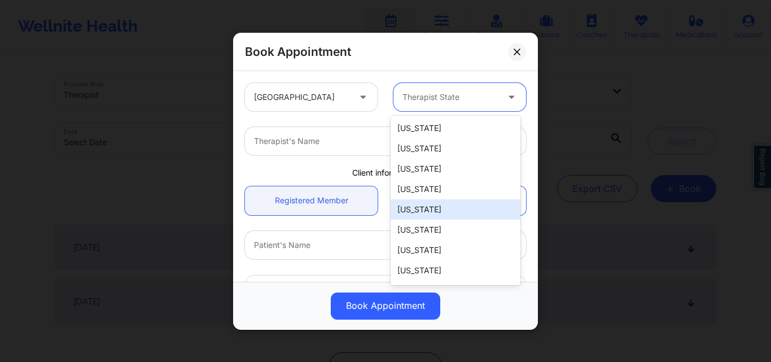
click at [434, 208] on div "[US_STATE]" at bounding box center [455, 209] width 130 height 20
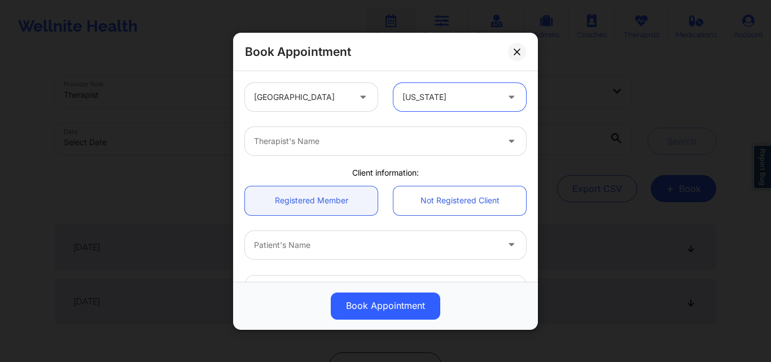
click at [331, 148] on div "Therapist's Name" at bounding box center [372, 141] width 254 height 28
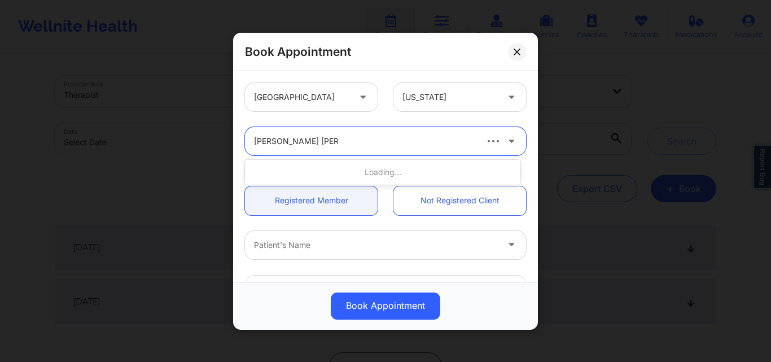
type input "[PERSON_NAME] [PERSON_NAME]"
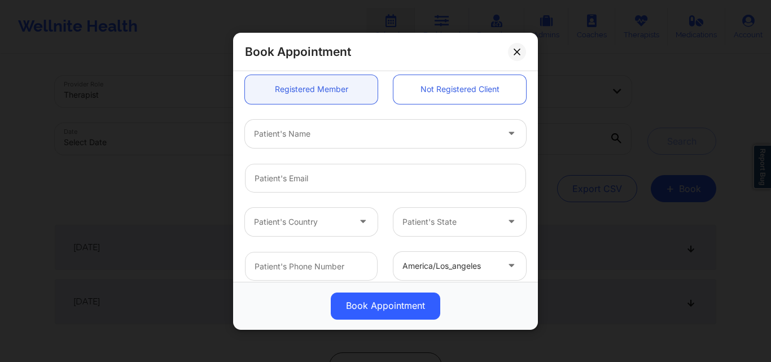
scroll to position [113, 0]
click at [288, 94] on link "Registered Member" at bounding box center [311, 87] width 133 height 29
click at [305, 130] on div at bounding box center [376, 132] width 244 height 14
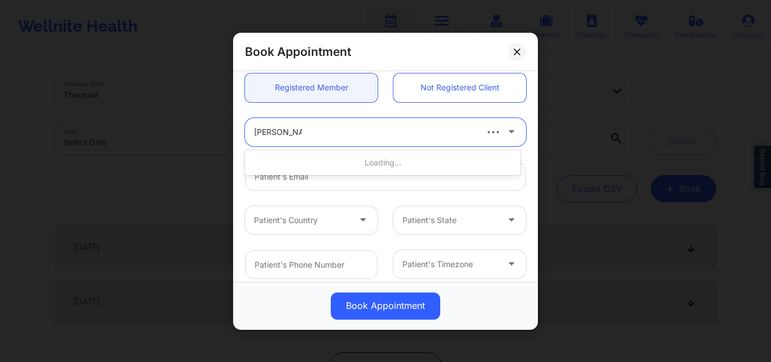
type input "Mary A roche"
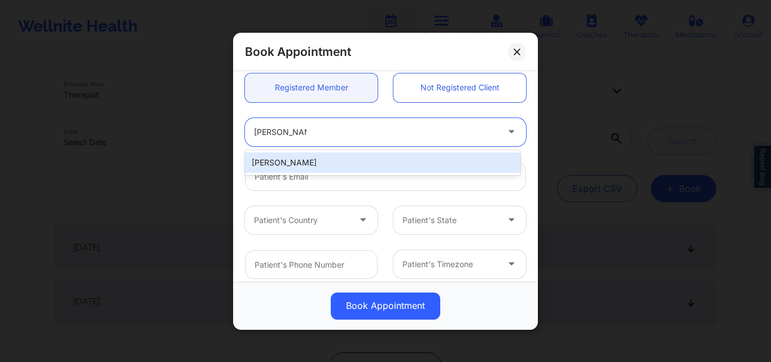
click at [343, 168] on div "Mary A Roche" at bounding box center [382, 162] width 275 height 20
type input "goldleafframing@hotmail.com"
type input "+15136598099"
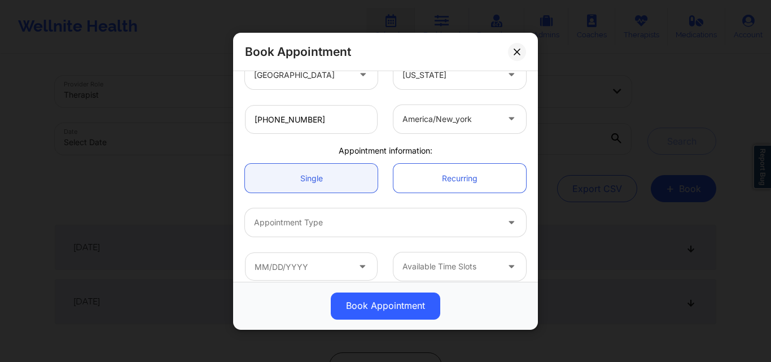
scroll to position [269, 0]
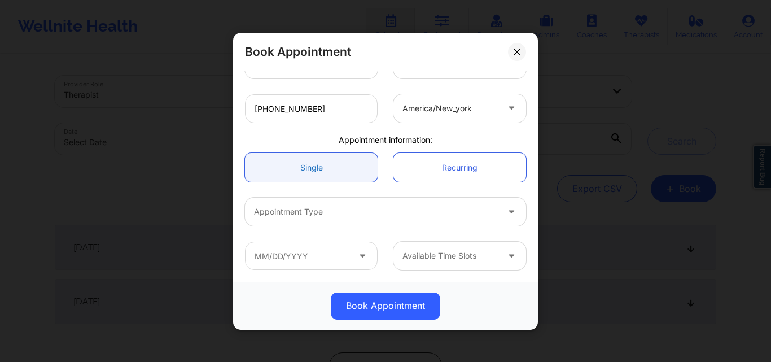
click at [339, 166] on link "Single" at bounding box center [311, 167] width 133 height 29
click at [327, 215] on div at bounding box center [376, 212] width 244 height 14
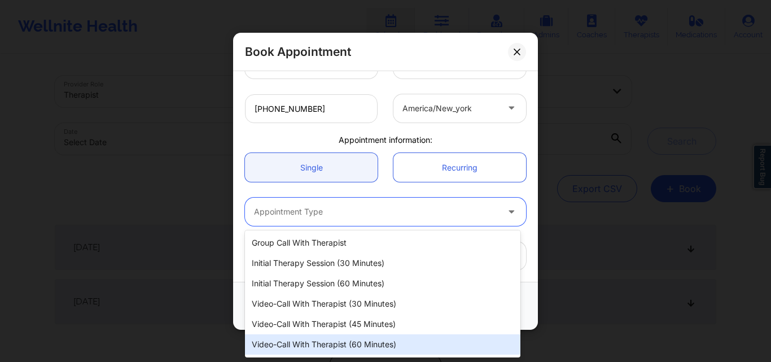
click at [374, 347] on div "Video-Call with Therapist (60 minutes)" at bounding box center [382, 344] width 275 height 20
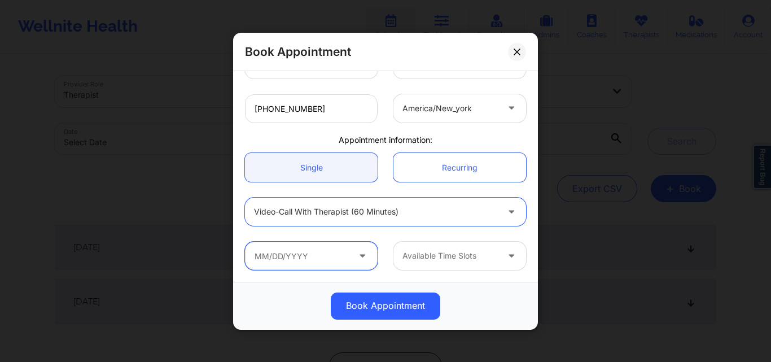
click at [336, 264] on input "text" at bounding box center [311, 256] width 133 height 28
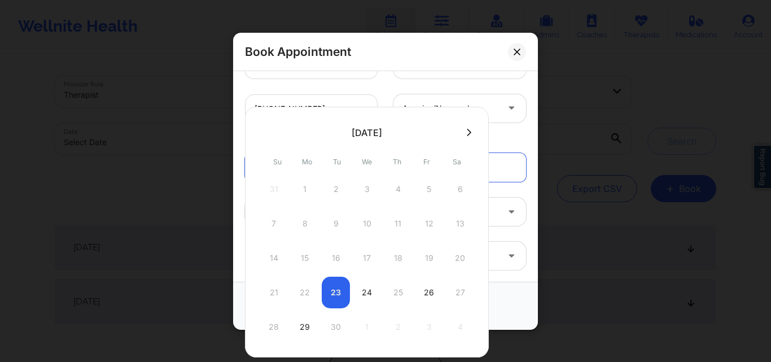
click at [466, 133] on button at bounding box center [468, 133] width 11 height 10
click at [365, 328] on div "29" at bounding box center [367, 327] width 28 height 32
type input "10/29/2025"
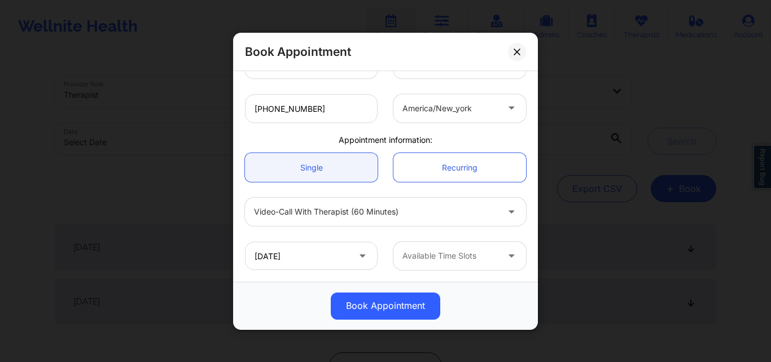
click at [506, 258] on div at bounding box center [513, 255] width 14 height 14
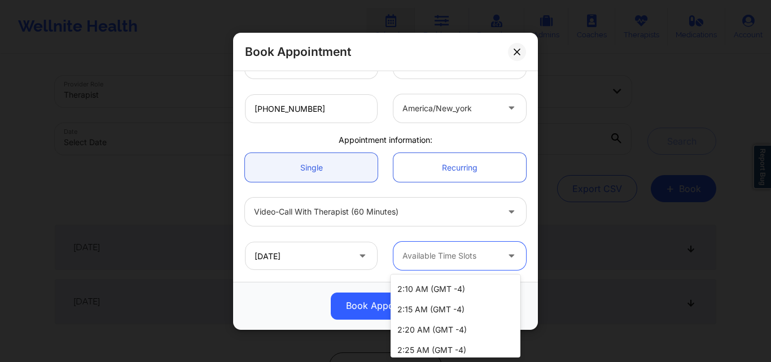
scroll to position [1343, 0]
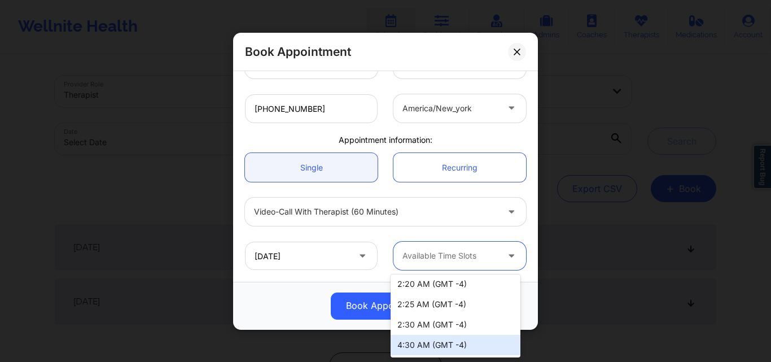
click at [425, 345] on div "4:30 AM (GMT -4)" at bounding box center [455, 345] width 130 height 20
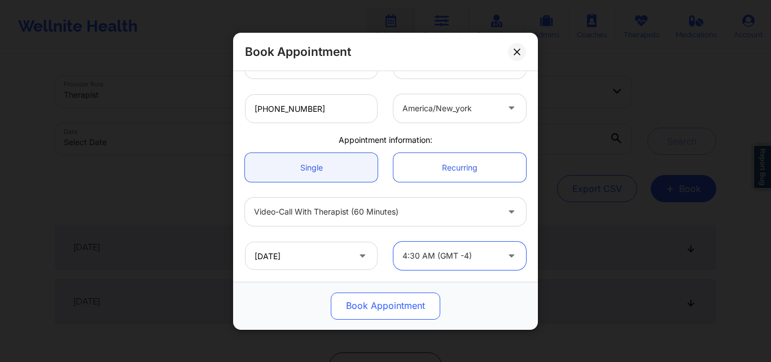
click at [409, 309] on button "Book Appointment" at bounding box center [385, 305] width 109 height 27
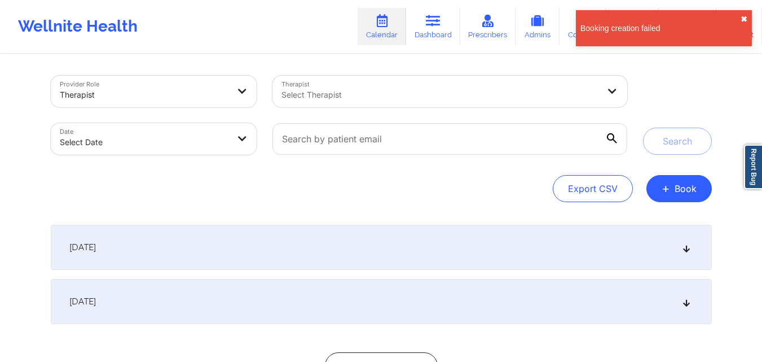
click at [743, 17] on button "✖︎" at bounding box center [744, 19] width 7 height 9
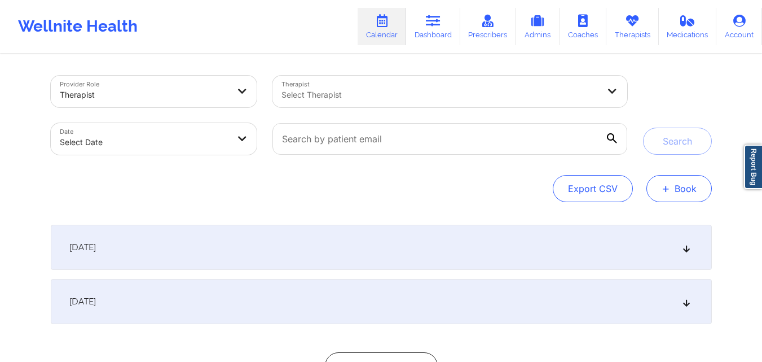
click at [679, 193] on button "+ Book" at bounding box center [679, 188] width 65 height 27
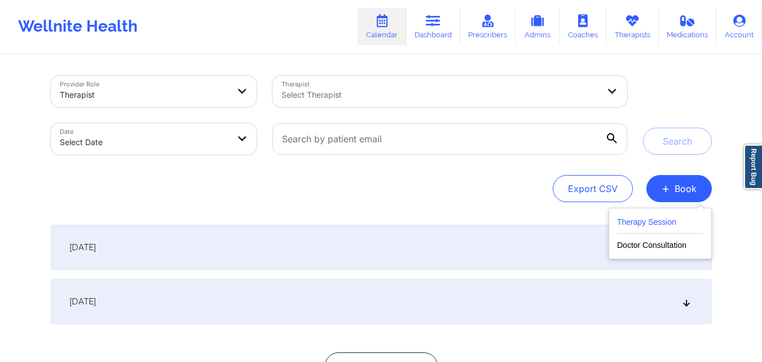
click at [667, 216] on button "Therapy Session" at bounding box center [660, 224] width 86 height 19
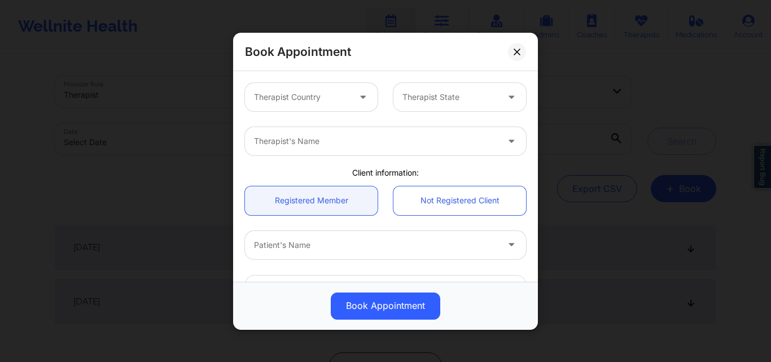
click at [325, 91] on div at bounding box center [301, 97] width 95 height 14
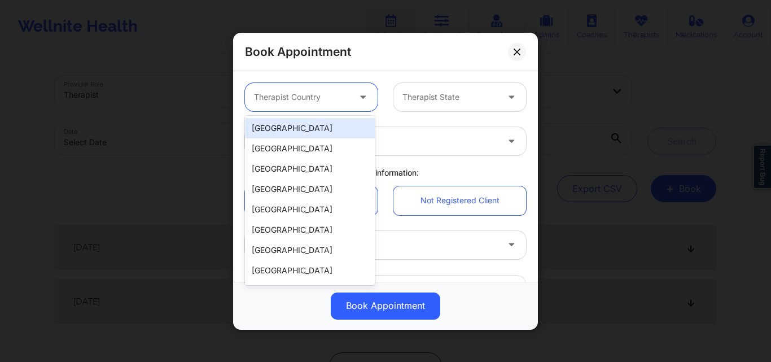
click at [326, 126] on div "[GEOGRAPHIC_DATA]" at bounding box center [310, 128] width 130 height 20
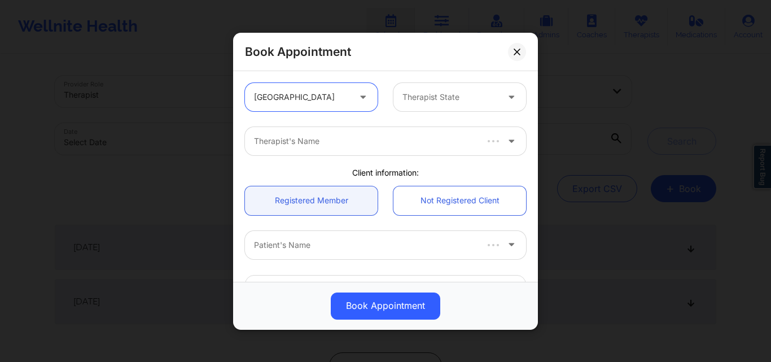
click at [436, 95] on div at bounding box center [449, 97] width 95 height 14
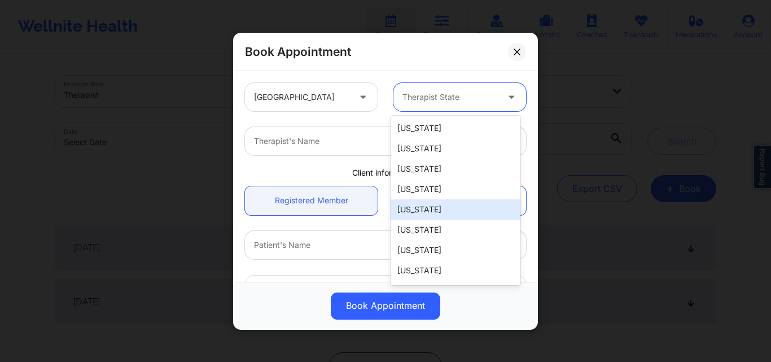
click at [445, 209] on div "[US_STATE]" at bounding box center [455, 209] width 130 height 20
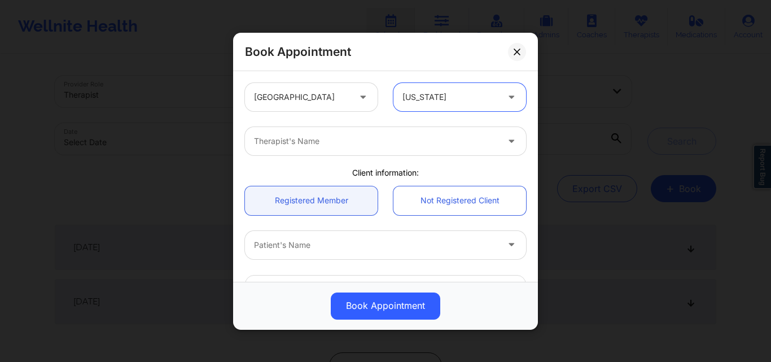
click at [348, 148] on div "Therapist's Name" at bounding box center [372, 141] width 254 height 28
type input "Quisha Moniqu"
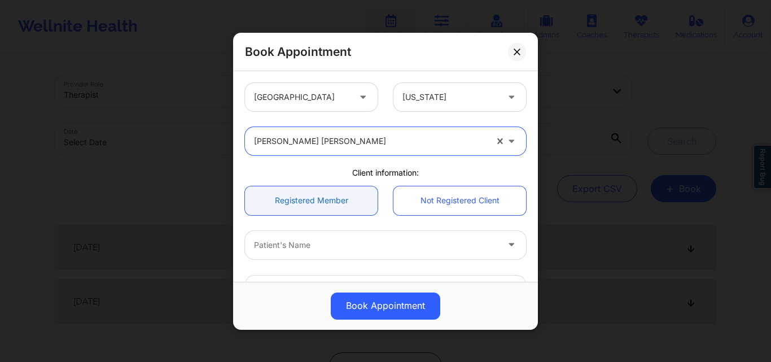
click at [301, 206] on link "Registered Member" at bounding box center [311, 200] width 133 height 29
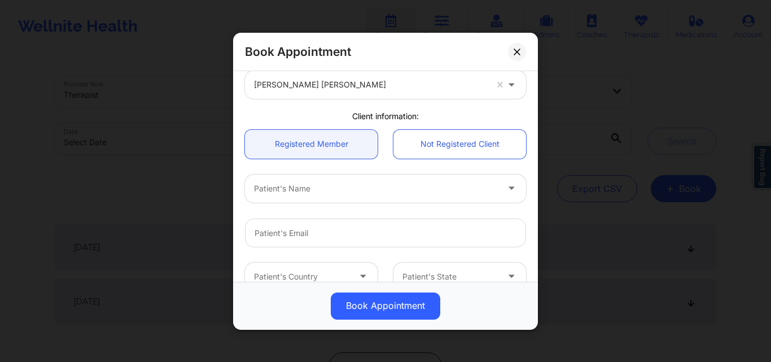
click at [331, 182] on div at bounding box center [376, 188] width 244 height 14
type input "Mary A"
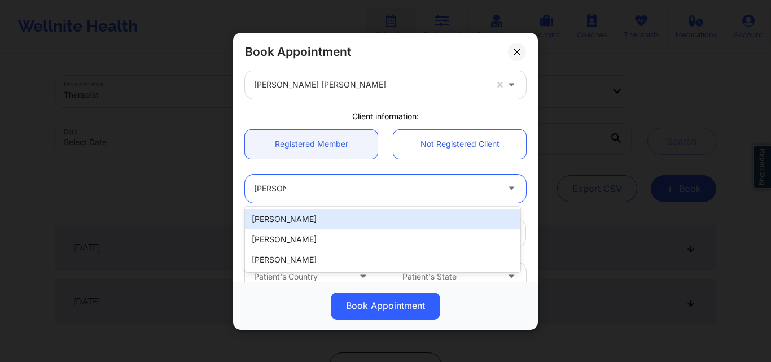
type input "goldleafframing@hotmail.com"
type input "+15136598099"
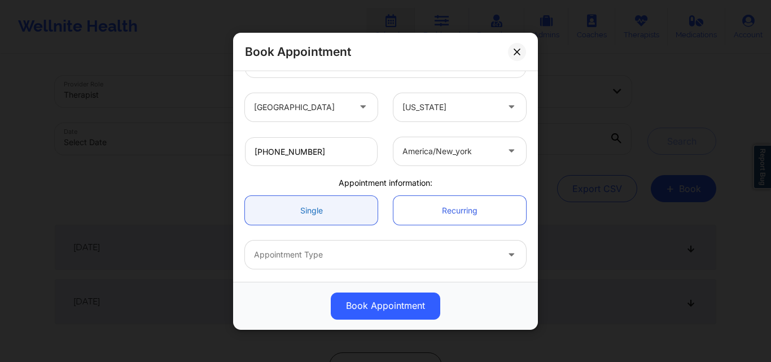
click at [314, 209] on link "Single" at bounding box center [311, 210] width 133 height 29
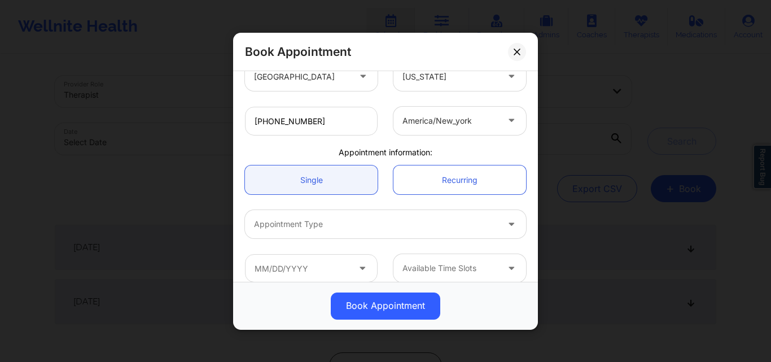
scroll to position [269, 0]
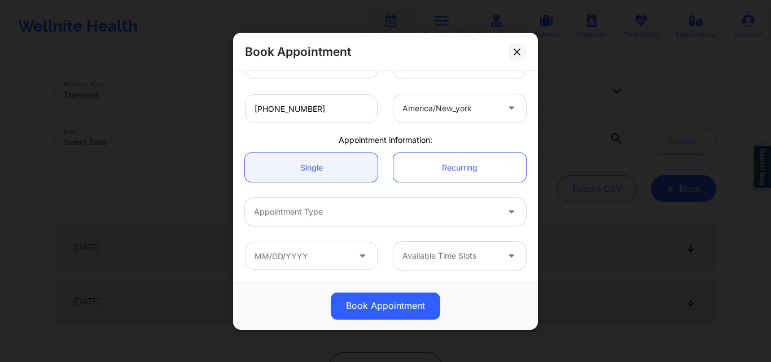
click at [336, 216] on div at bounding box center [376, 212] width 244 height 14
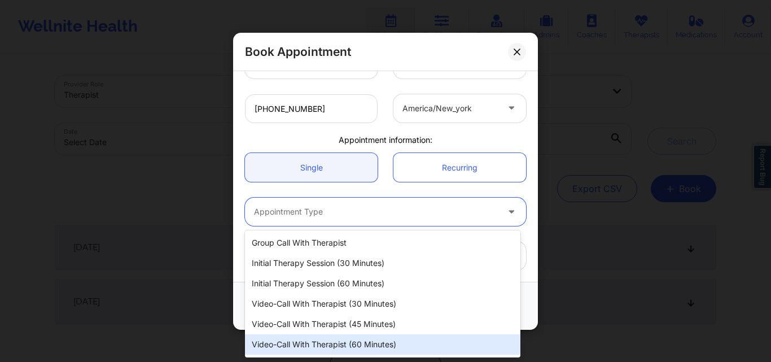
click at [323, 343] on div "Video-Call with Therapist (60 minutes)" at bounding box center [382, 344] width 275 height 20
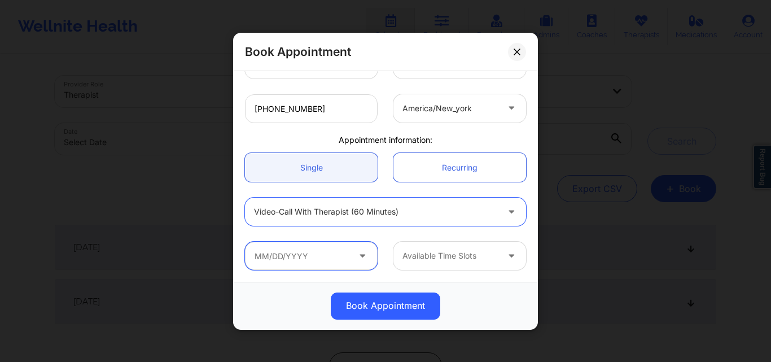
click at [310, 260] on input "text" at bounding box center [311, 256] width 133 height 28
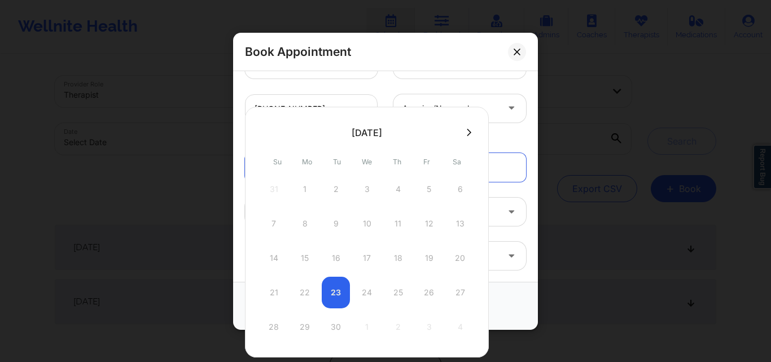
click at [468, 133] on icon at bounding box center [469, 132] width 5 height 8
click at [364, 331] on div "29" at bounding box center [367, 327] width 28 height 32
type input "10/29/2025"
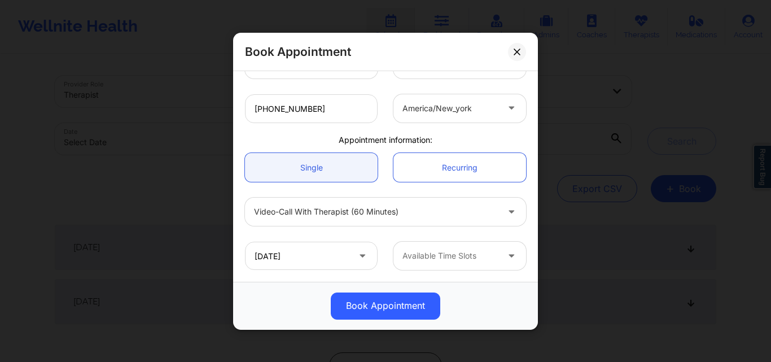
click at [444, 251] on div at bounding box center [449, 256] width 95 height 14
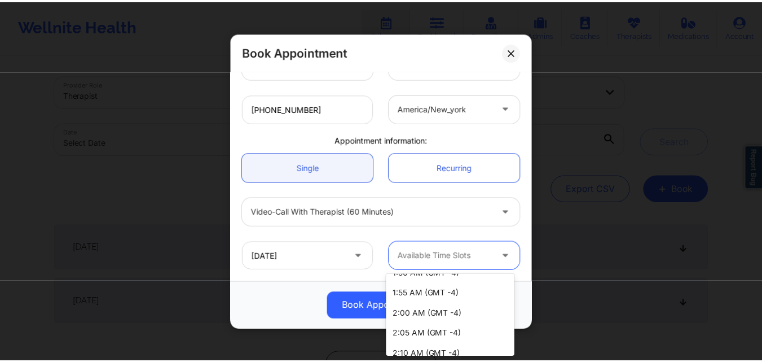
scroll to position [1343, 0]
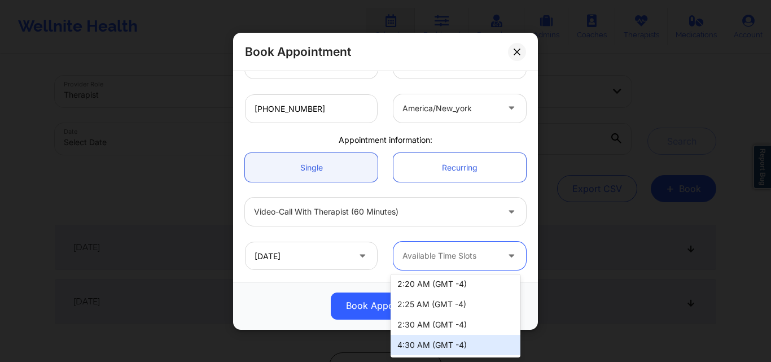
click at [430, 346] on div "4:30 AM (GMT -4)" at bounding box center [455, 345] width 130 height 20
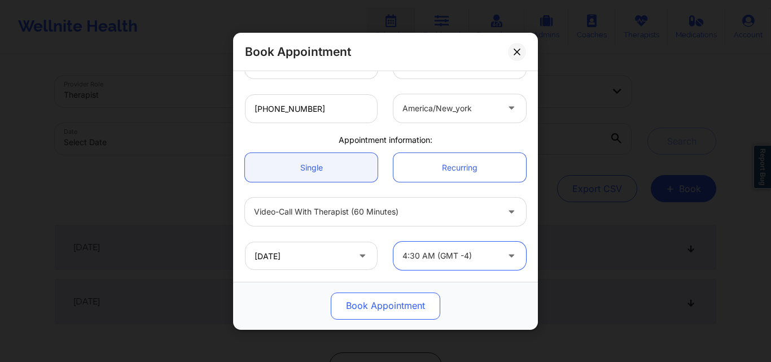
click at [375, 300] on button "Book Appointment" at bounding box center [385, 305] width 109 height 27
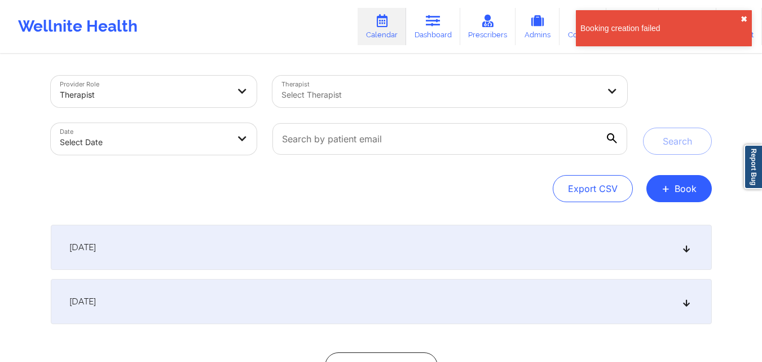
click at [741, 19] on button "✖︎" at bounding box center [744, 19] width 7 height 9
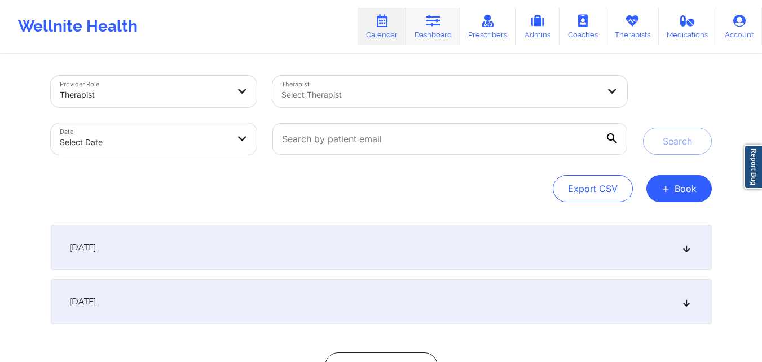
click at [425, 33] on link "Dashboard" at bounding box center [433, 26] width 54 height 37
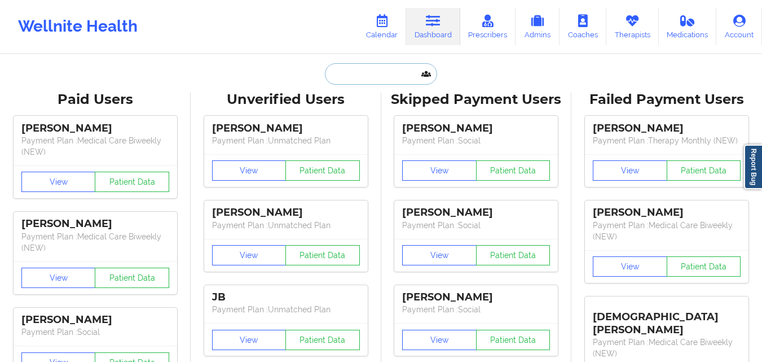
click at [343, 77] on input "text" at bounding box center [381, 73] width 112 height 21
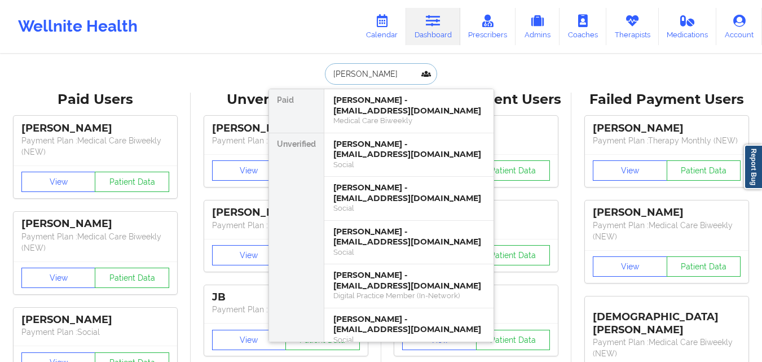
type input "Frank H We"
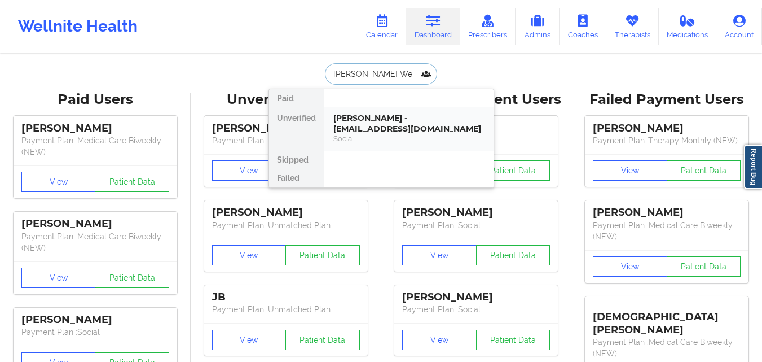
click at [392, 128] on div "Frank H Welz - elizabethwelz30485@gmail.com" at bounding box center [408, 123] width 151 height 21
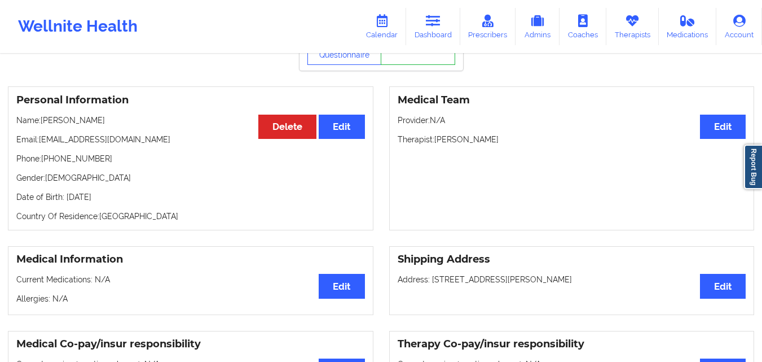
scroll to position [56, 0]
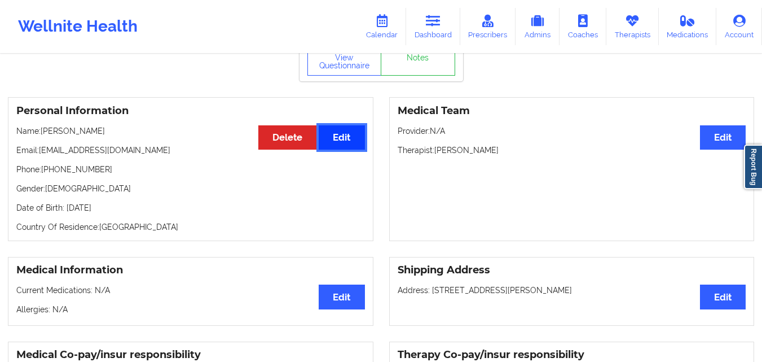
click at [347, 142] on button "Edit" at bounding box center [342, 137] width 46 height 24
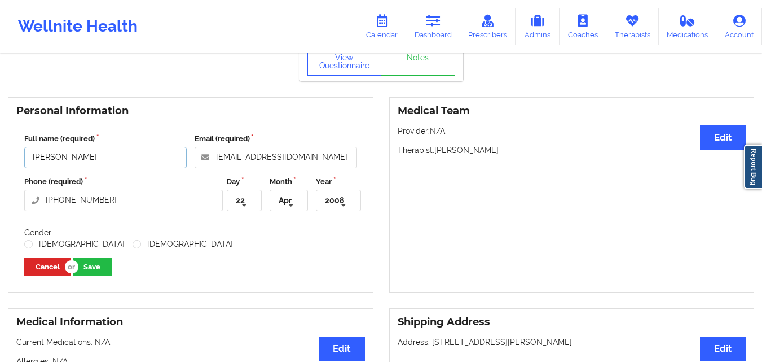
click at [136, 160] on input "Frank H Welz" at bounding box center [105, 157] width 163 height 21
type input "Aiden Welz"
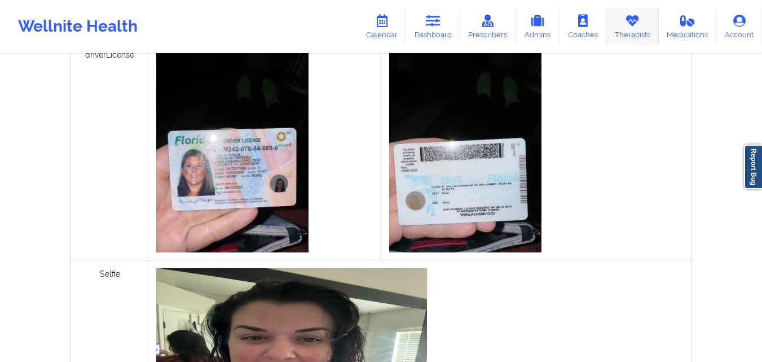
click at [638, 32] on link "Therapists" at bounding box center [633, 26] width 52 height 37
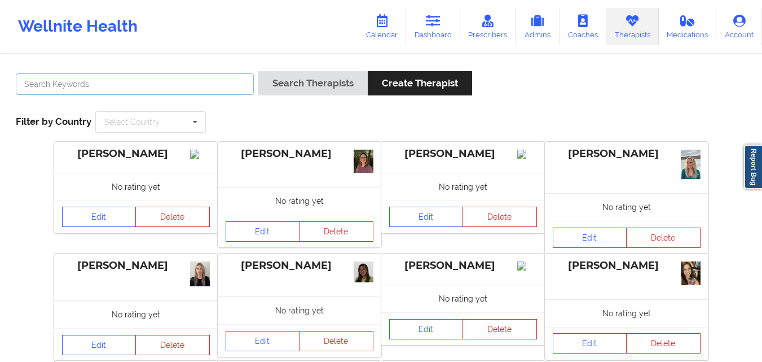
click at [157, 84] on input "text" at bounding box center [135, 83] width 238 height 21
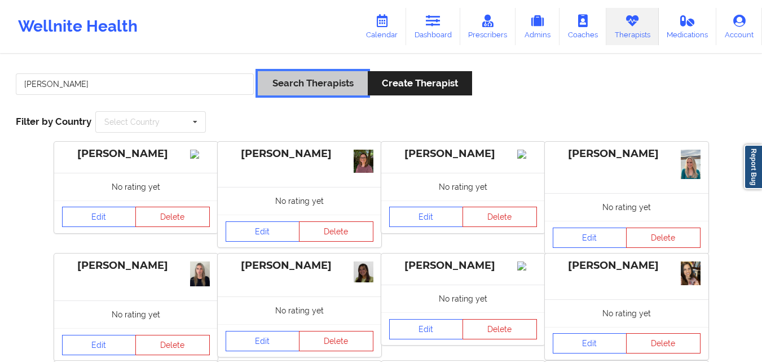
click at [276, 84] on button "Search Therapists" at bounding box center [312, 83] width 109 height 24
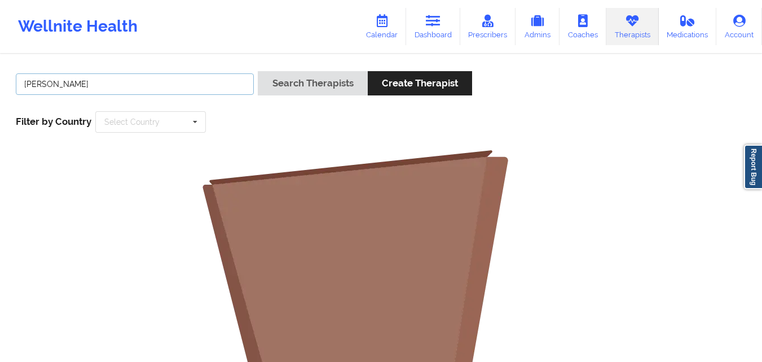
click at [169, 88] on input "[PERSON_NAME]" at bounding box center [135, 83] width 238 height 21
type input "[PERSON_NAME] [PERSON_NAME]"
click at [258, 71] on button "Search Therapists" at bounding box center [312, 83] width 109 height 24
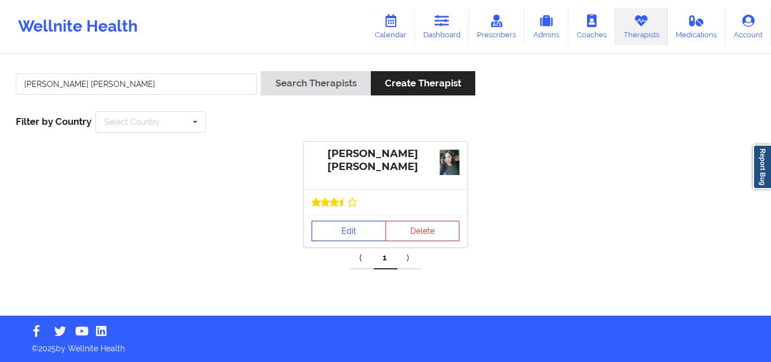
click at [362, 230] on link "Edit" at bounding box center [348, 231] width 74 height 20
